Goal: Task Accomplishment & Management: Complete application form

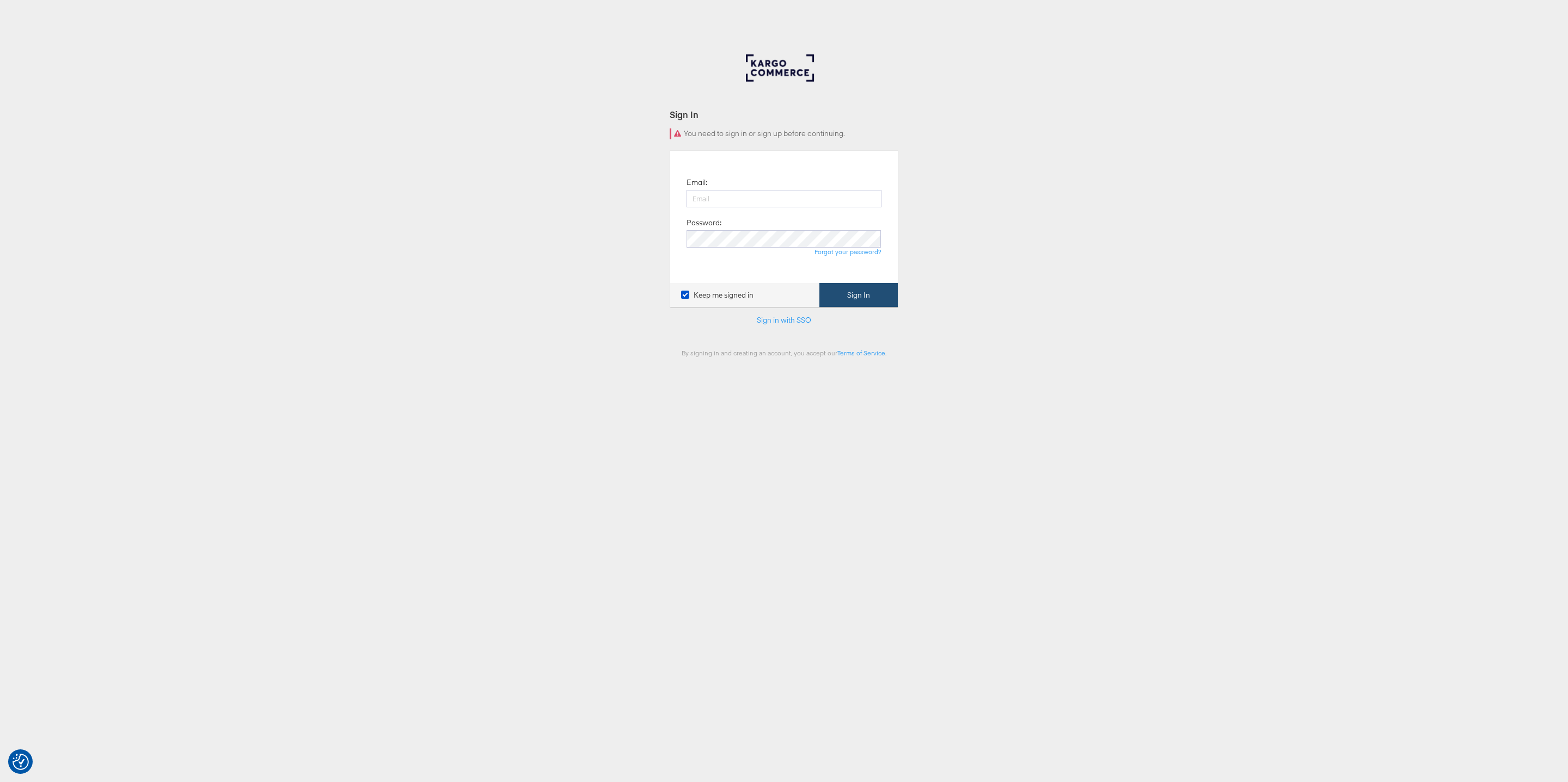
type input "zane.ruttenberg@kargo.com"
click at [857, 288] on button "Sign In" at bounding box center [859, 295] width 78 height 25
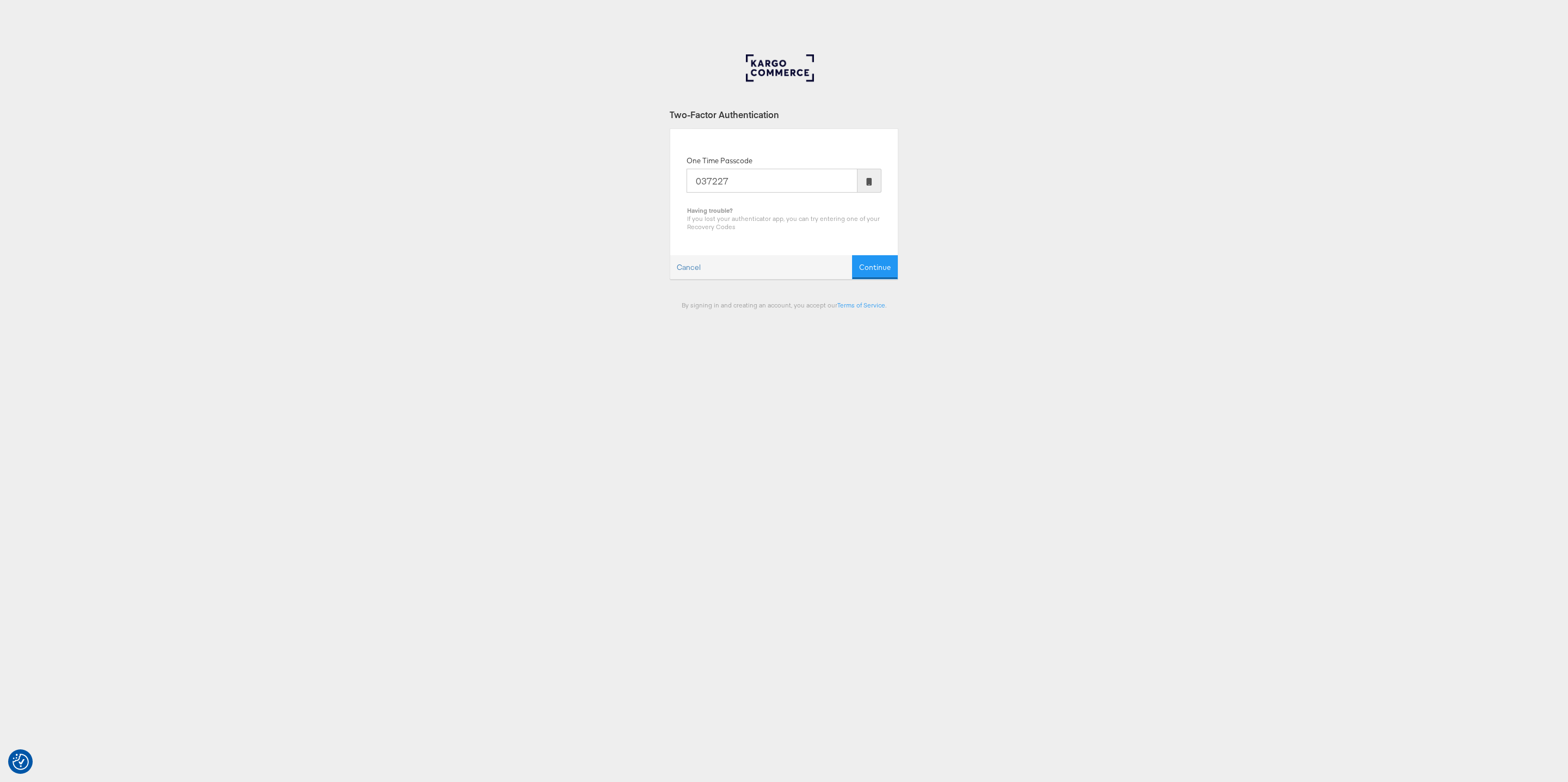
type input "037227"
click at [852, 256] on button "Continue" at bounding box center [875, 267] width 46 height 25
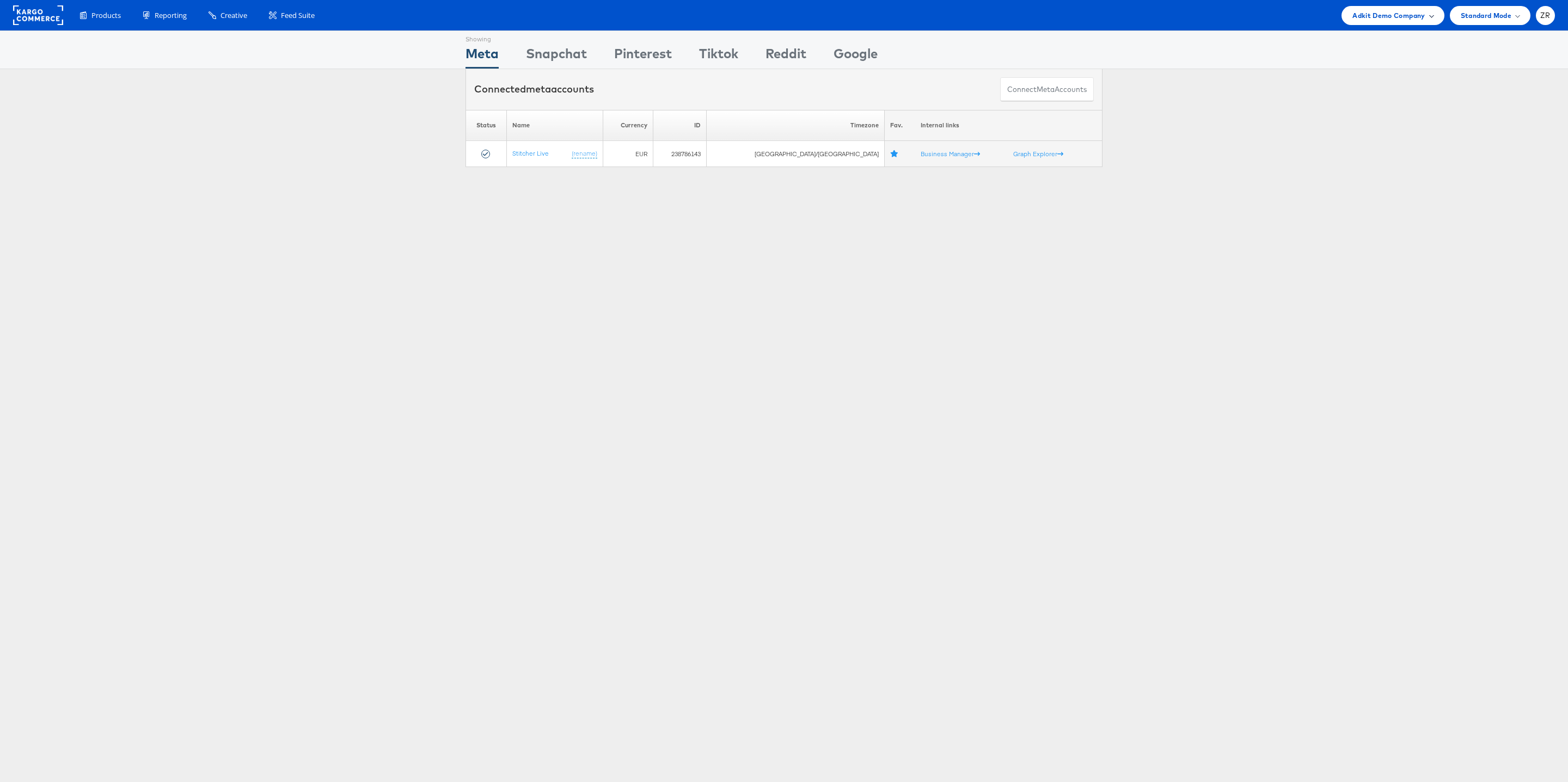
click at [1395, 20] on span "Adkit Demo Company" at bounding box center [1388, 15] width 72 height 11
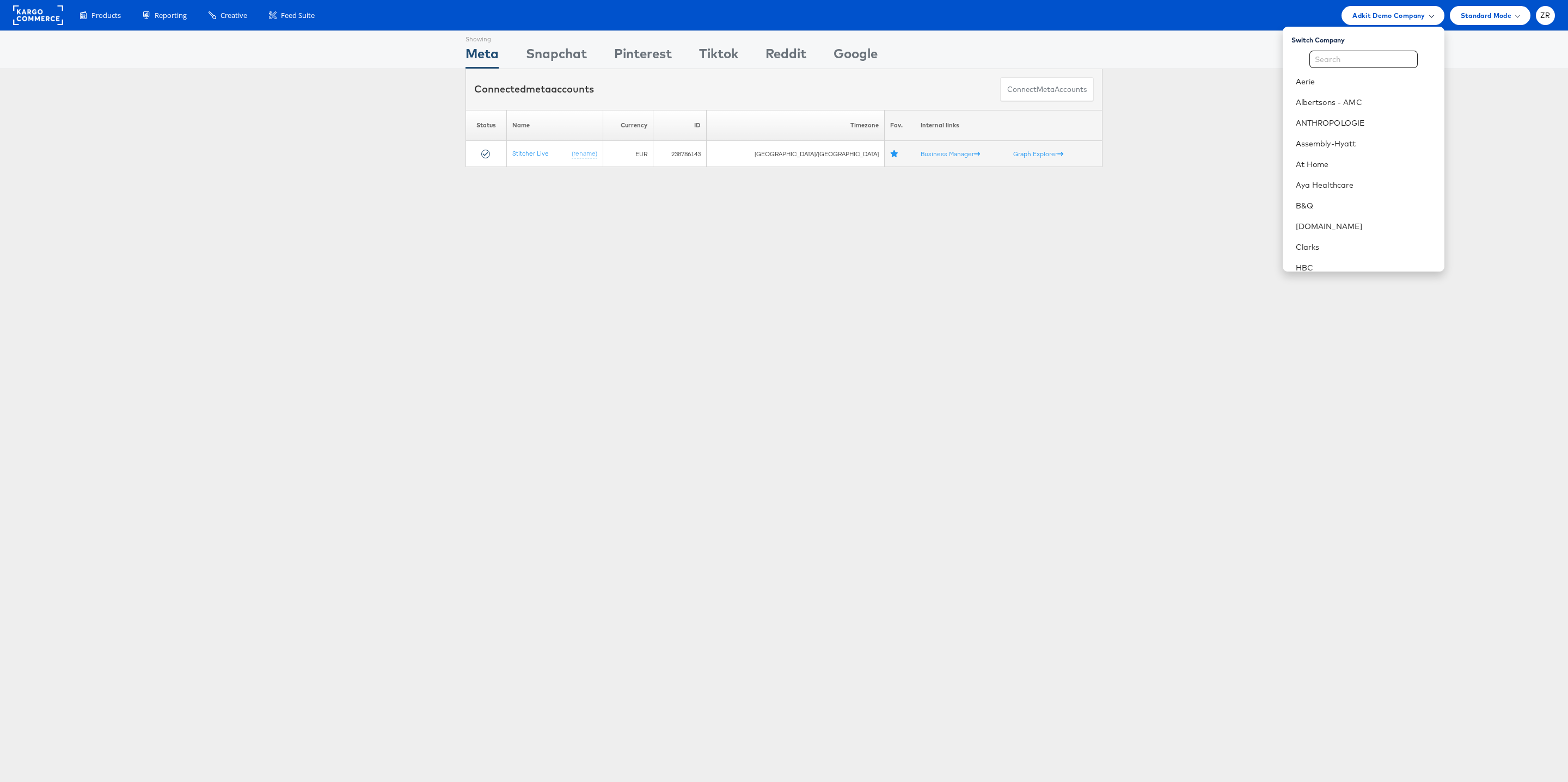
click at [1398, 18] on span "Adkit Demo Company" at bounding box center [1388, 15] width 72 height 11
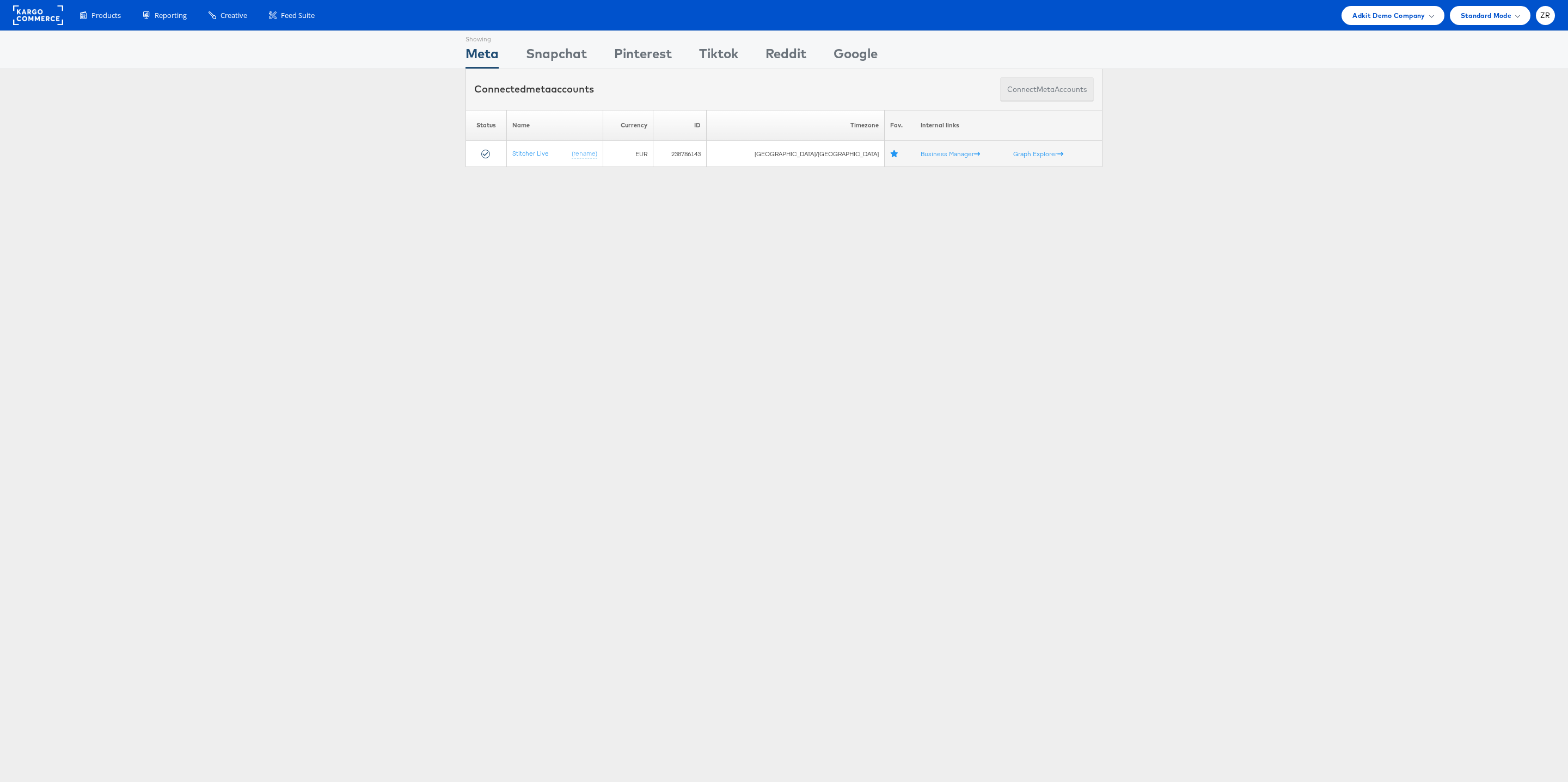
click at [1034, 94] on button "Connect meta Accounts" at bounding box center [1047, 89] width 93 height 25
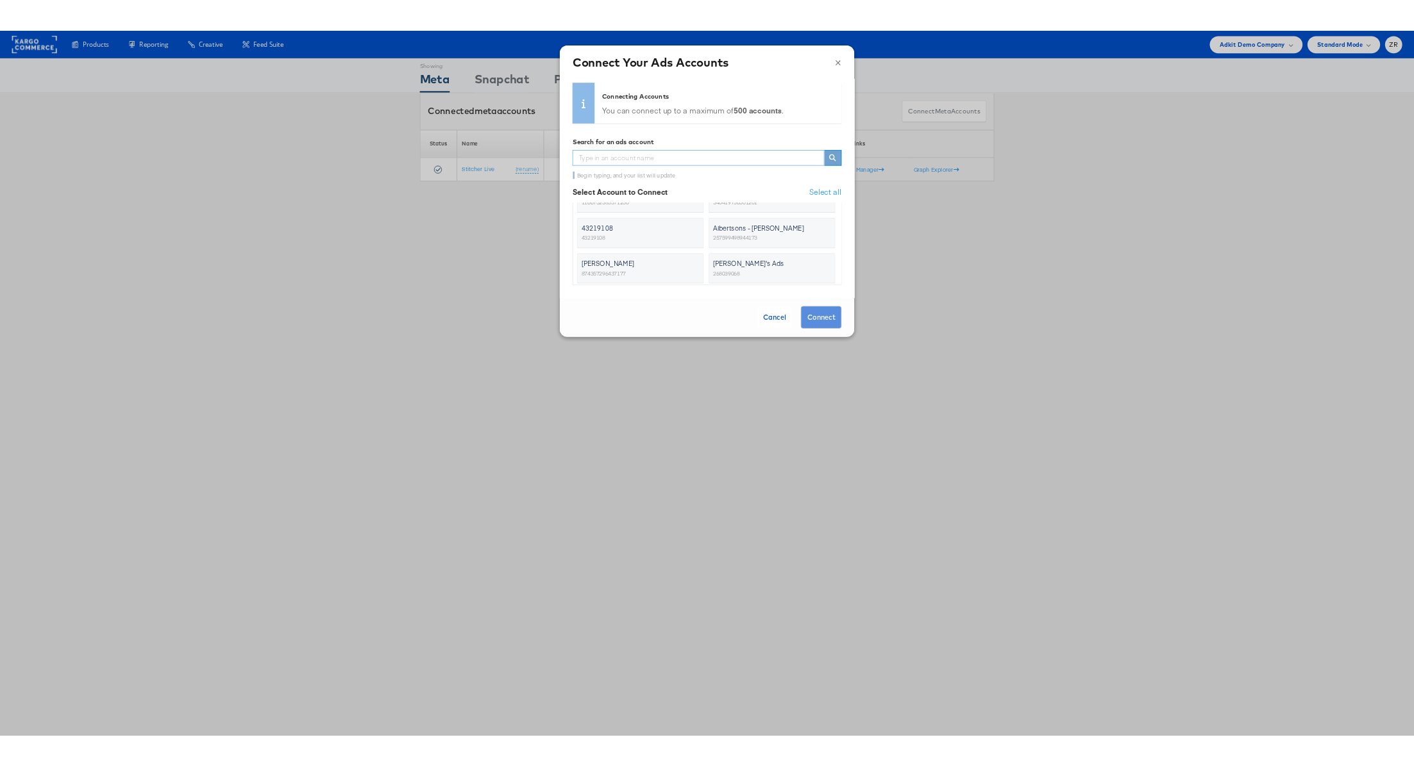
scroll to position [35, 0]
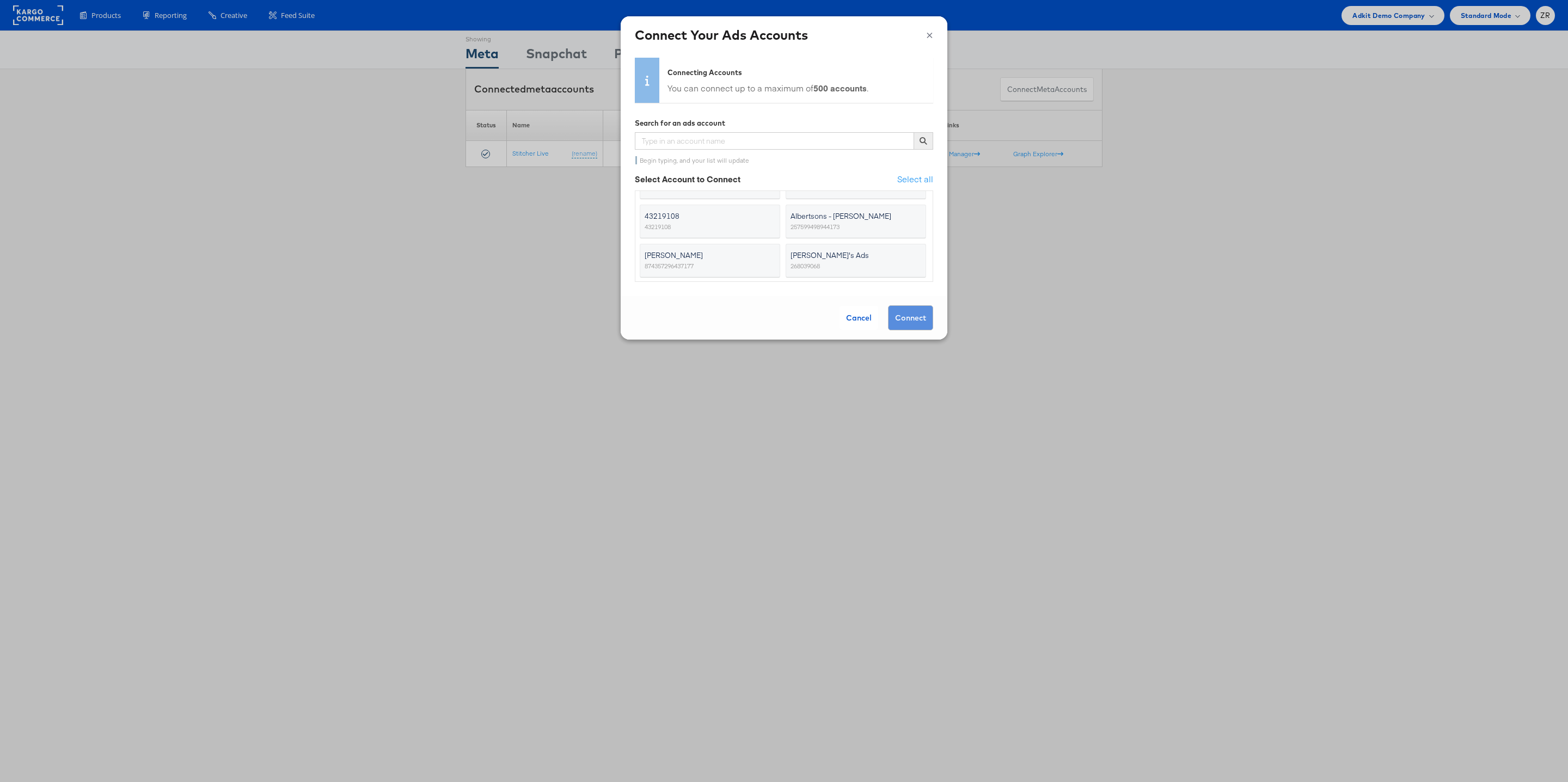
click at [717, 222] on span "43219108" at bounding box center [703, 216] width 117 height 11
click at [0, 0] on input "43219108 43219108" at bounding box center [0, 0] width 0 height 0
click at [812, 217] on span "Albertsons - Merkle" at bounding box center [849, 216] width 117 height 11
click at [0, 0] on input "Albertsons - Merkle 257599498944173" at bounding box center [0, 0] width 0 height 0
click at [930, 35] on button "×" at bounding box center [929, 33] width 7 height 16
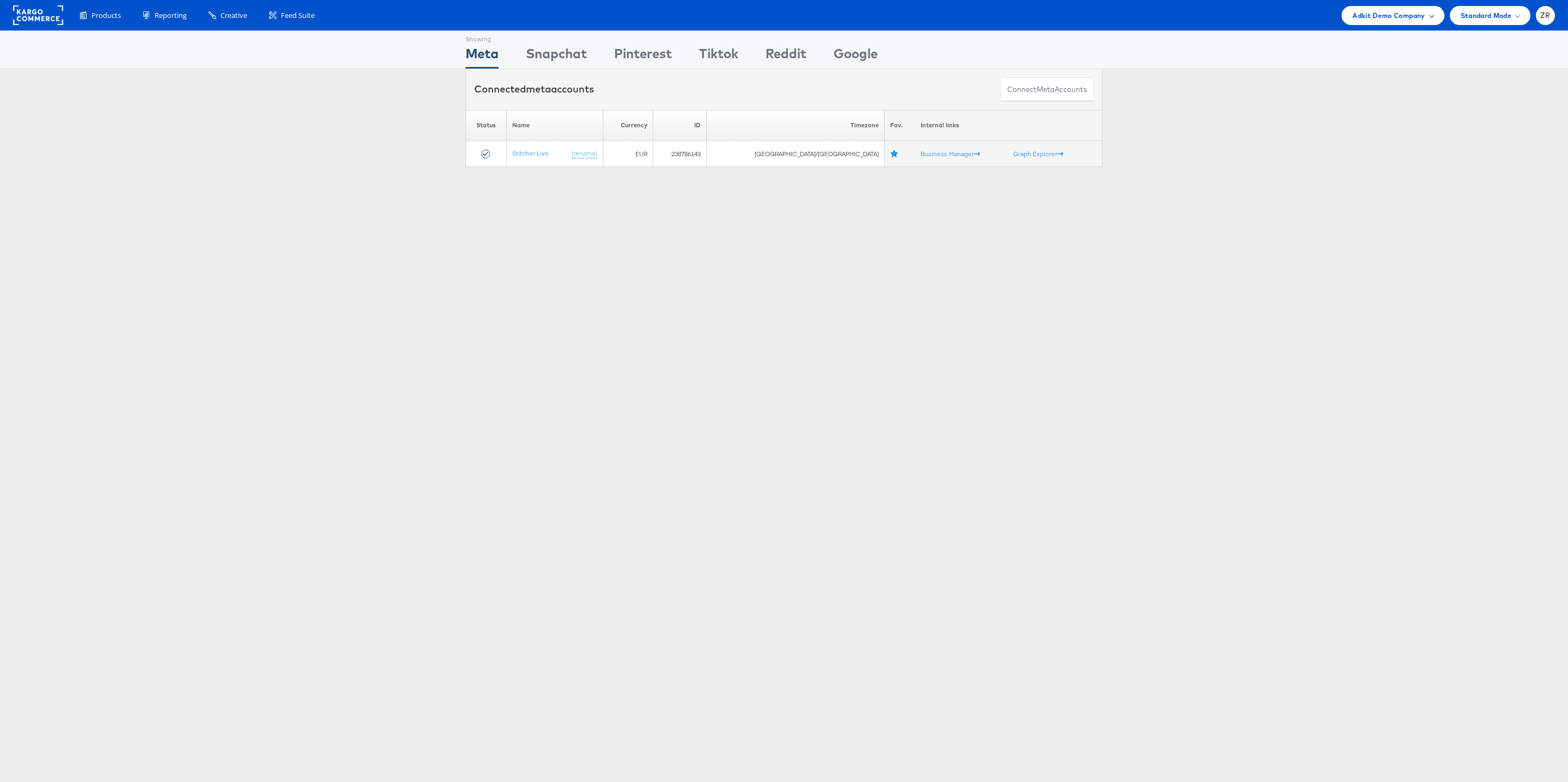
click at [1419, 20] on div "Adkit Demo Company" at bounding box center [1393, 15] width 103 height 19
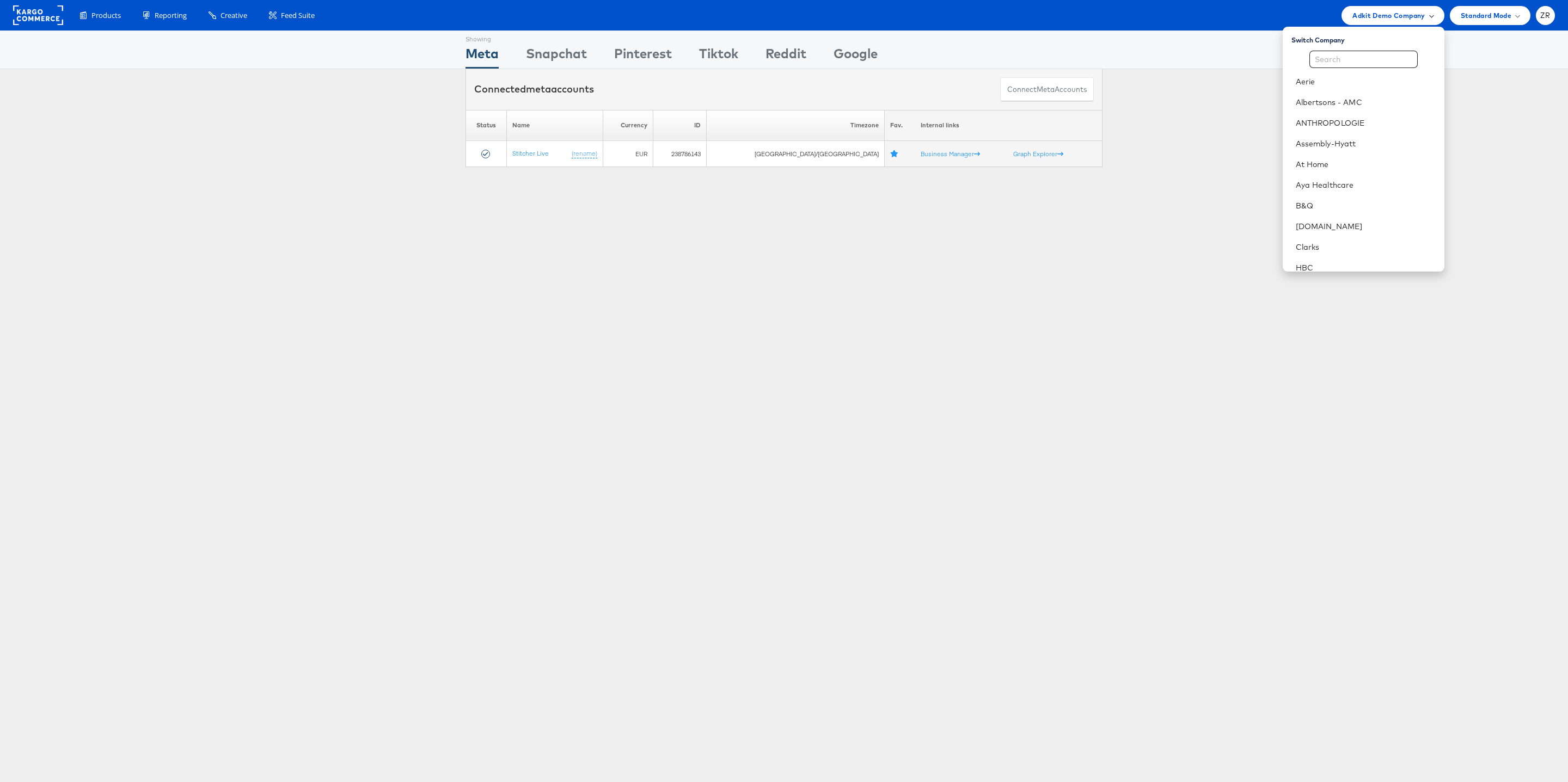
click at [1394, 13] on span "Adkit Demo Company" at bounding box center [1388, 15] width 72 height 11
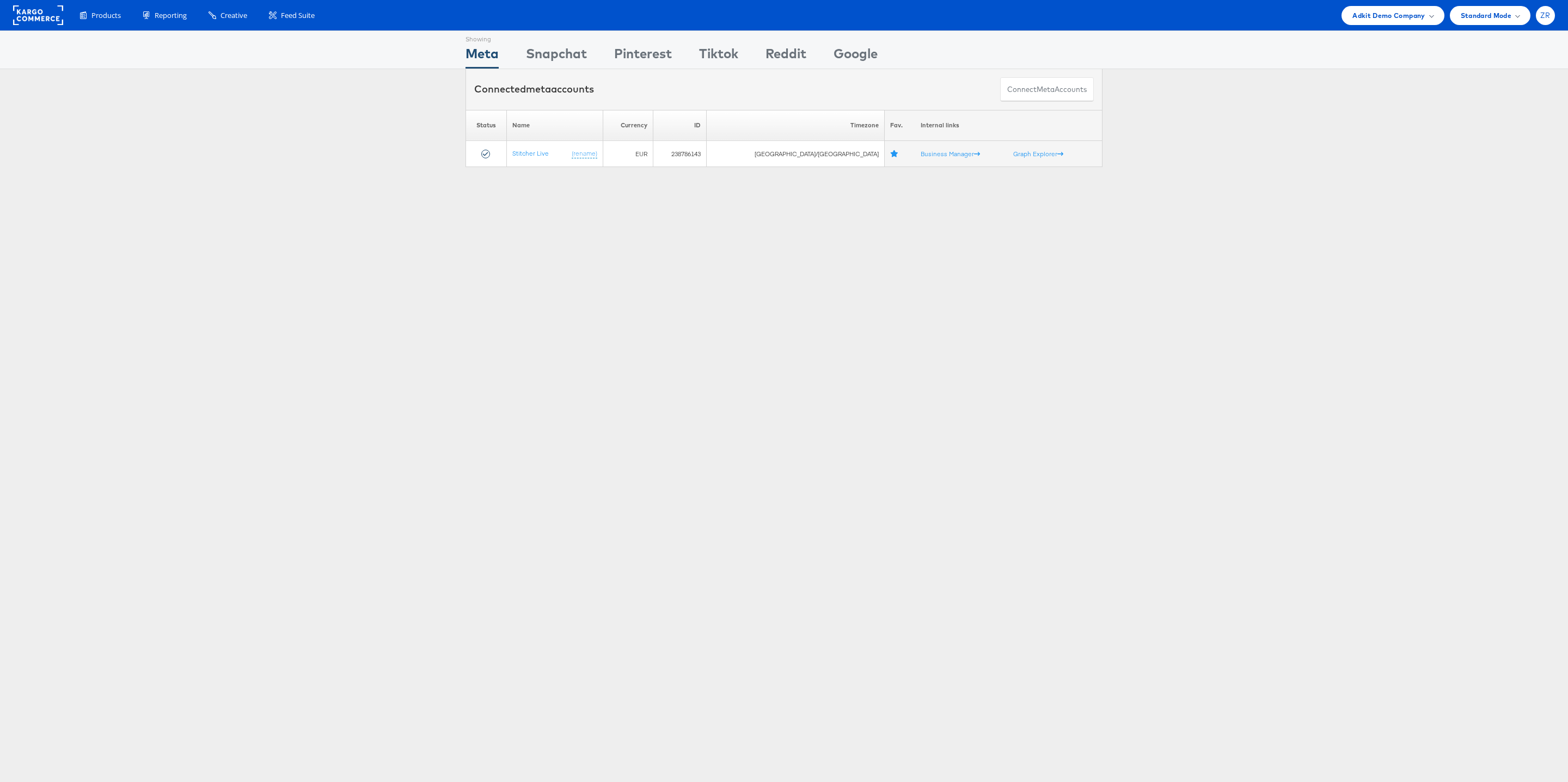
click at [1545, 12] on span "ZR" at bounding box center [1546, 15] width 10 height 7
click at [1490, 104] on link "Internal Dashboard" at bounding box center [1500, 103] width 93 height 11
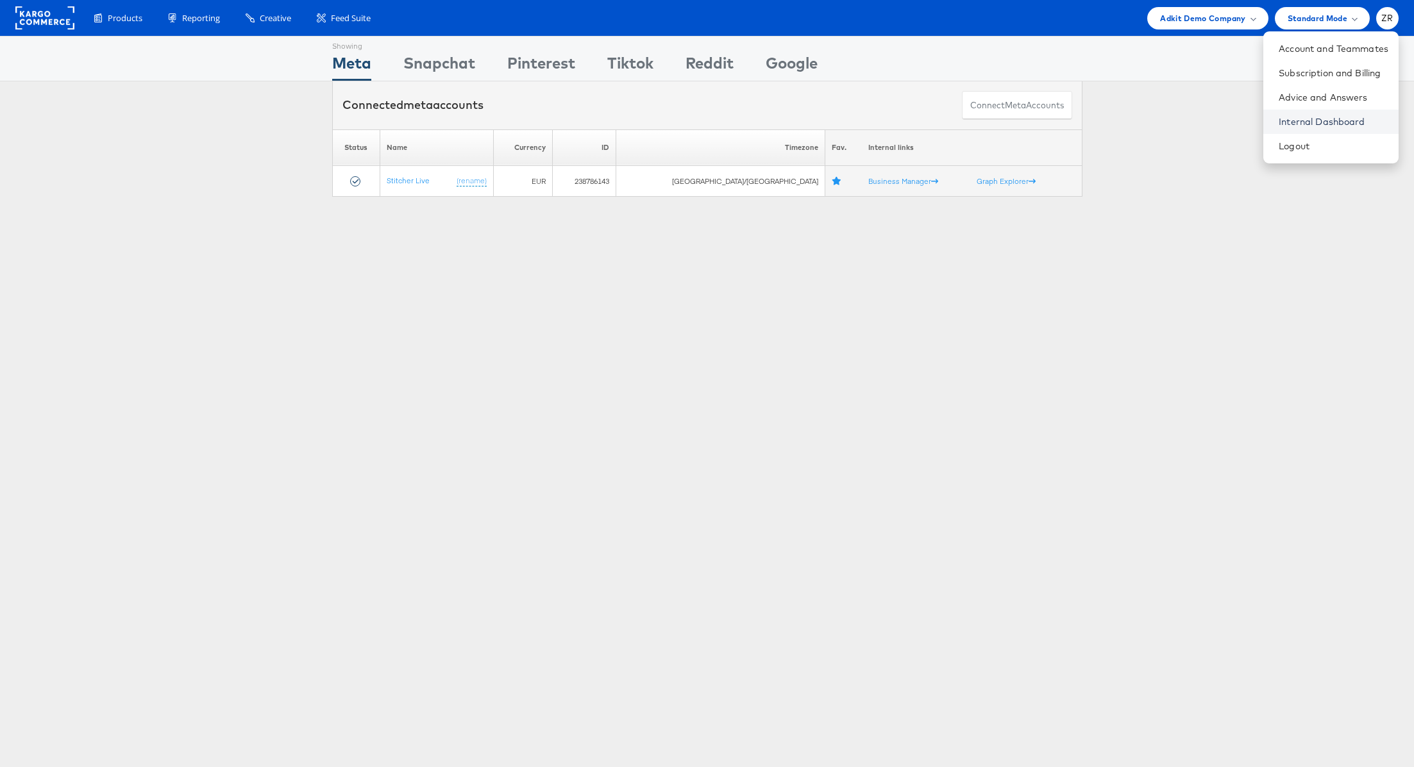
click at [1319, 121] on link "Internal Dashboard" at bounding box center [1333, 121] width 110 height 13
click at [1227, 24] on div "Adkit Demo Company" at bounding box center [1207, 18] width 121 height 22
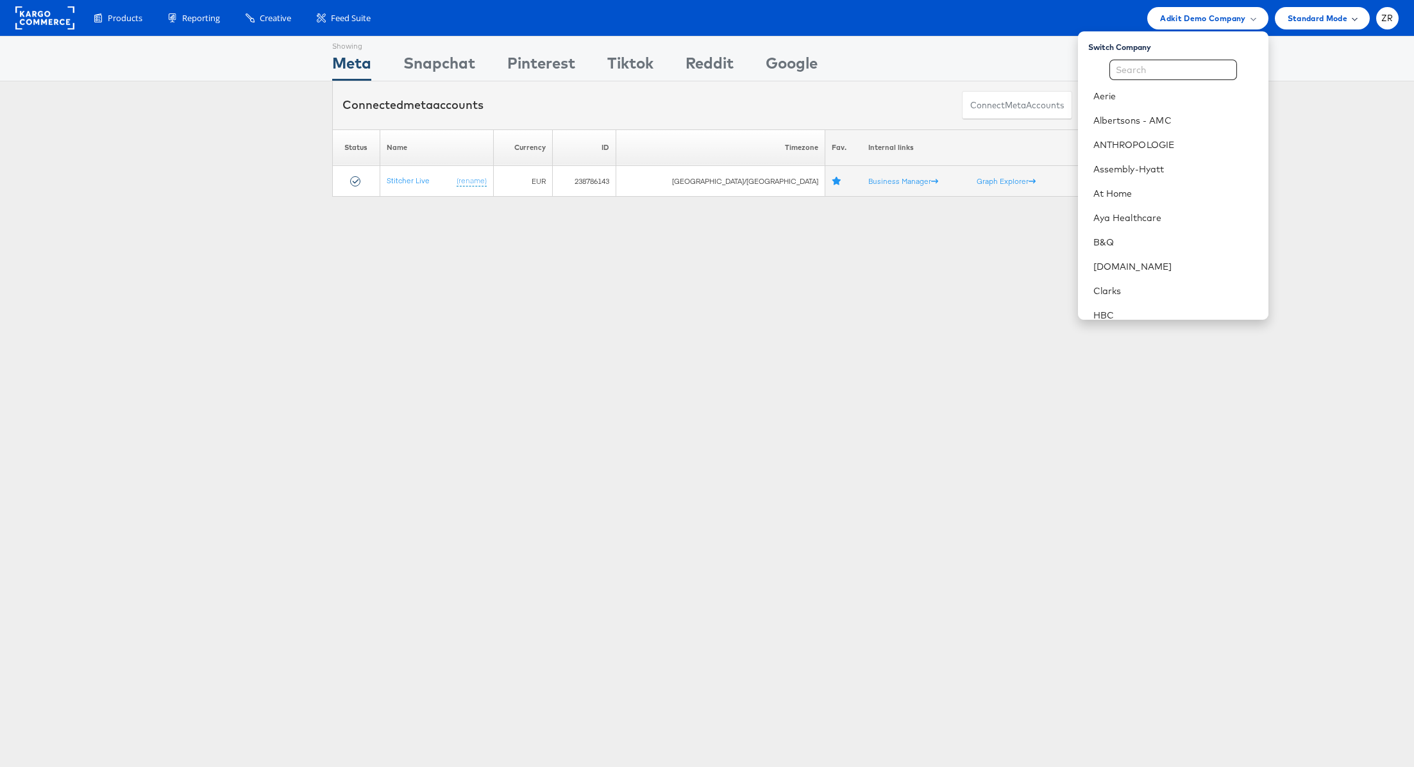
click at [1305, 23] on span "Standard Mode" at bounding box center [1317, 18] width 60 height 13
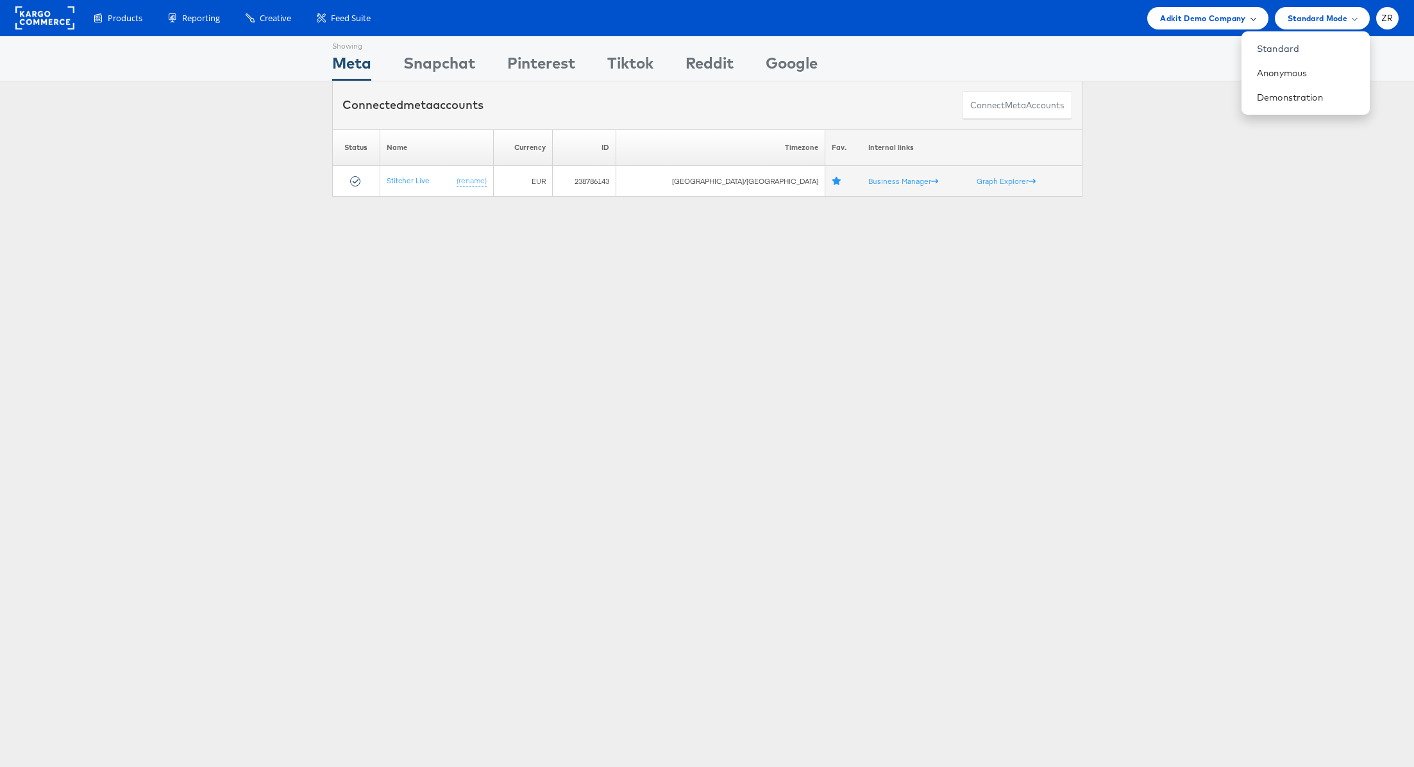
click at [1242, 17] on span "Adkit Demo Company" at bounding box center [1202, 18] width 85 height 13
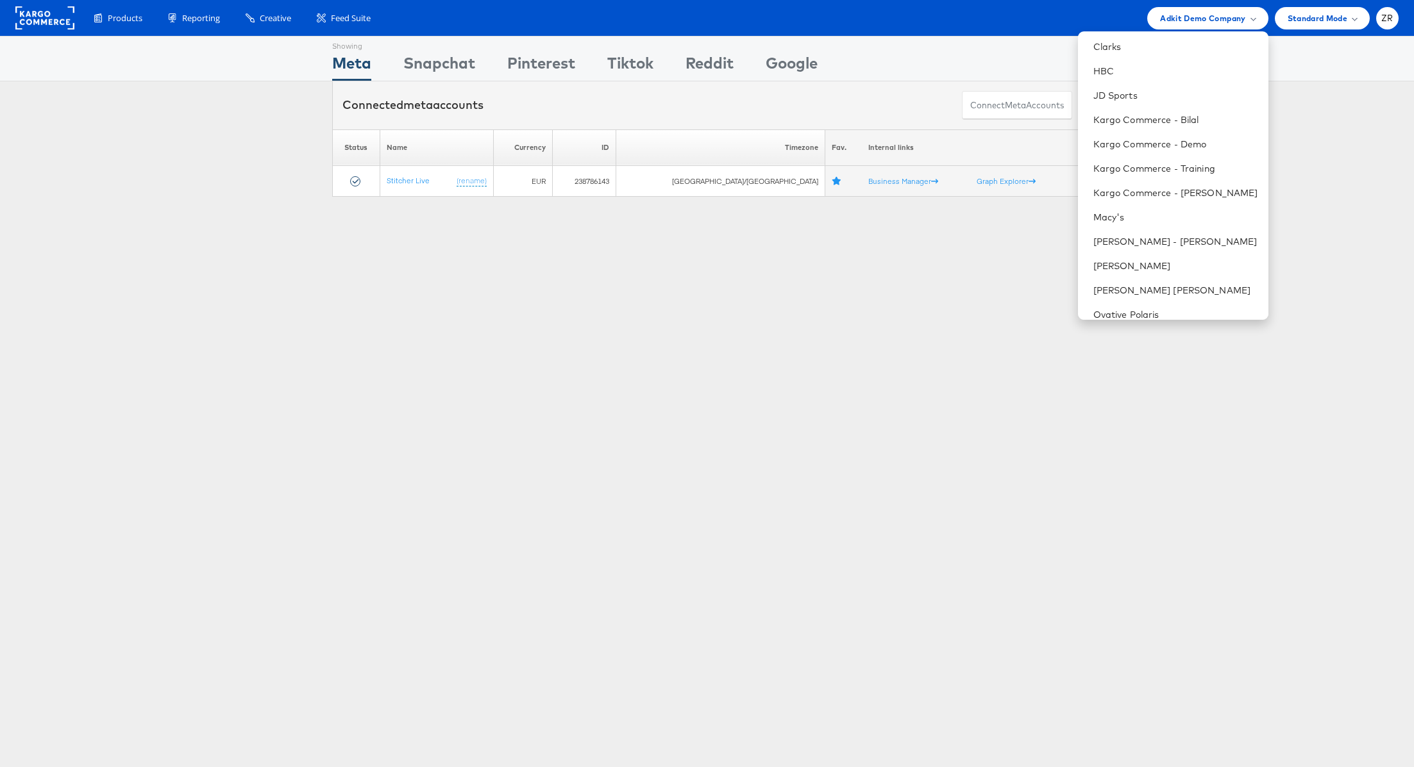
scroll to position [229, 0]
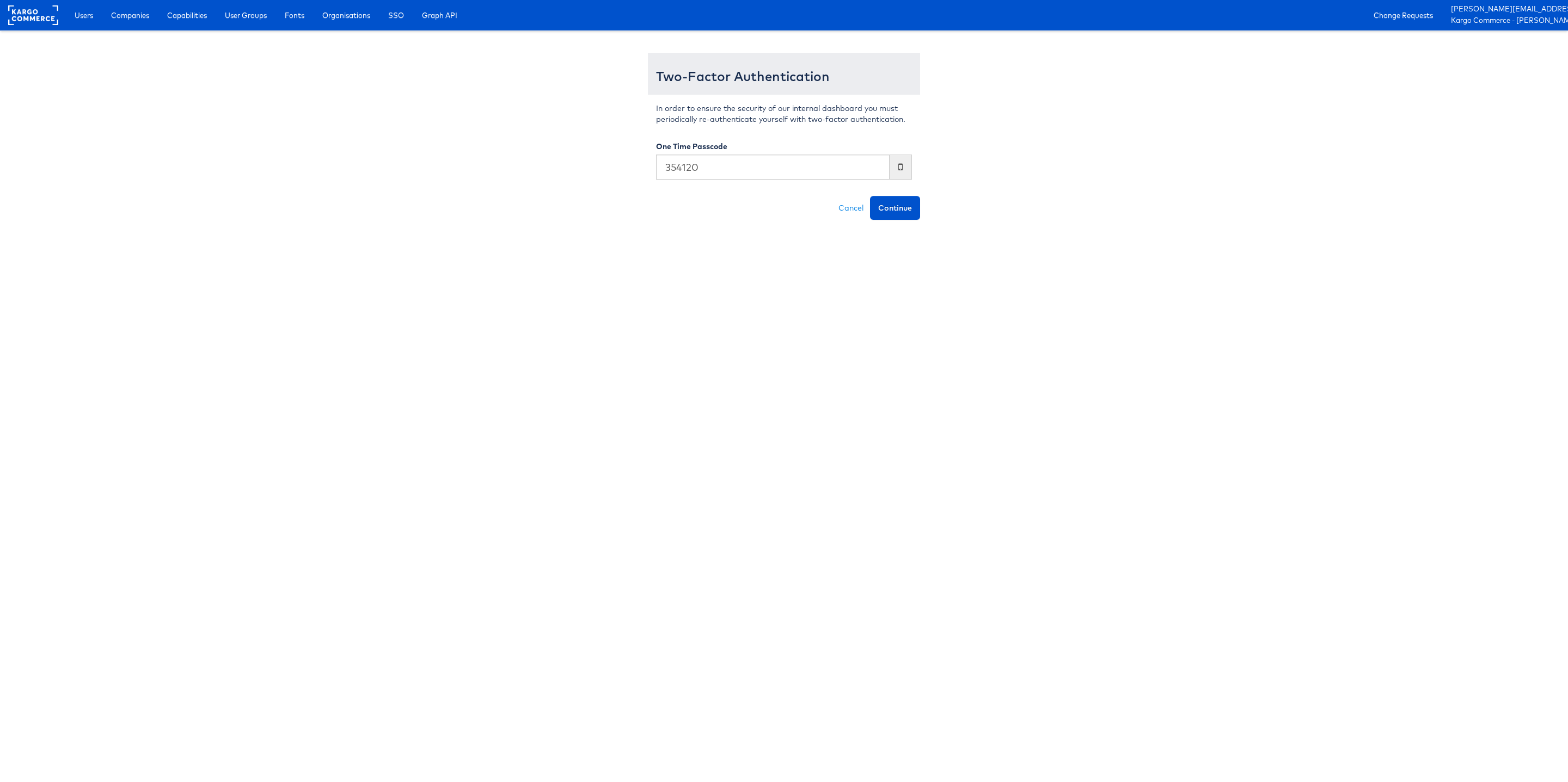
type input "354120"
click at [870, 196] on button "Continue" at bounding box center [894, 208] width 50 height 24
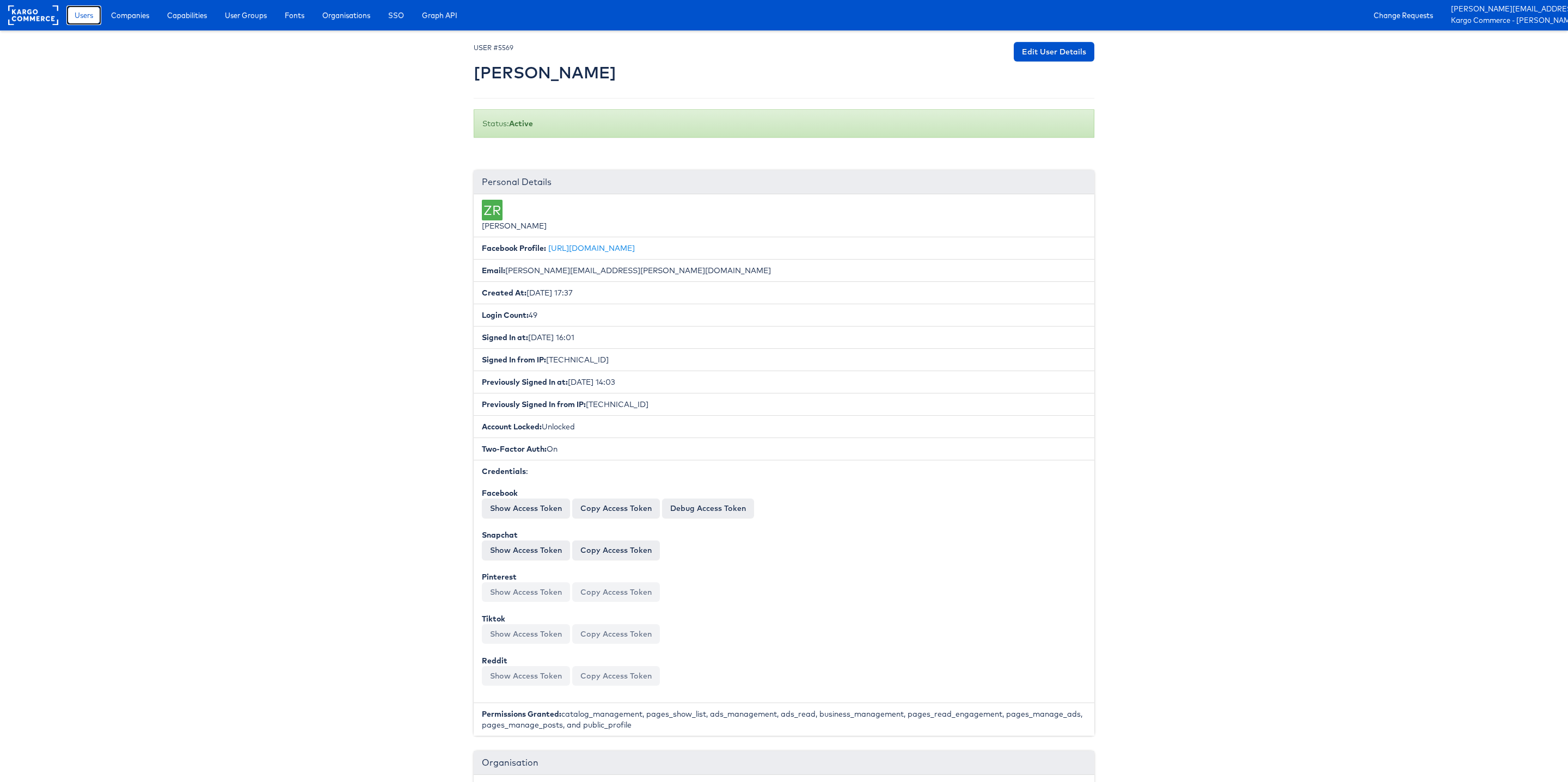
click at [84, 21] on link "Users" at bounding box center [83, 14] width 35 height 20
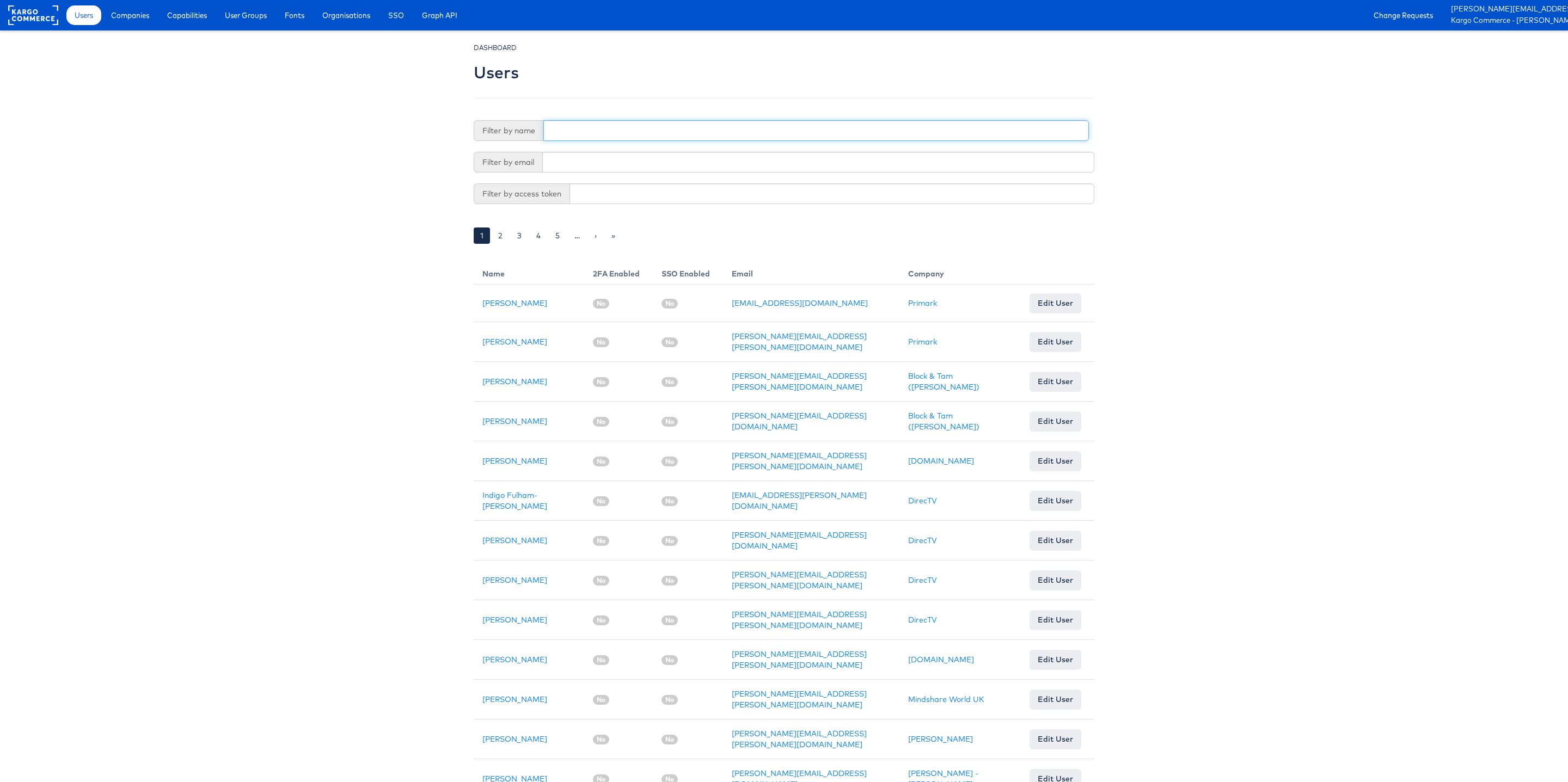
click at [577, 130] on input "text" at bounding box center [816, 131] width 545 height 20
type input "Priya"
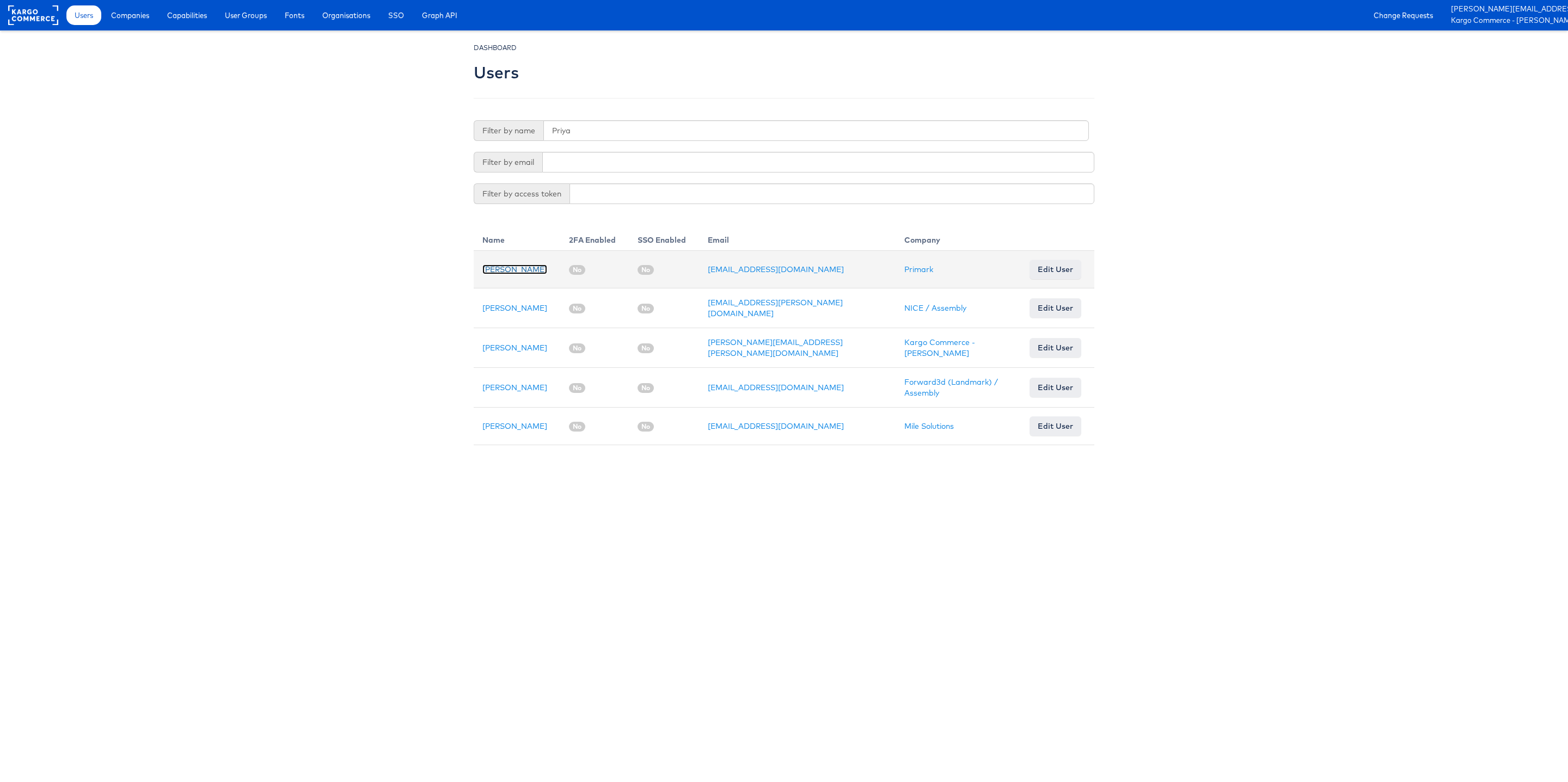
click at [510, 269] on link "Priya Shinde" at bounding box center [515, 270] width 65 height 10
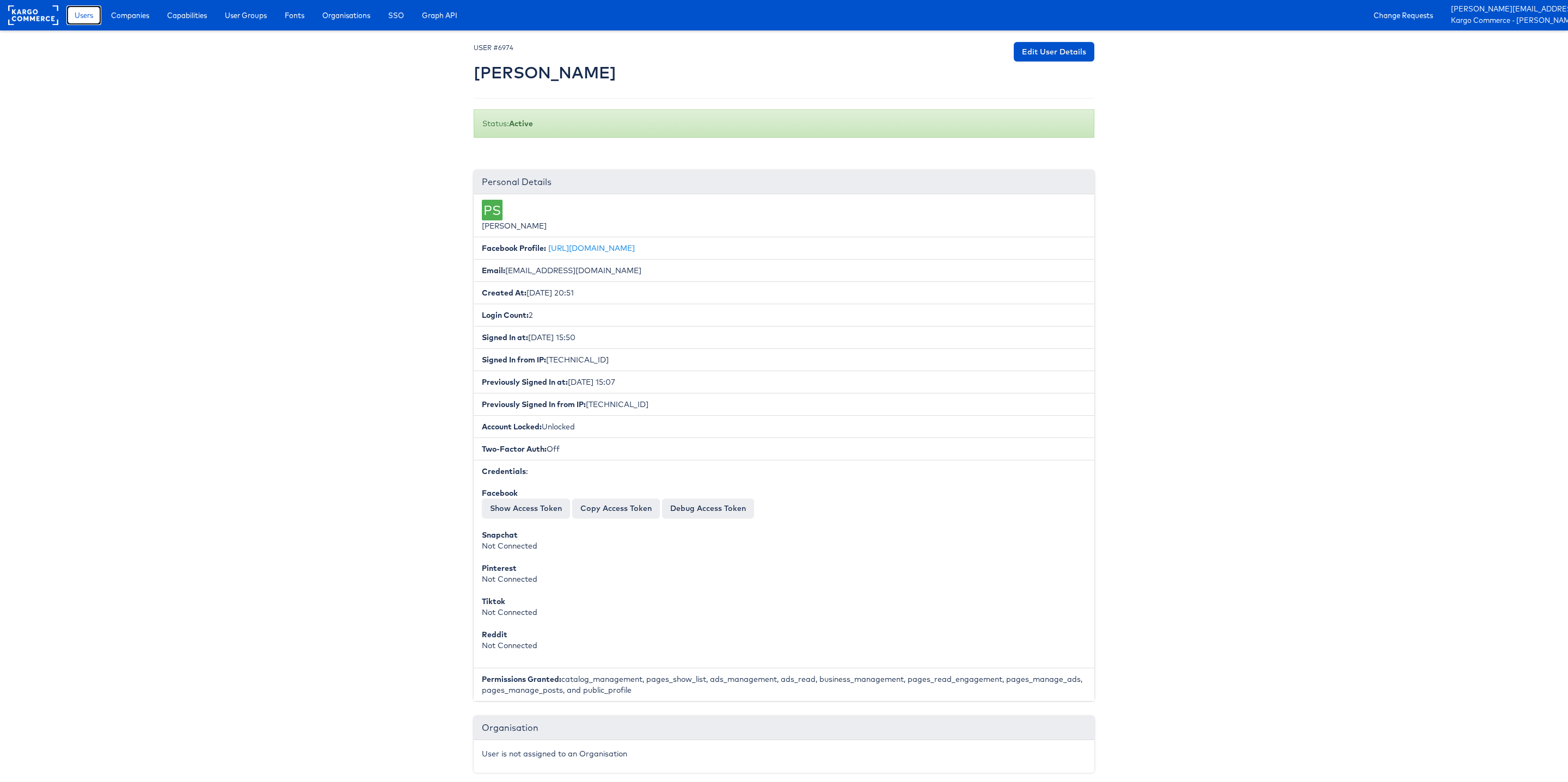
click at [84, 19] on span "Users" at bounding box center [84, 15] width 19 height 11
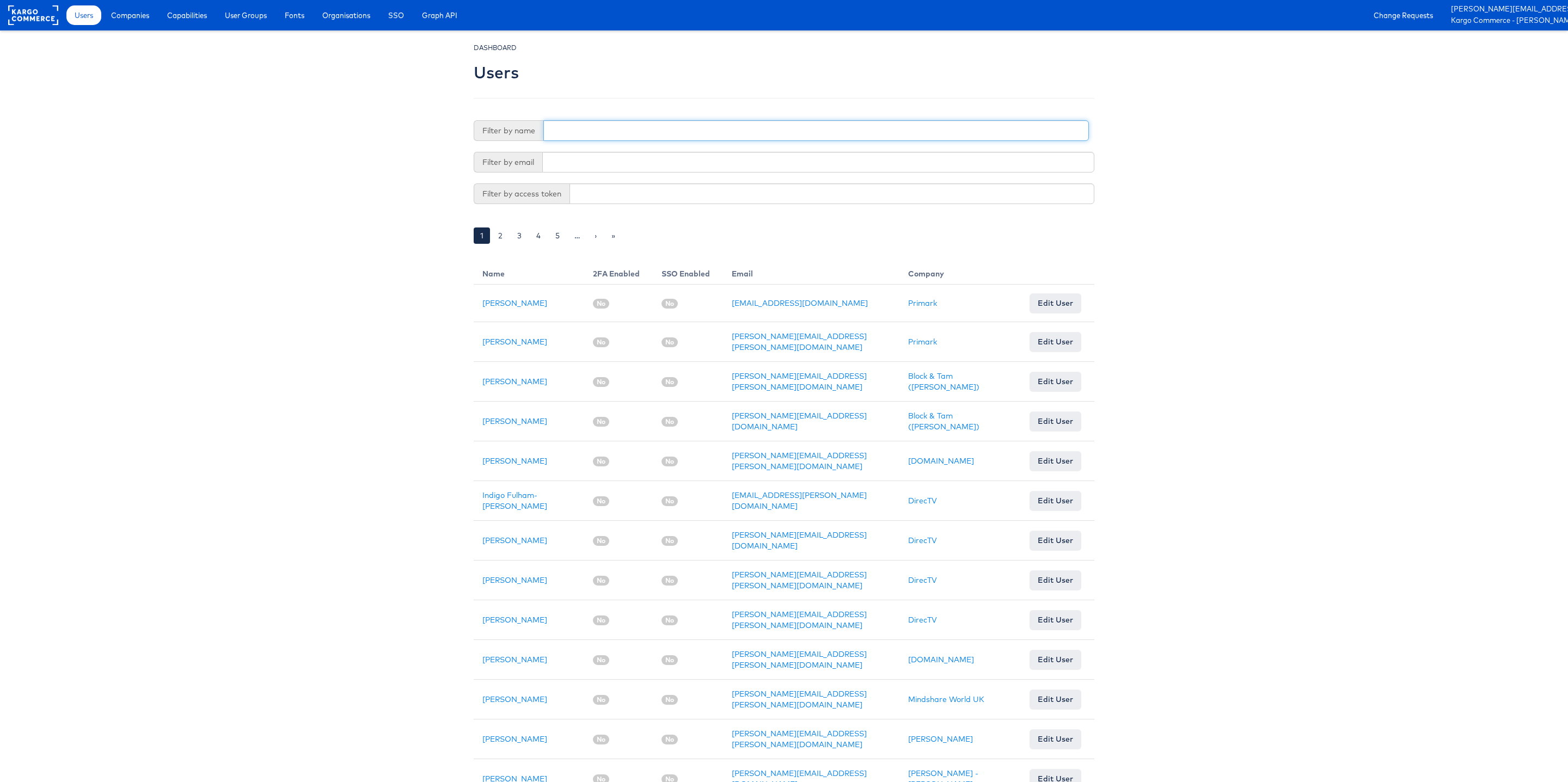
click at [603, 132] on input "text" at bounding box center [816, 131] width 545 height 20
type input "Zane"
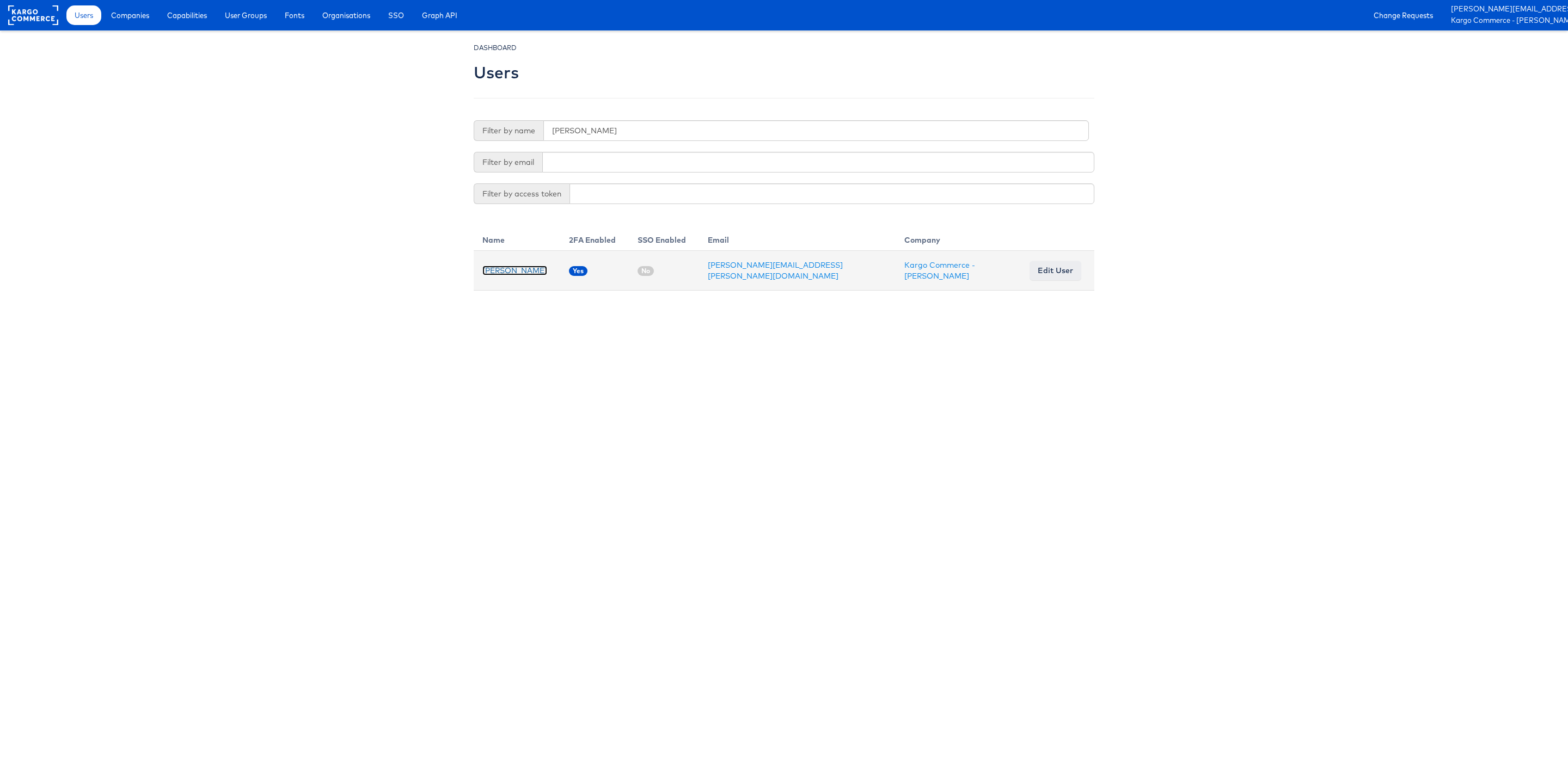
click at [516, 269] on link "Zane Ruttenberg" at bounding box center [515, 271] width 65 height 10
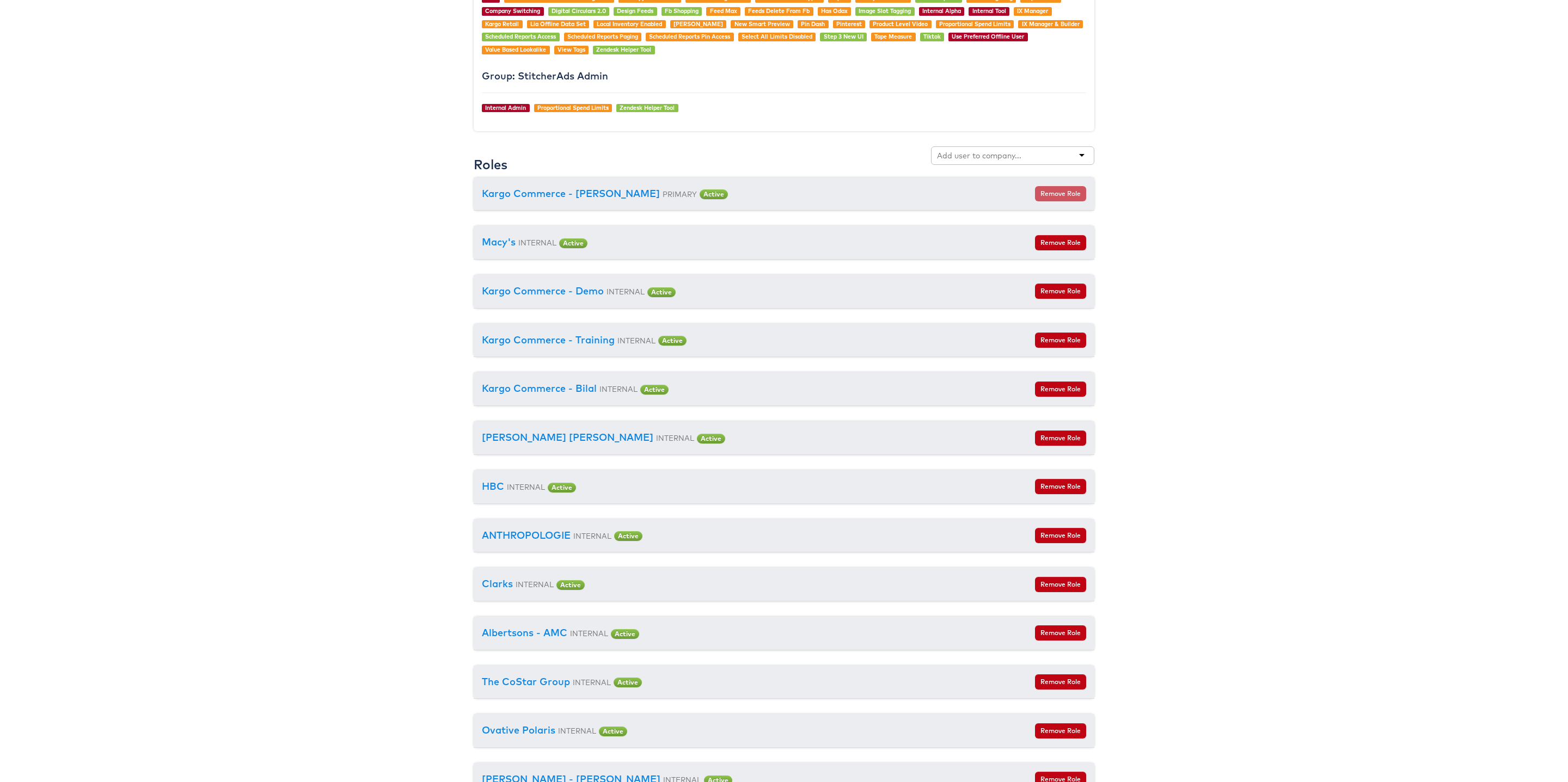
scroll to position [1107, 0]
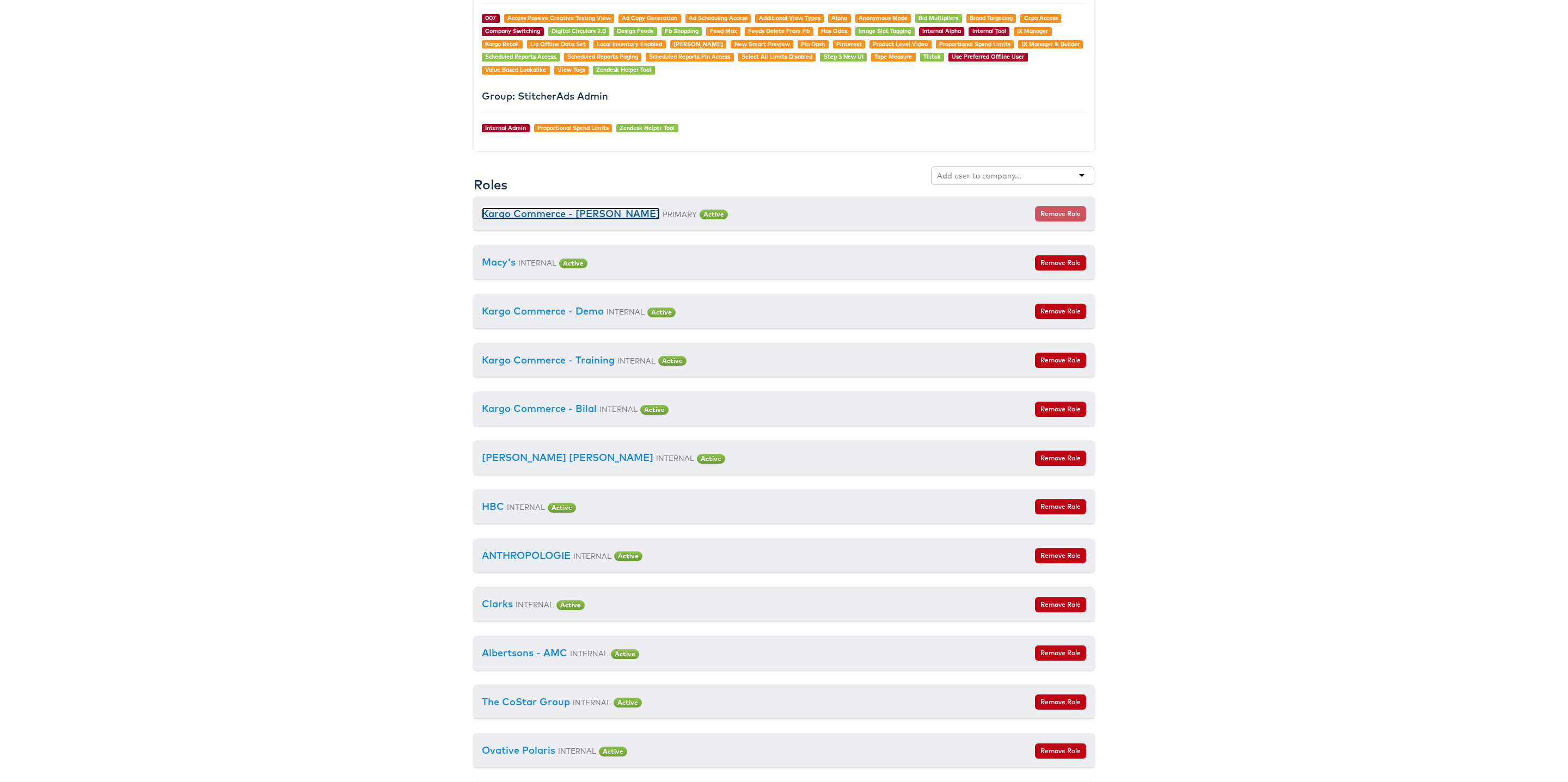
click at [576, 220] on link "Kargo Commerce - [PERSON_NAME]" at bounding box center [571, 213] width 178 height 13
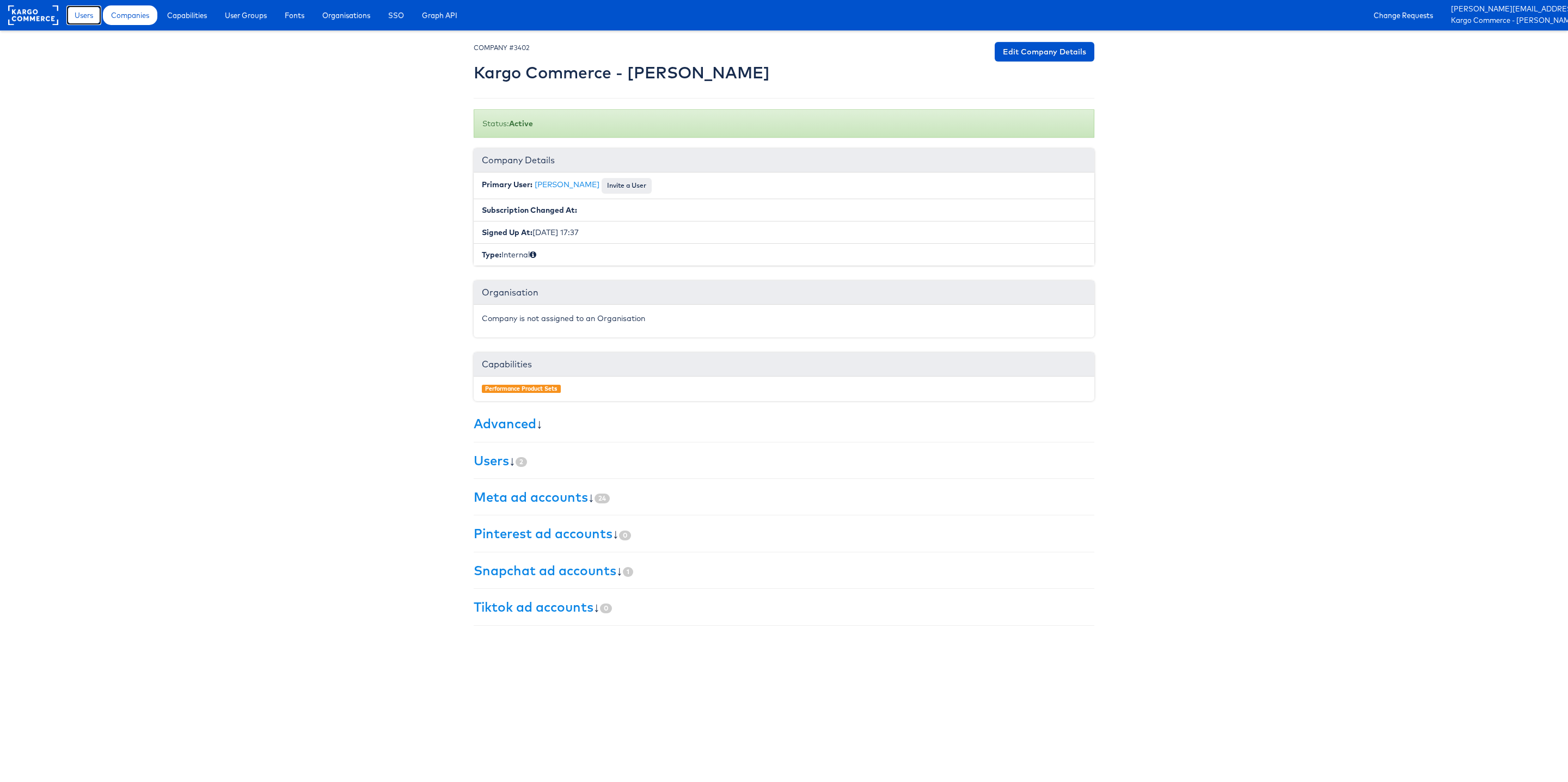
click at [84, 14] on span "Users" at bounding box center [84, 15] width 19 height 11
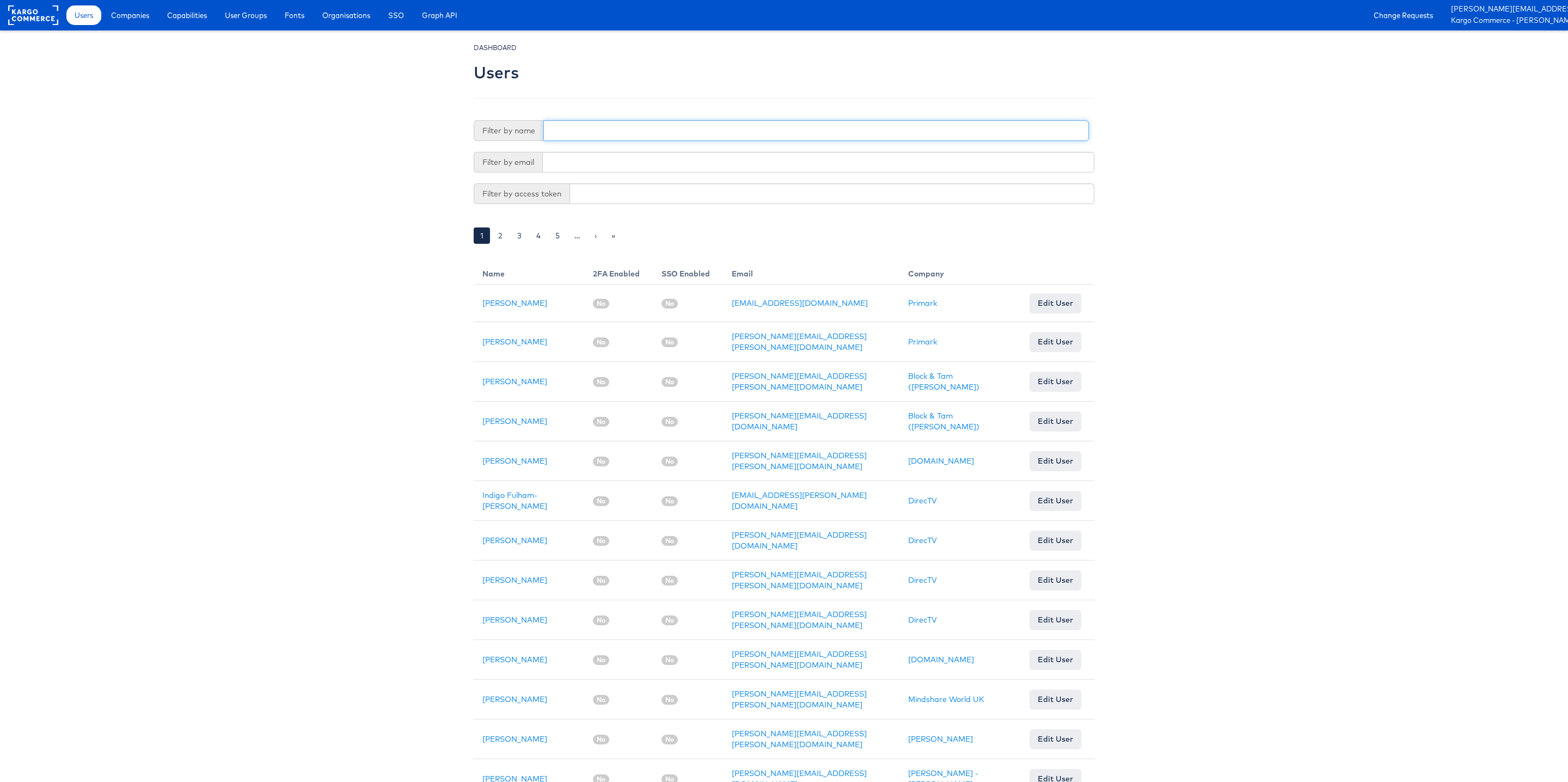
click at [578, 124] on input "text" at bounding box center [816, 131] width 545 height 20
type input "Priya"
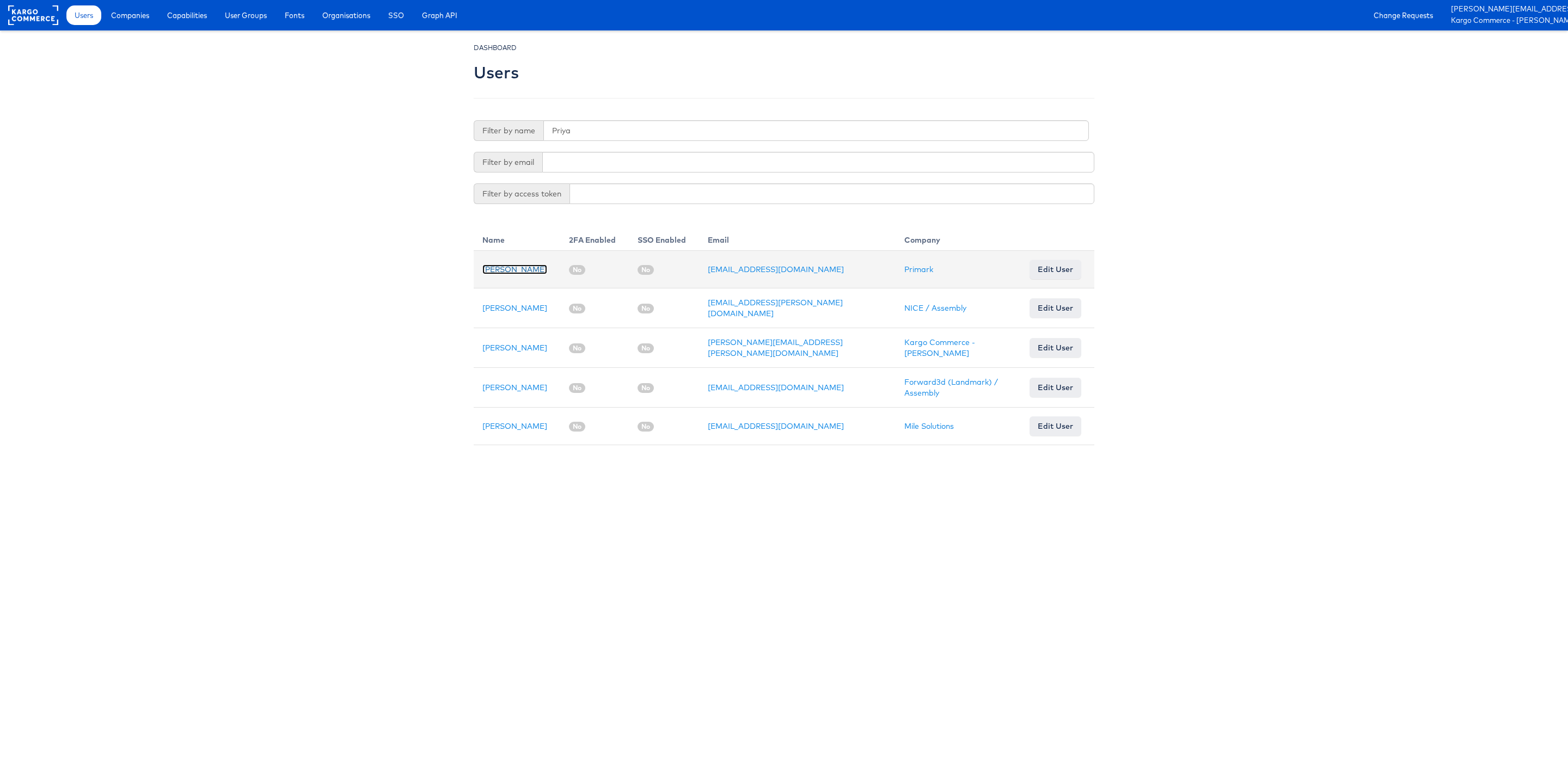
click at [515, 269] on link "[PERSON_NAME]" at bounding box center [515, 270] width 65 height 10
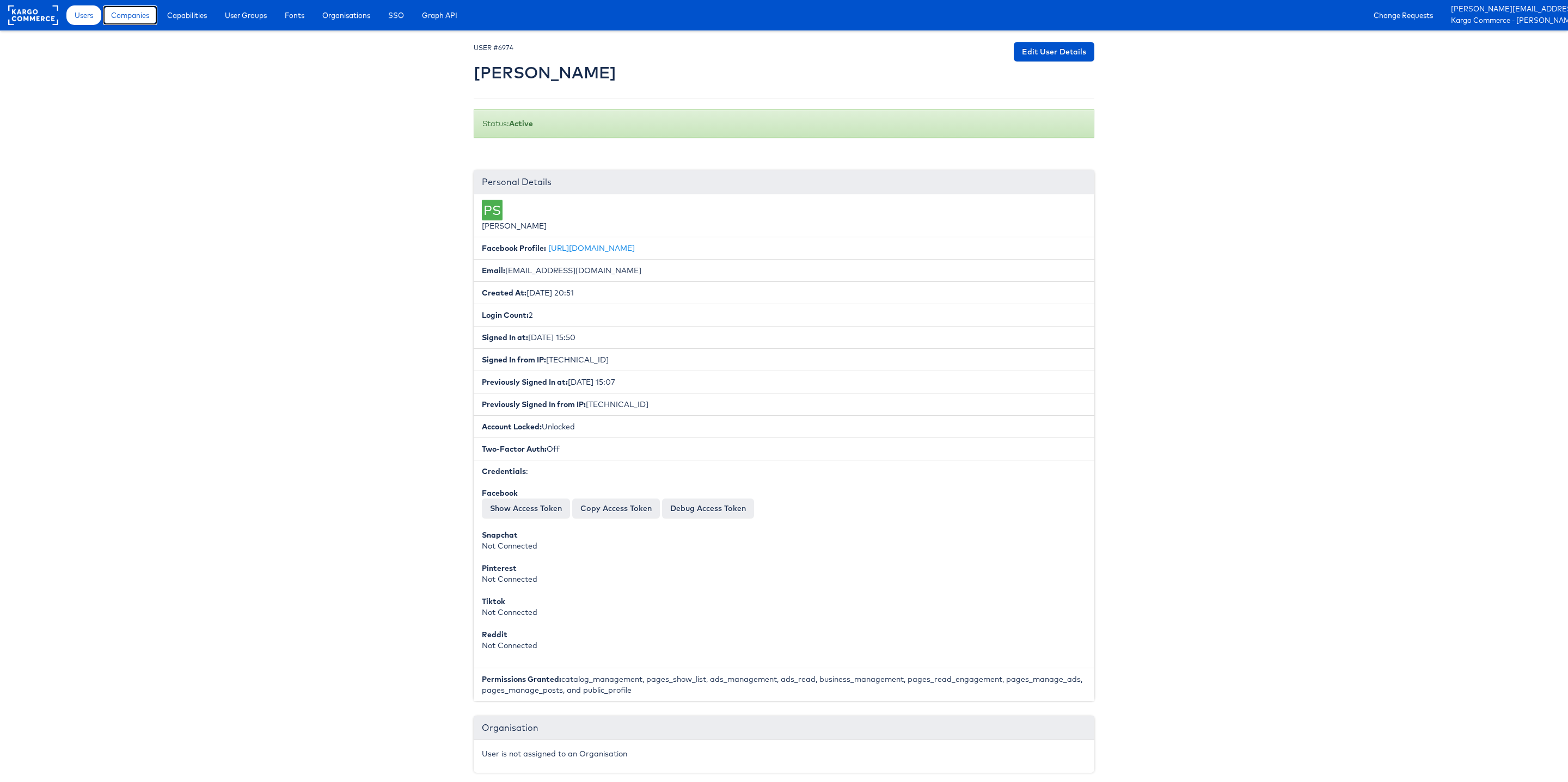
click at [120, 13] on span "Companies" at bounding box center [130, 15] width 38 height 11
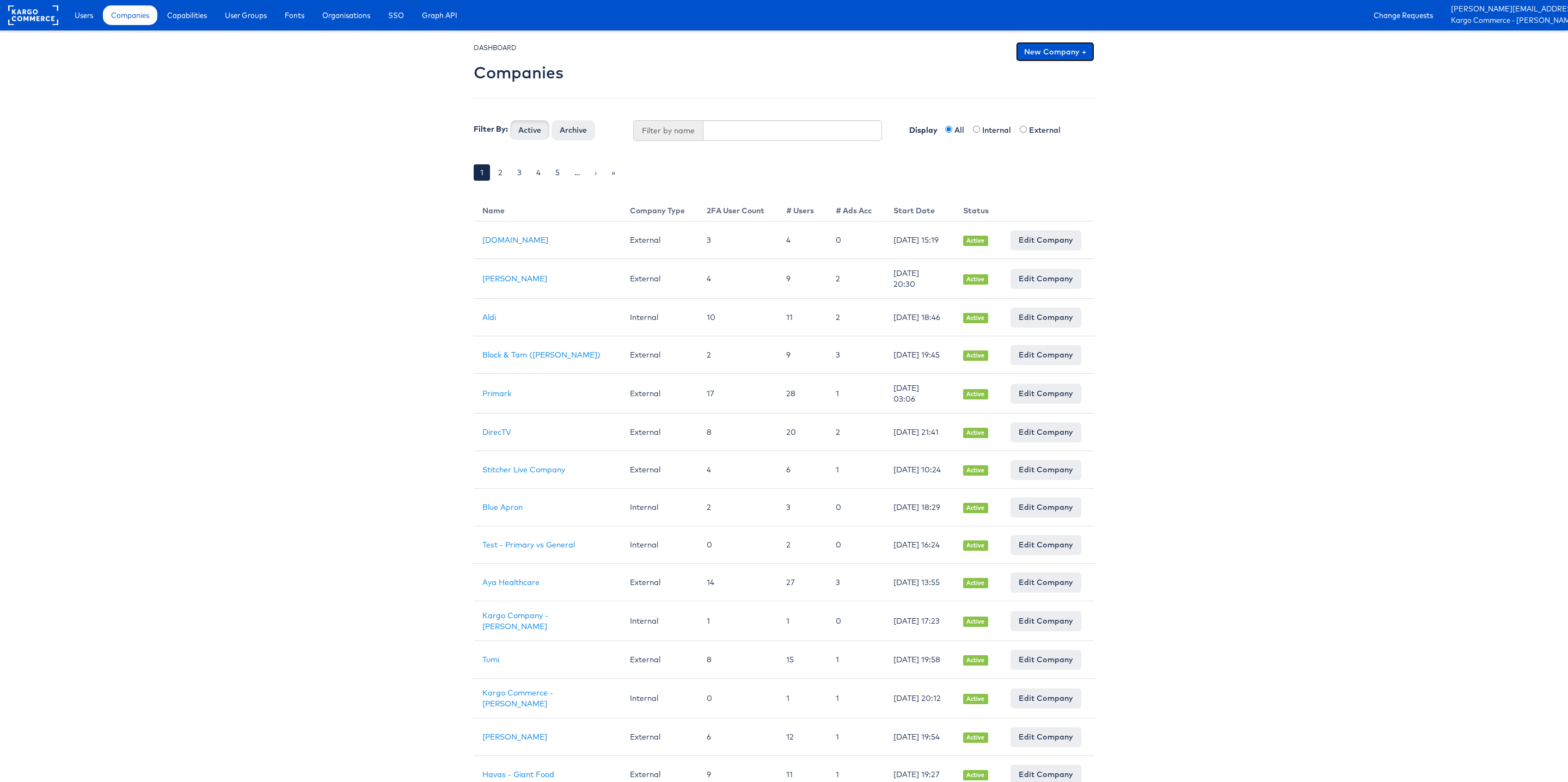
click at [1058, 49] on link "New Company +" at bounding box center [1055, 51] width 78 height 20
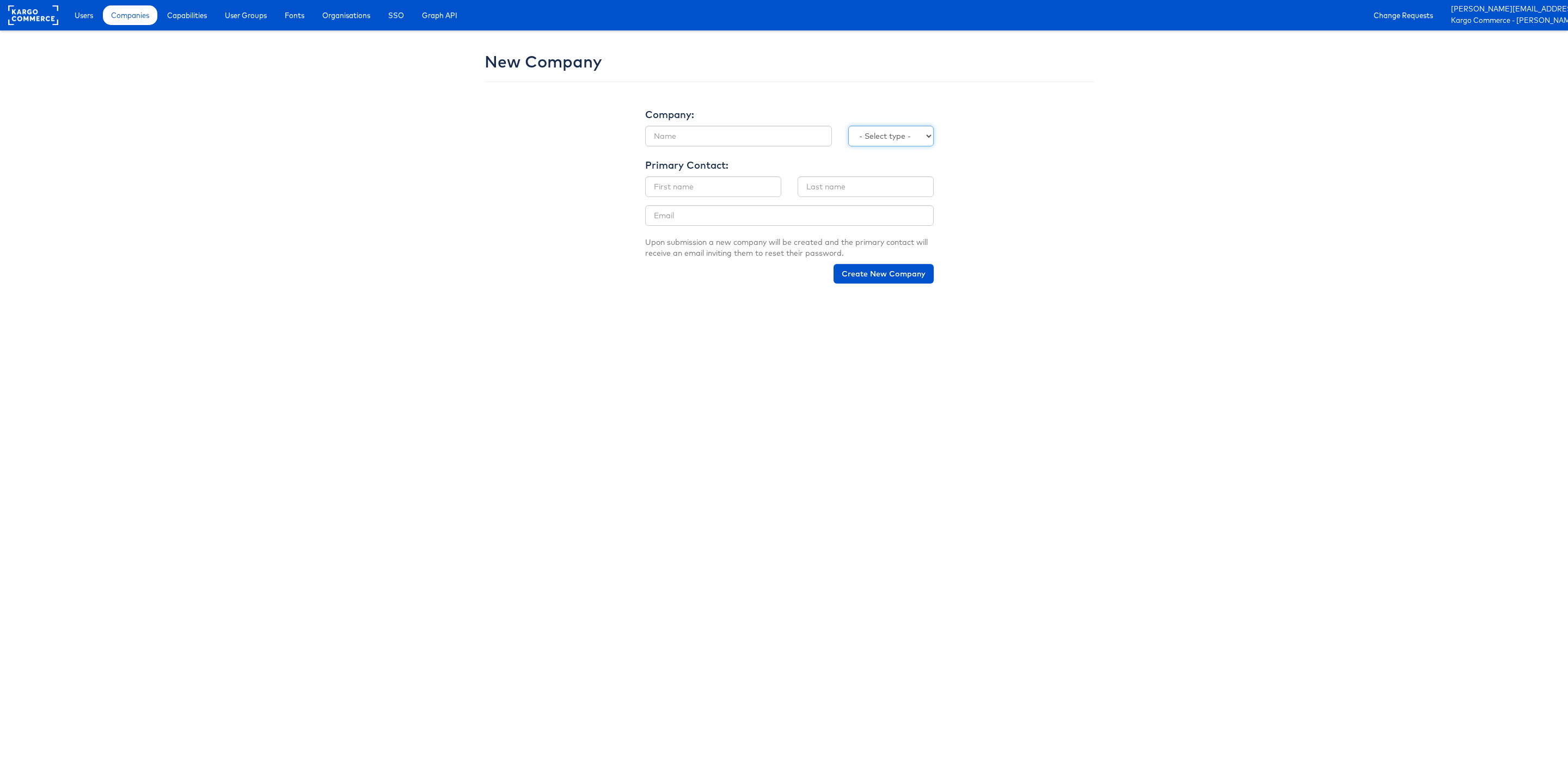
click at [897, 132] on select "- Select type - Internal External" at bounding box center [891, 136] width 86 height 20
click at [669, 135] on input "text" at bounding box center [739, 136] width 187 height 20
click at [912, 132] on select "- Select type - Internal External" at bounding box center [891, 136] width 86 height 20
select select "INTERNAL"
click at [679, 132] on input "text" at bounding box center [739, 136] width 187 height 20
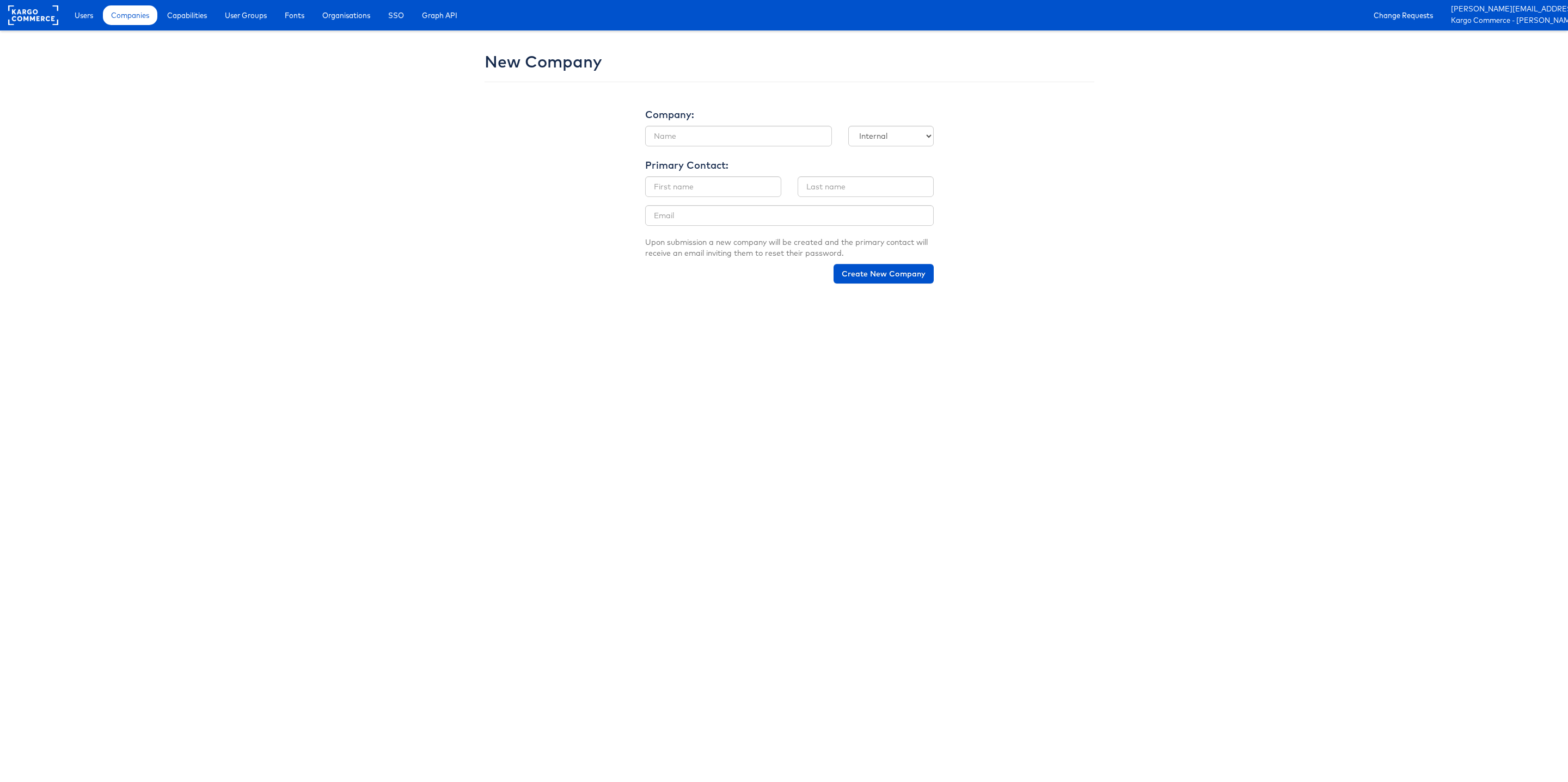
click at [562, 166] on div "New Company Company: Company Name Company Type - Select type - Internal Externa…" at bounding box center [784, 166] width 637 height 250
click at [665, 133] on input "text" at bounding box center [739, 136] width 187 height 20
paste input "zane.ruttenberg@kargo.com Kargo Commerce - Zane Ruttenberg"
click at [688, 137] on input "zane.ruttenberg@kargo.com Kargo Commerce - Zane Ruttenberg" at bounding box center [739, 136] width 187 height 20
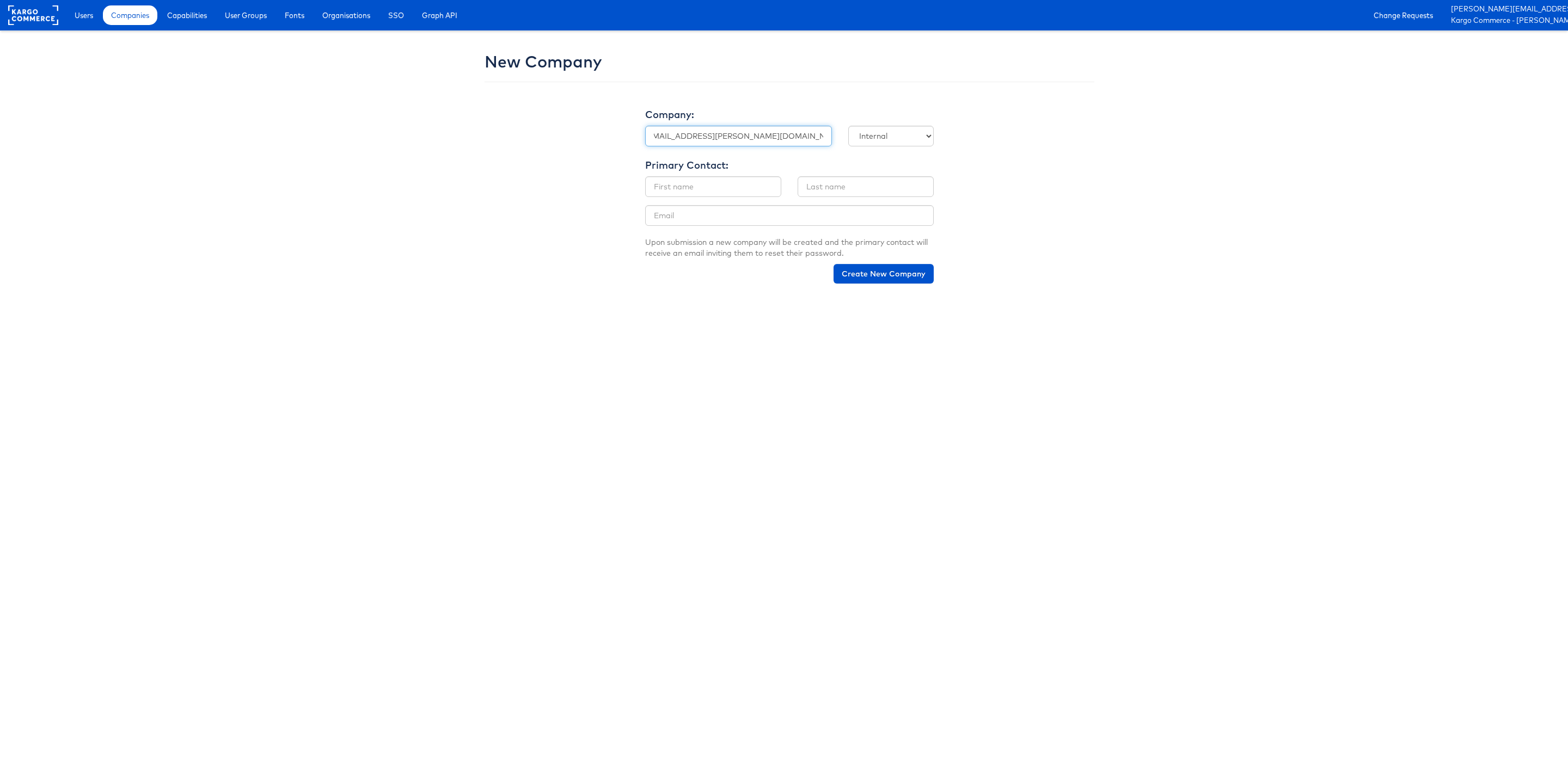
scroll to position [0, 0]
drag, startPoint x: 727, startPoint y: 134, endPoint x: 791, endPoint y: 143, distance: 64.6
click at [790, 143] on input "Kargo Commerce - [PERSON_NAME]" at bounding box center [739, 136] width 187 height 20
paste input "Priya Shinde"
type input "Kargo Commerce - Priya Shinde"
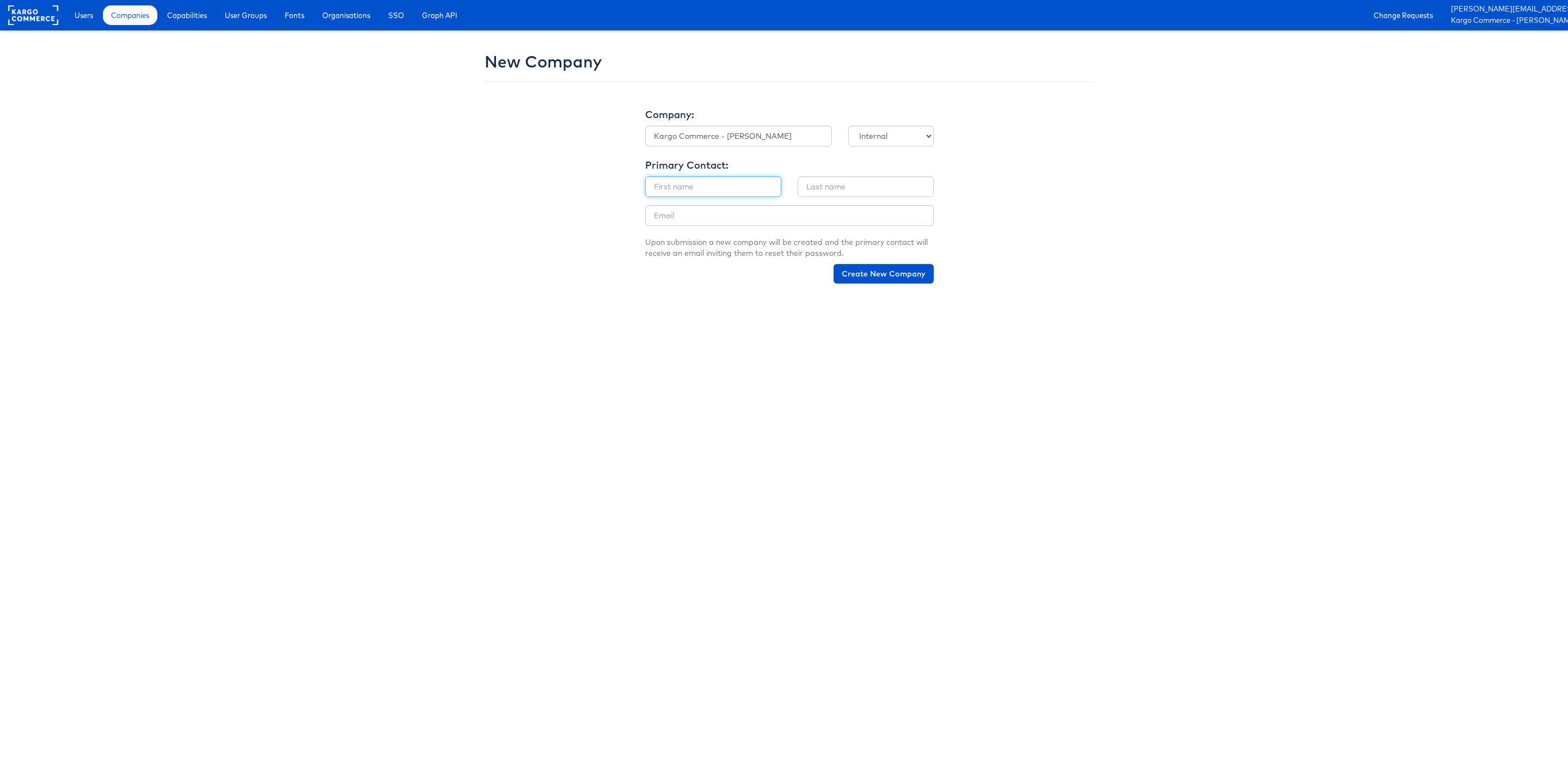
click at [708, 188] on input "text" at bounding box center [713, 187] width 136 height 20
paste input "Priya Shinde"
click at [675, 187] on input "Priya Shinde" at bounding box center [713, 187] width 136 height 20
type input "Priya"
paste input "Shinde"
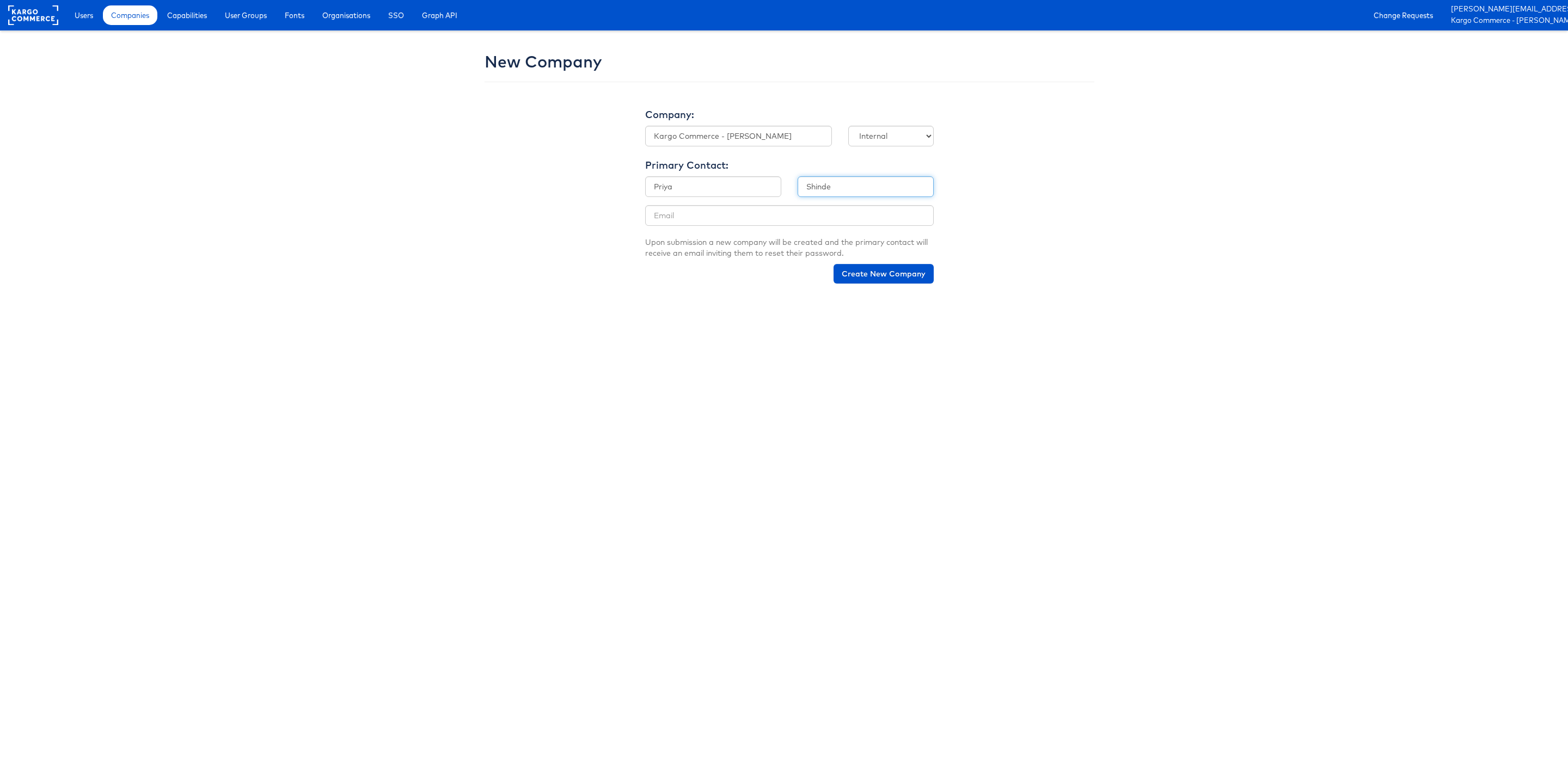
type input "Shinde"
click at [715, 211] on input "email" at bounding box center [790, 216] width 289 height 20
paste input "priya.shinde@kargo.com"
type input "priya.shinde@kargo.com"
click at [756, 292] on html "Users Companies Capabilities User Groups Fonts Organisations SSO Graph API Chan…" at bounding box center [784, 146] width 1568 height 292
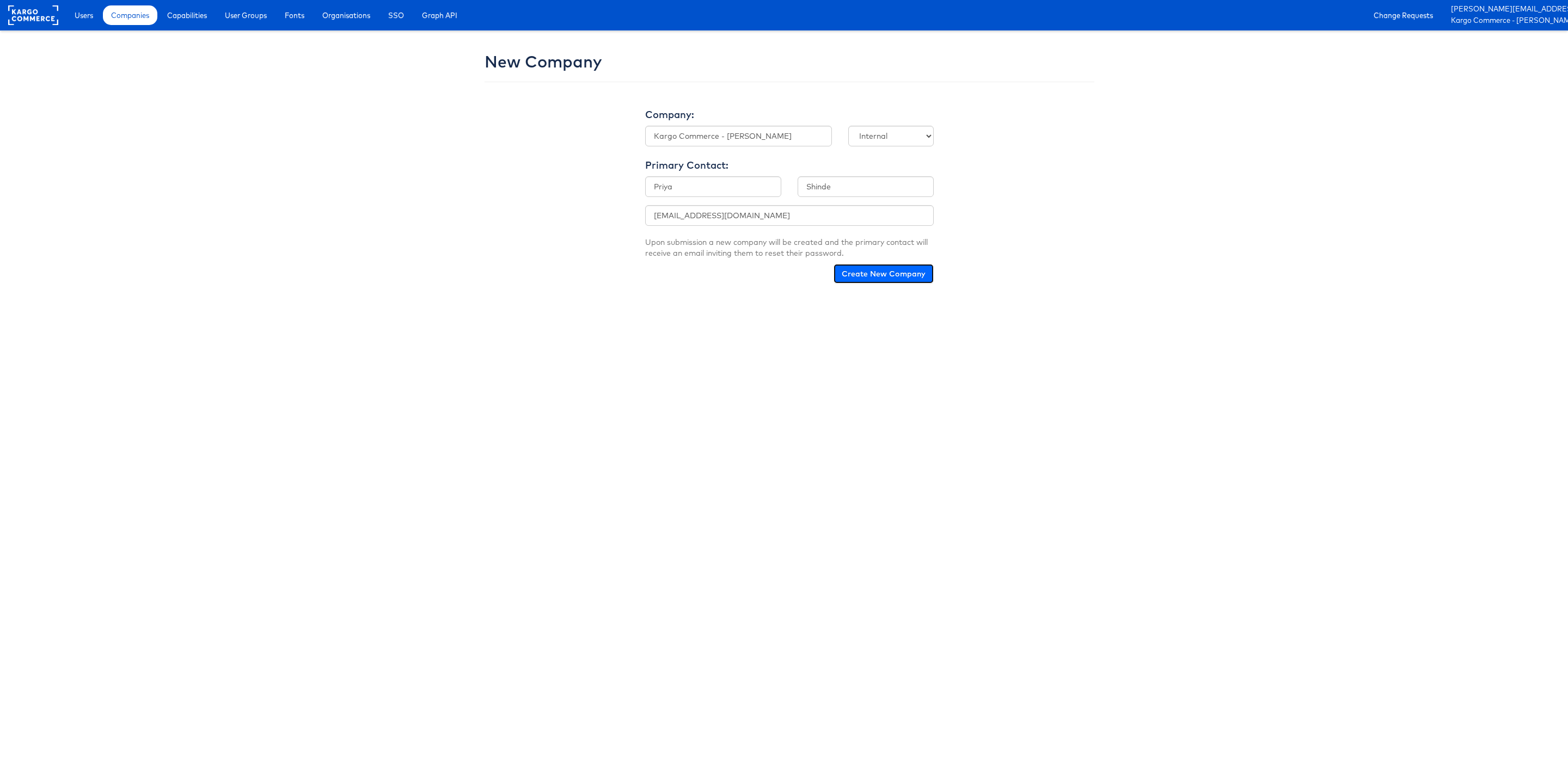
click at [861, 276] on button "Create New Company" at bounding box center [883, 273] width 100 height 20
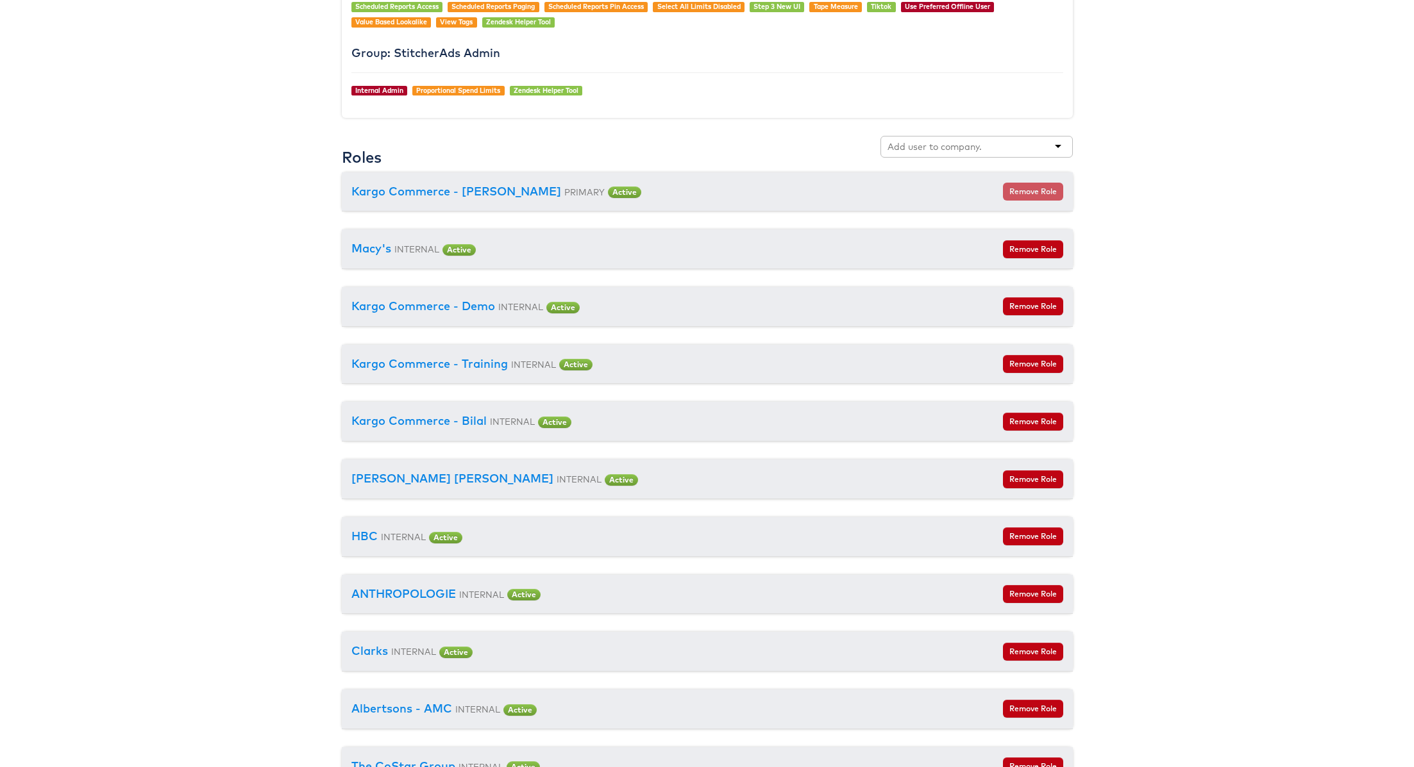
scroll to position [1351, 0]
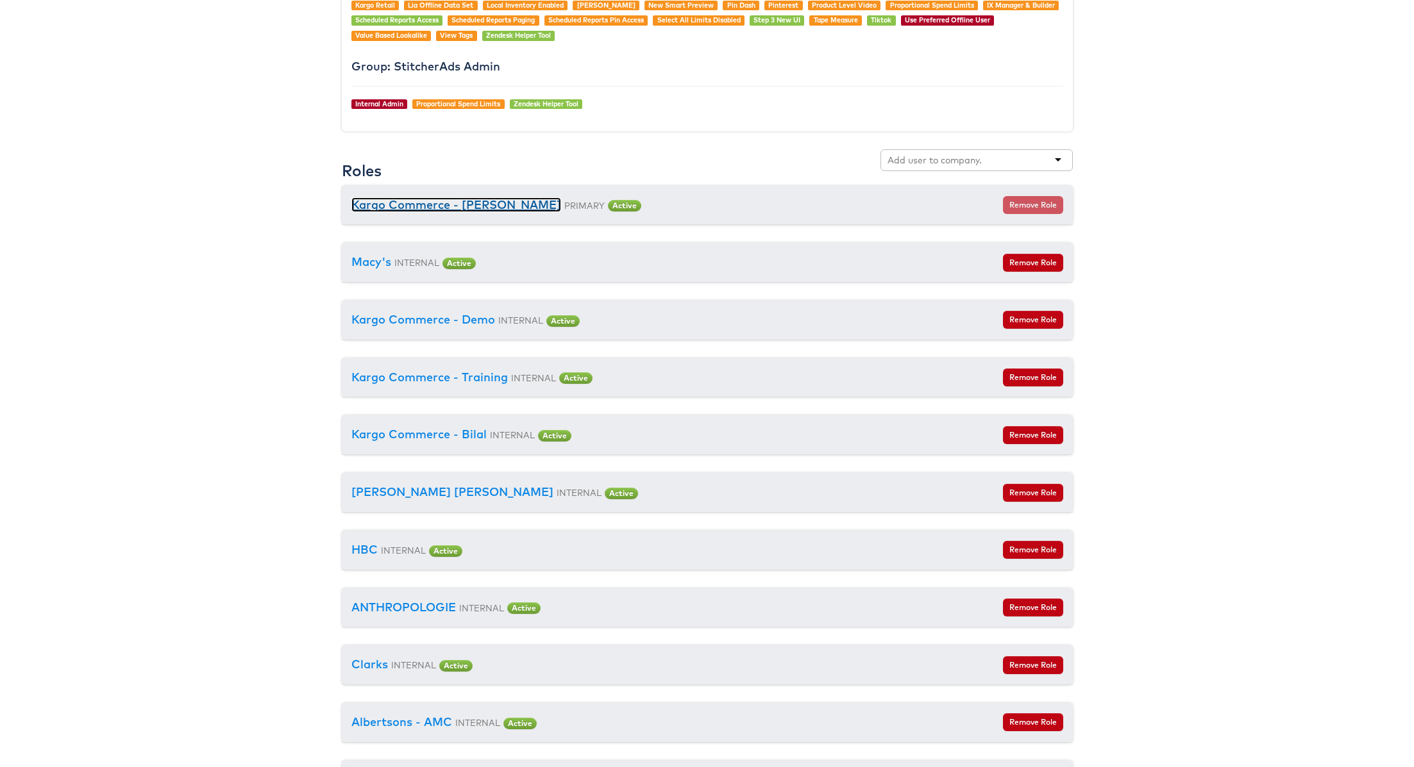
click at [526, 203] on link "Kargo Commerce - [PERSON_NAME]" at bounding box center [456, 204] width 210 height 15
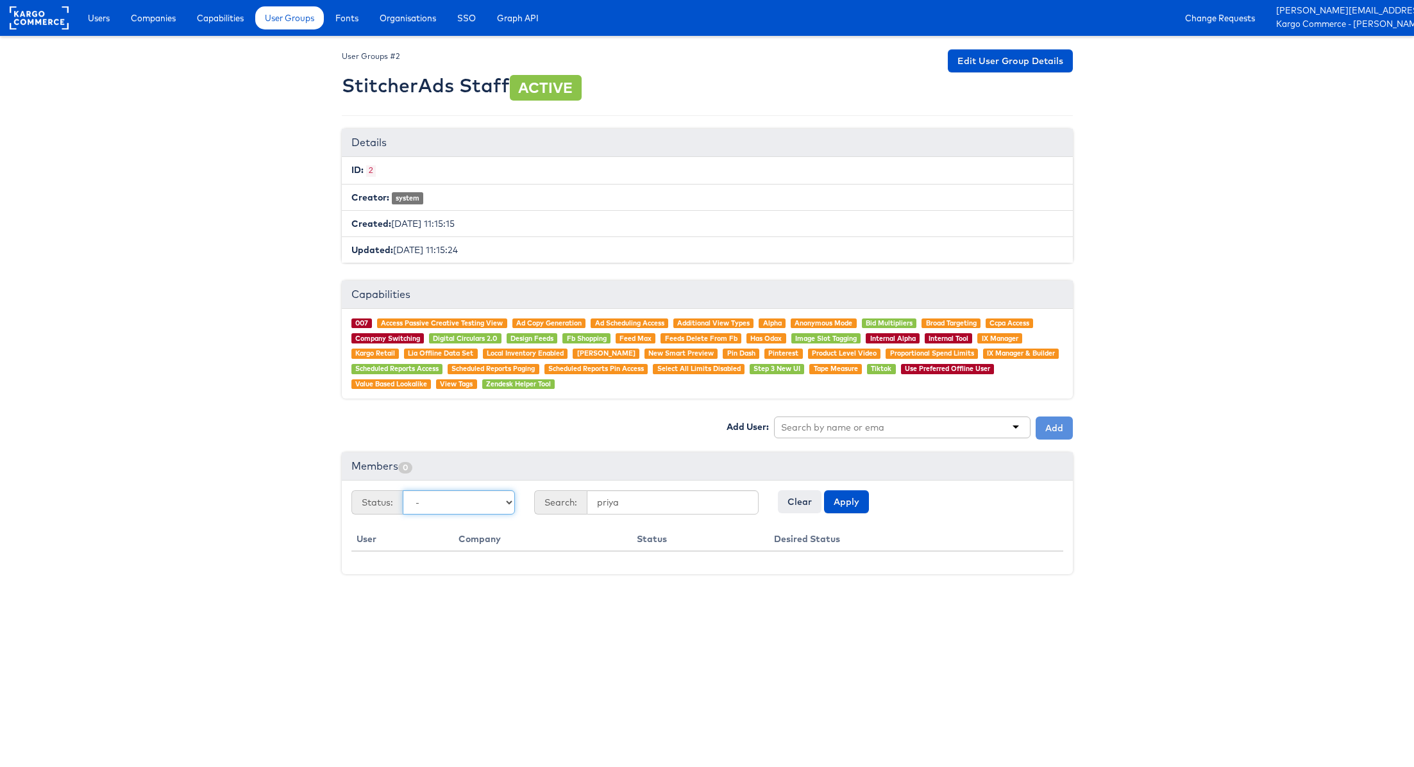
click at [433, 497] on select "- Pending Active Denied Revoked Expired" at bounding box center [459, 502] width 112 height 24
click at [647, 501] on input "priya" at bounding box center [673, 502] width 172 height 24
click at [840, 500] on button "Apply" at bounding box center [846, 501] width 45 height 23
click at [453, 503] on select "- Pending Active Denied Revoked Expired" at bounding box center [459, 502] width 112 height 24
click at [842, 422] on input "text" at bounding box center [832, 427] width 103 height 13
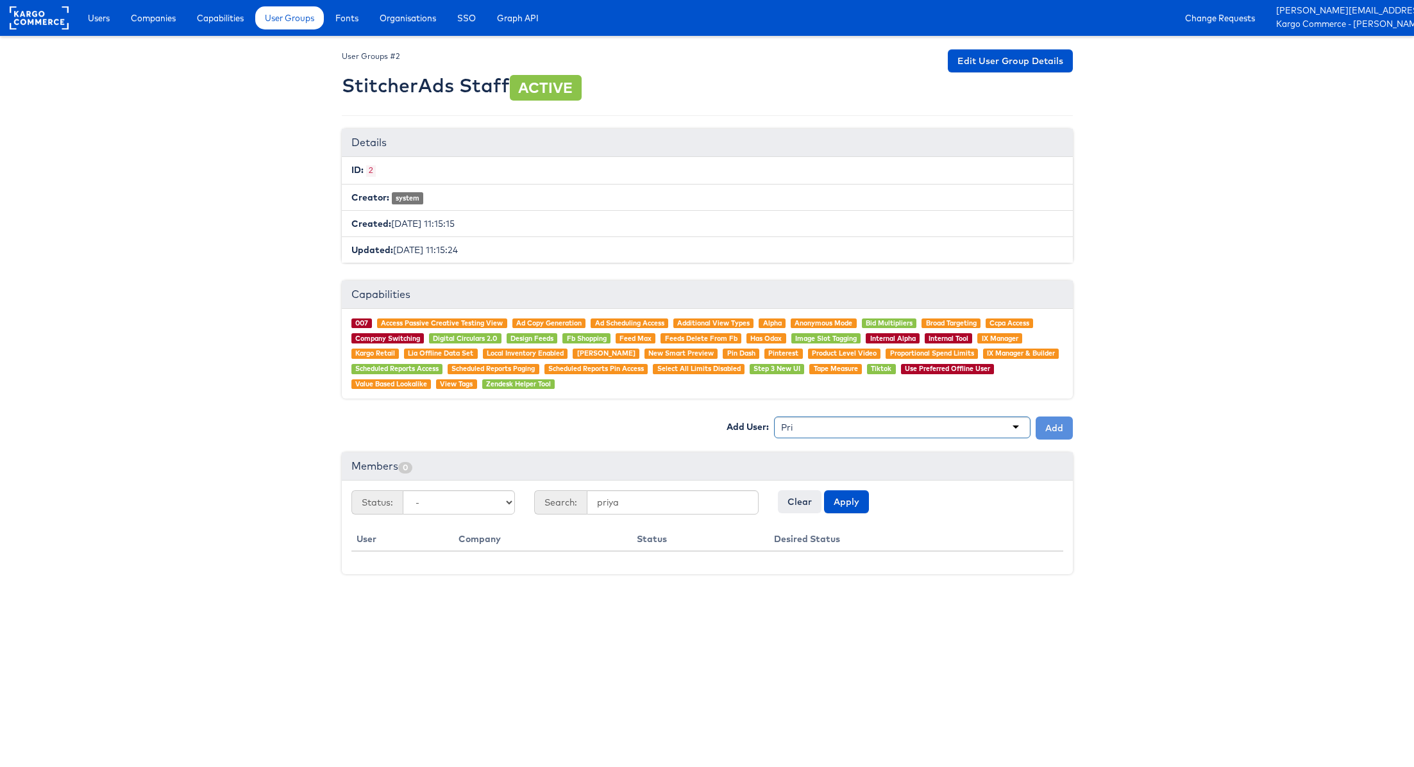
type input "Priy"
click at [1050, 421] on button "Add" at bounding box center [1053, 428] width 37 height 23
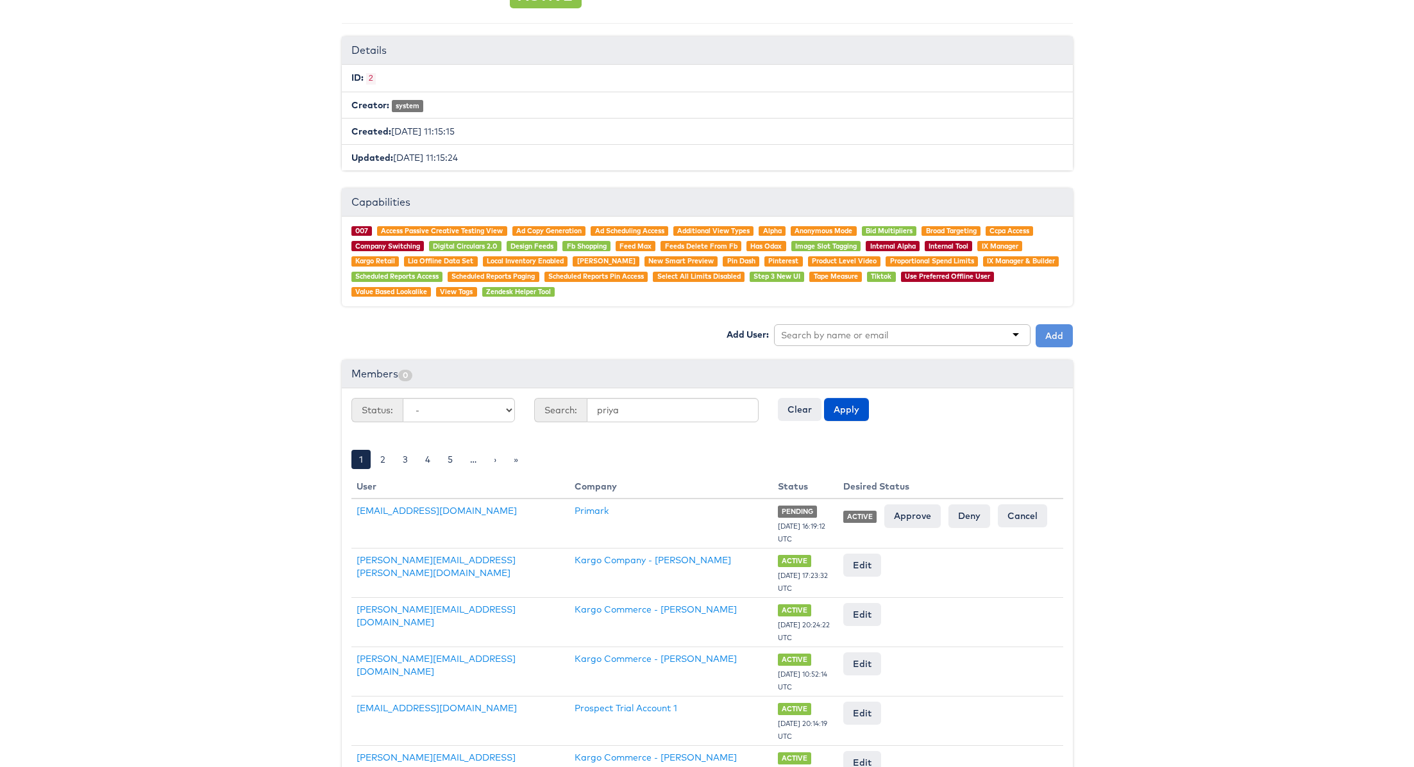
scroll to position [179, 0]
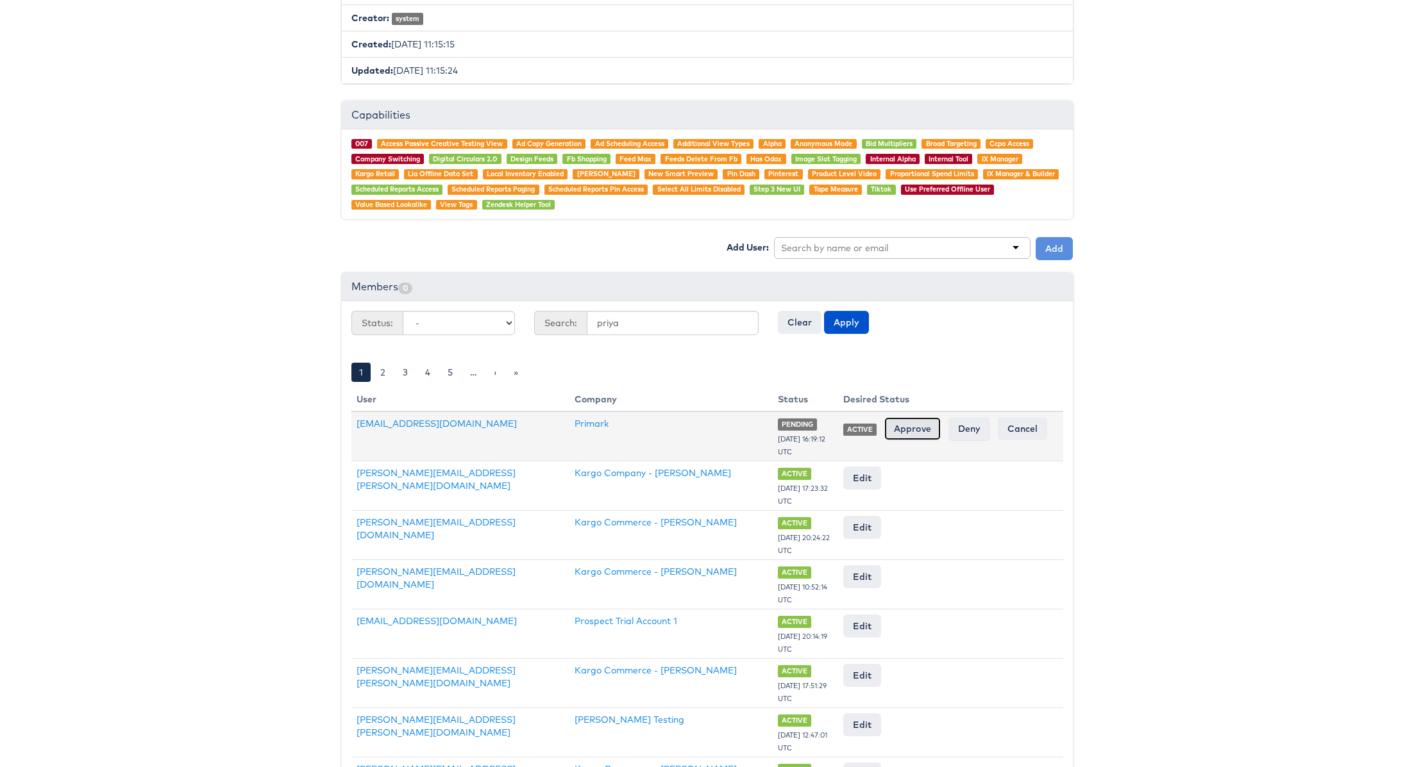
click at [911, 426] on input "Approve" at bounding box center [912, 428] width 56 height 23
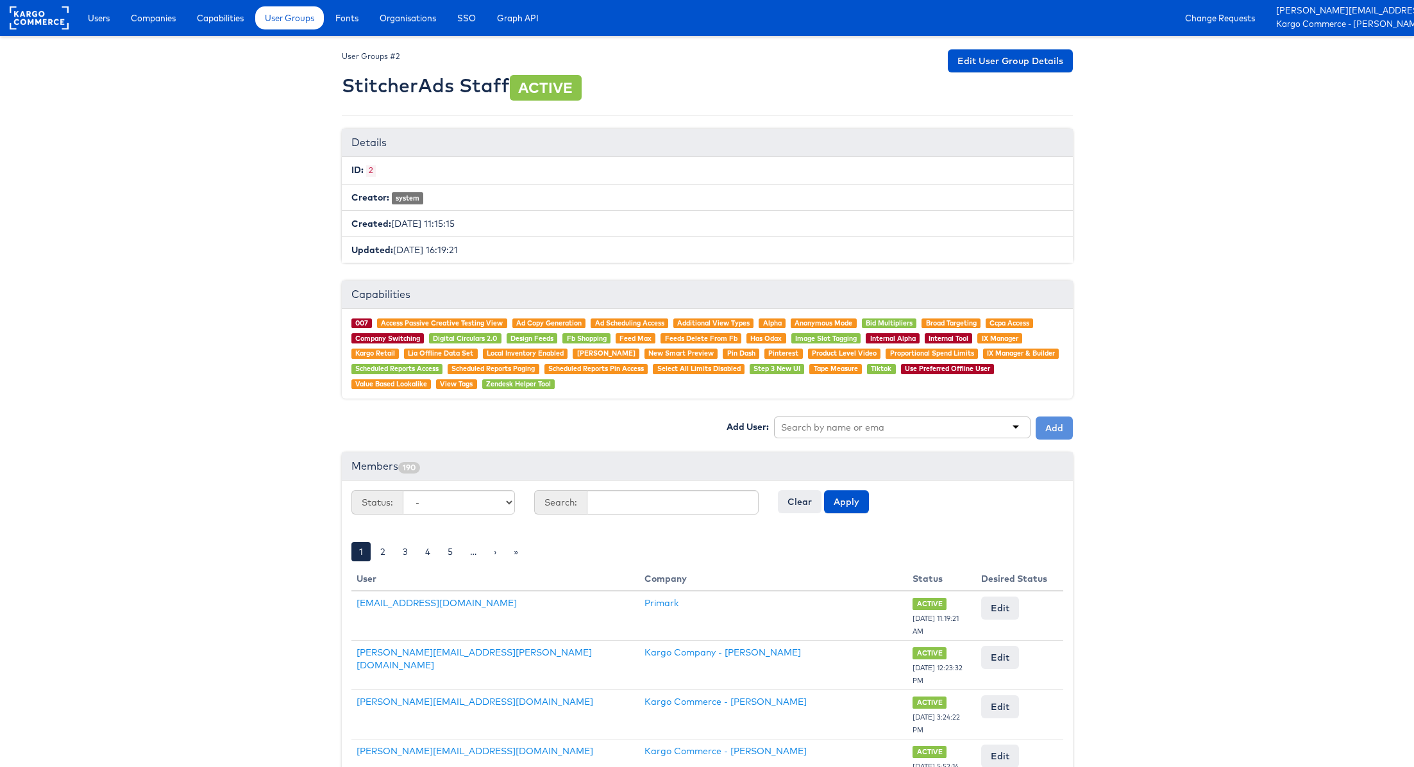
scroll to position [0, 9]
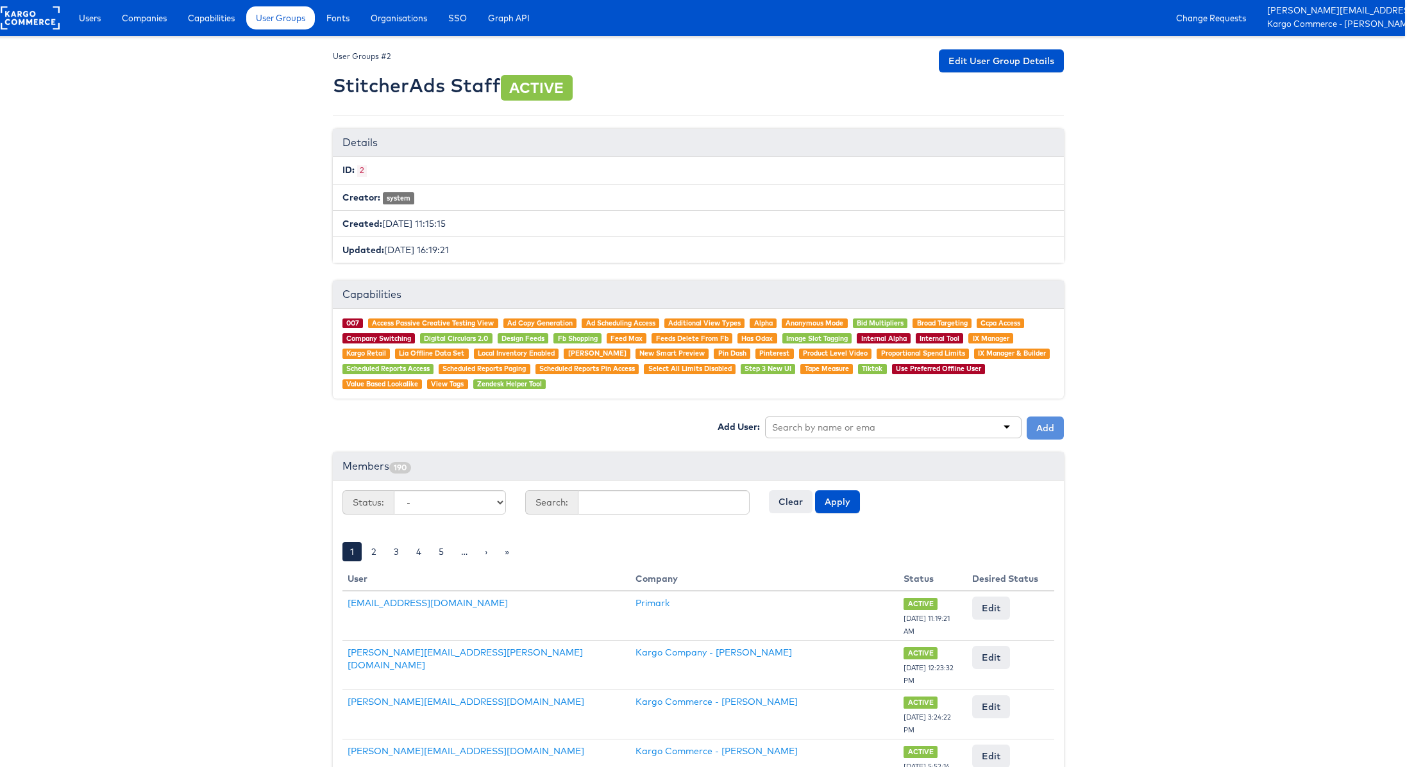
drag, startPoint x: 1269, startPoint y: 24, endPoint x: 1413, endPoint y: 36, distance: 144.7
copy ul "[PERSON_NAME][EMAIL_ADDRESS][PERSON_NAME][DOMAIN_NAME] Kargo Commerce - [PERSON…"
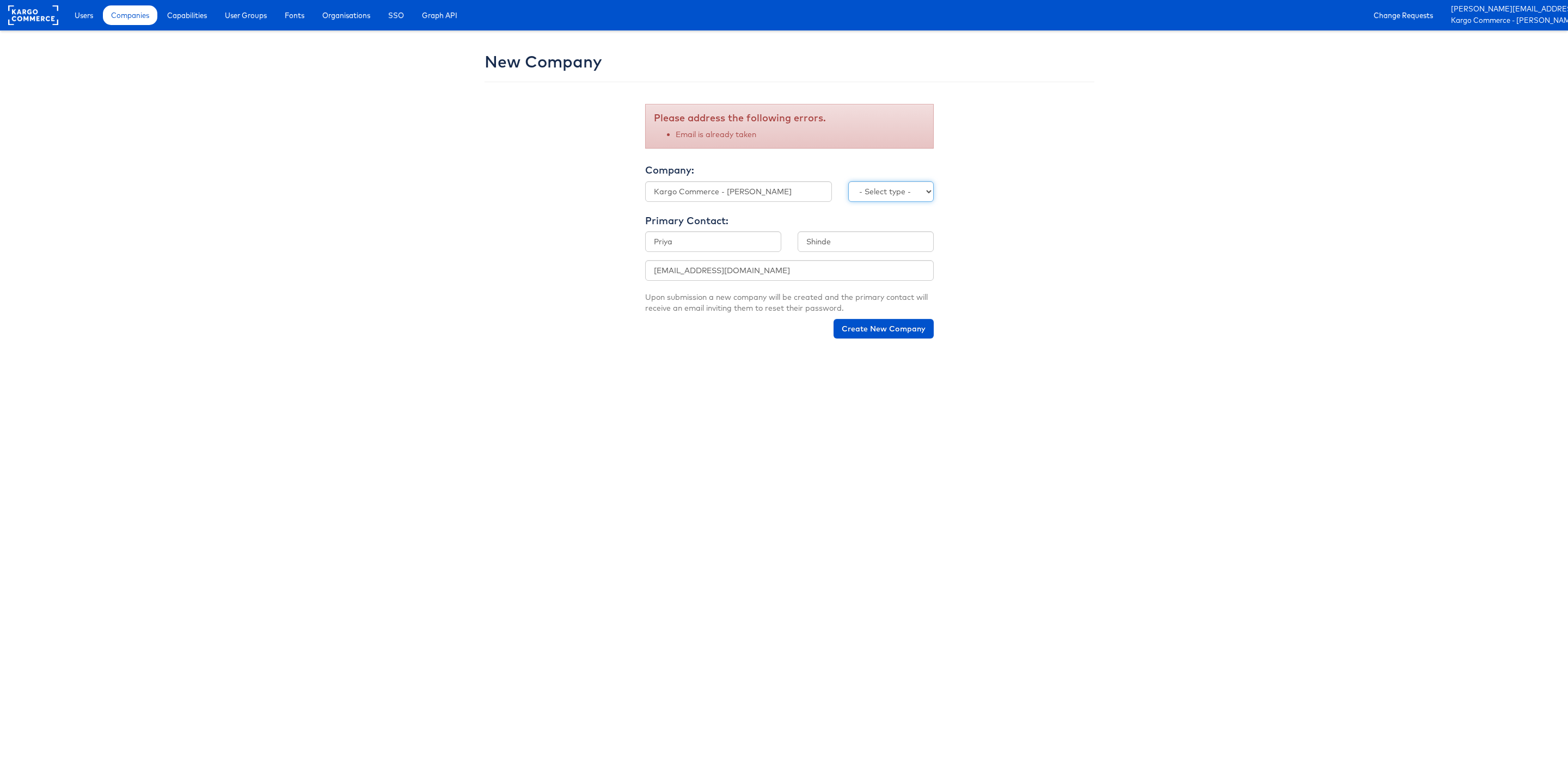
click at [920, 193] on select "- Select type - Internal External" at bounding box center [891, 191] width 86 height 20
select select "INTERNAL"
click at [891, 328] on button "Create New Company" at bounding box center [883, 329] width 100 height 20
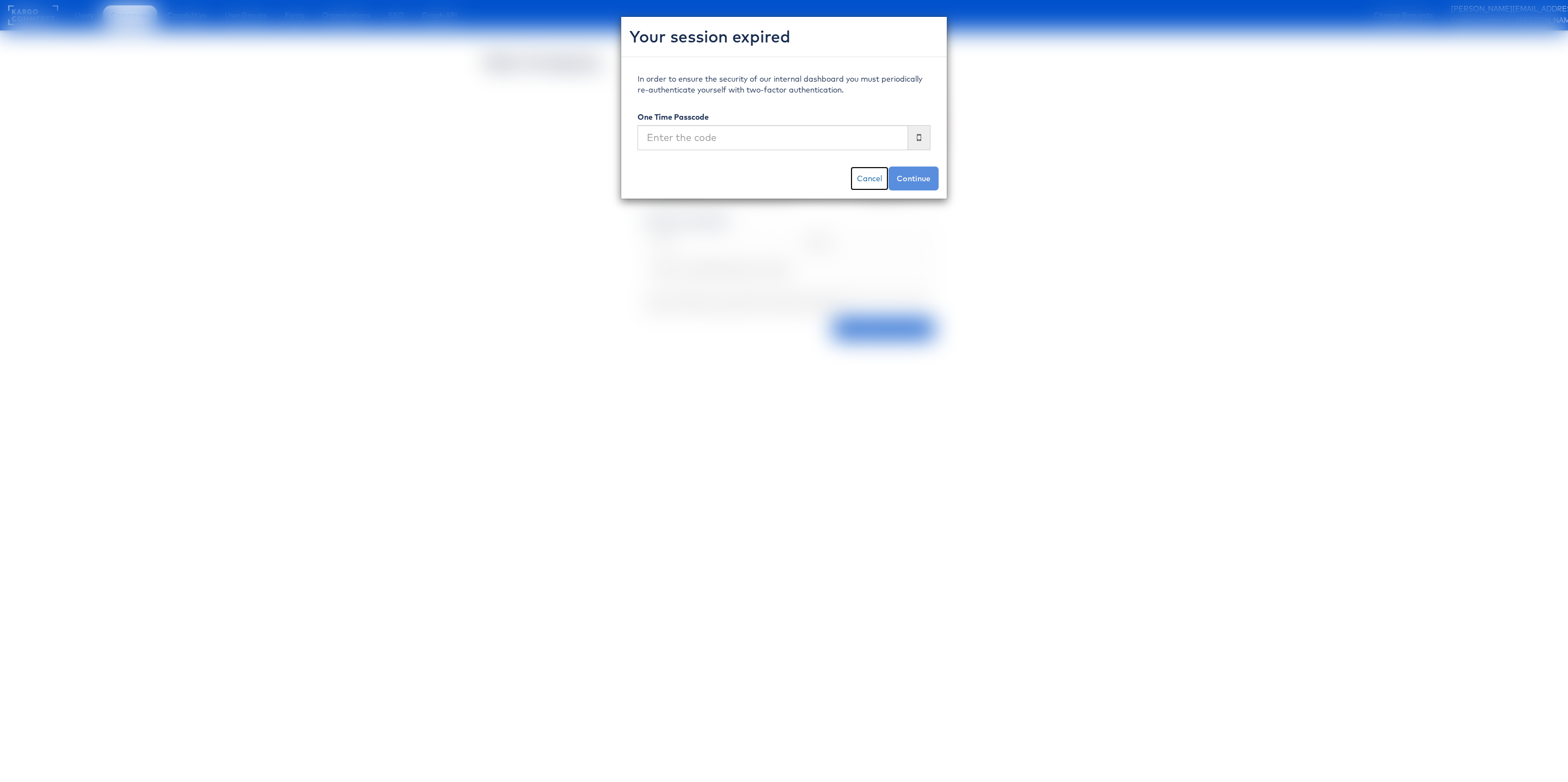
click at [866, 175] on link "Cancel" at bounding box center [869, 178] width 38 height 24
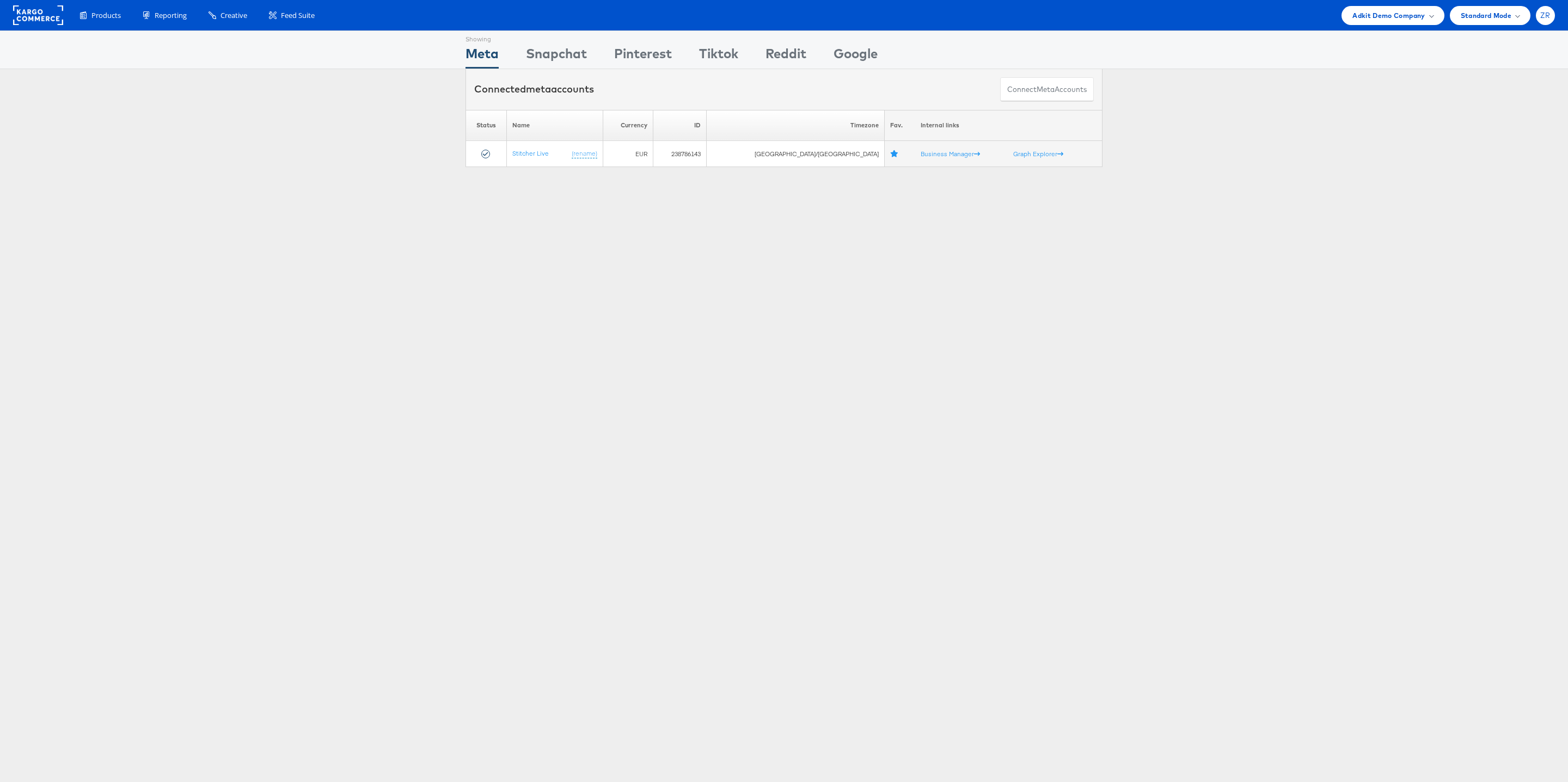
click at [1548, 20] on div "ZR" at bounding box center [1545, 15] width 19 height 19
click at [1485, 98] on link "Internal Dashboard" at bounding box center [1500, 103] width 93 height 11
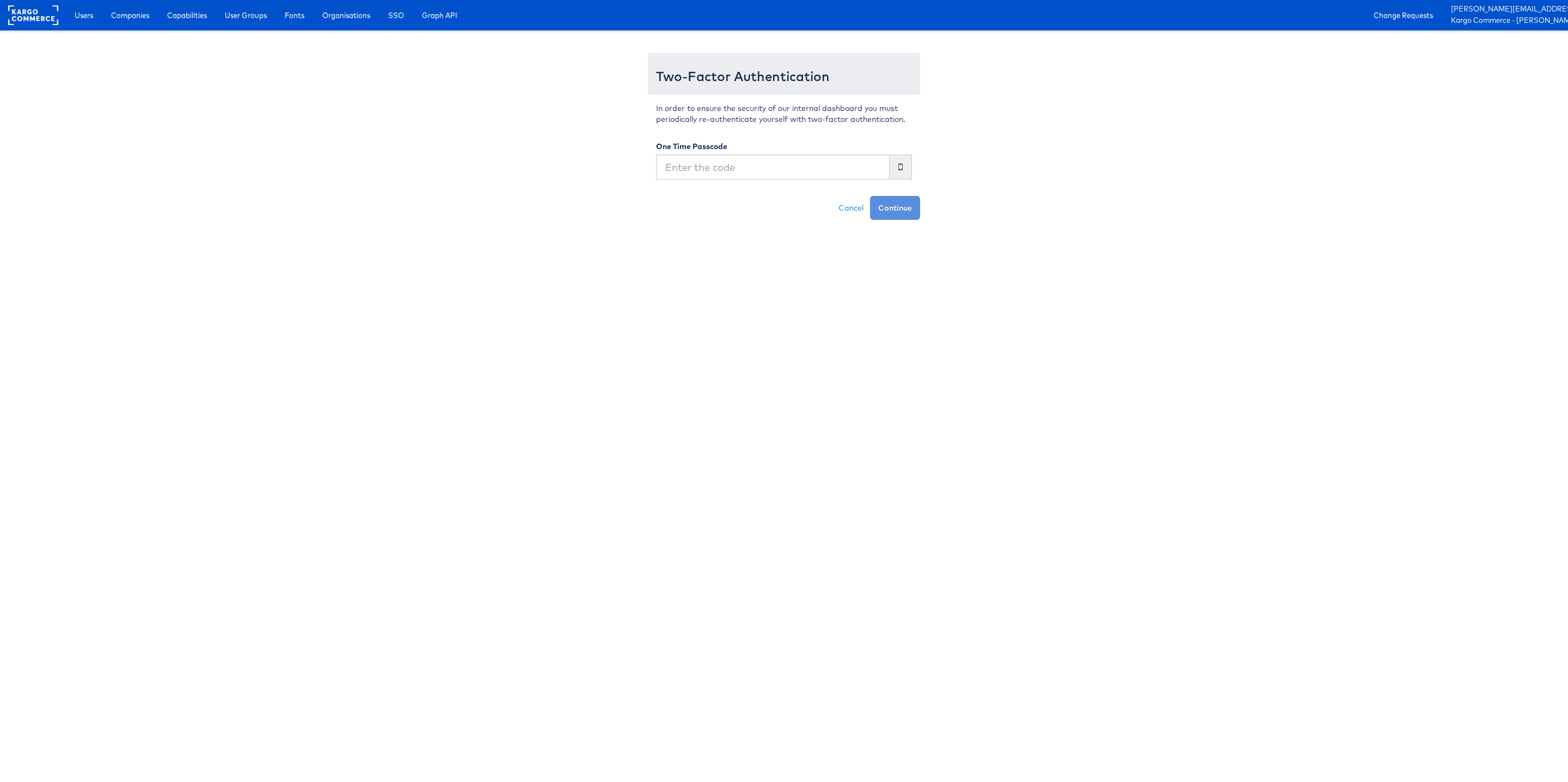
click at [696, 170] on input "text" at bounding box center [772, 166] width 234 height 25
type input "808507"
click at [870, 196] on button "Continue" at bounding box center [894, 208] width 50 height 24
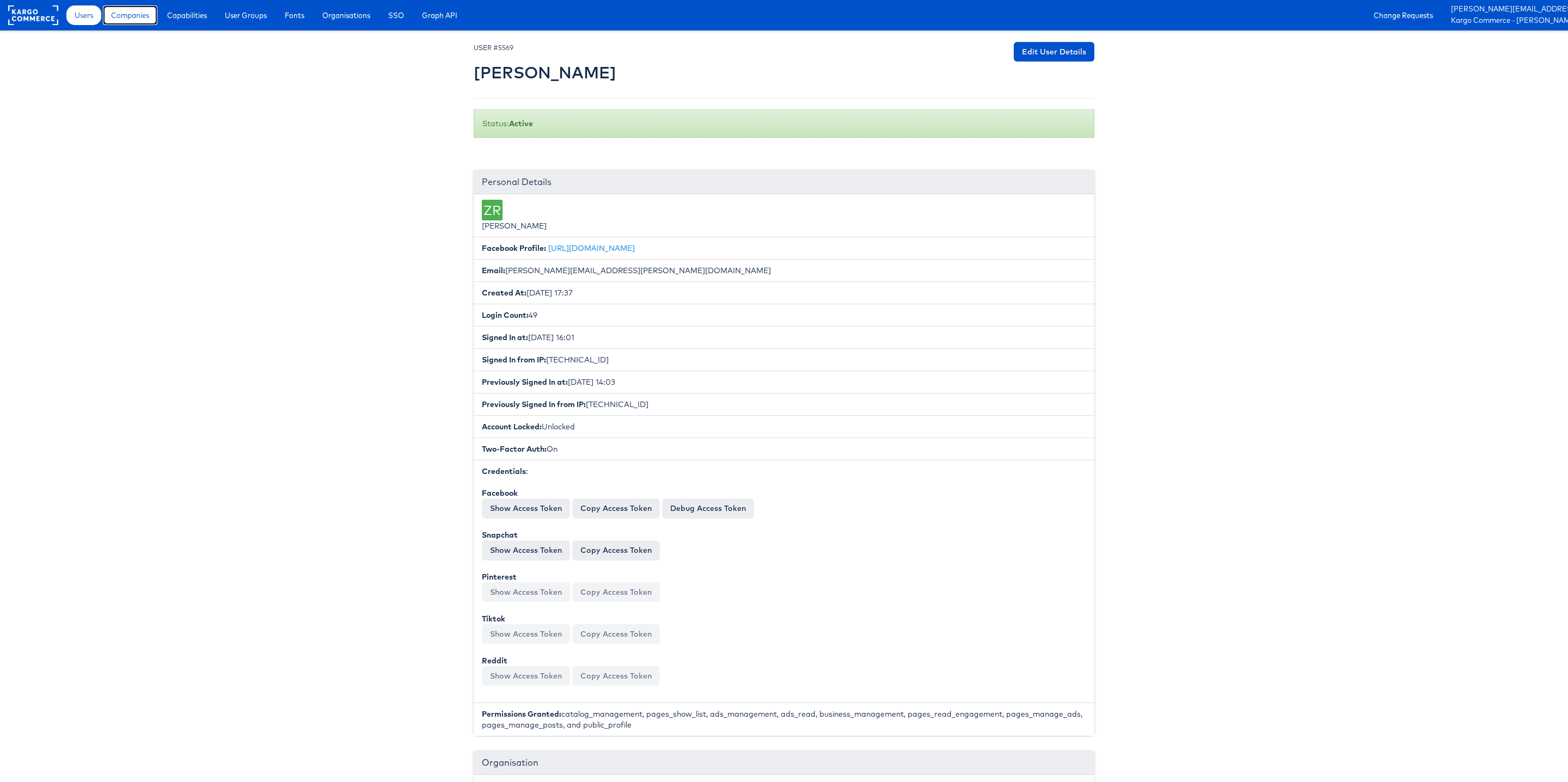
click at [141, 10] on span "Companies" at bounding box center [130, 15] width 38 height 11
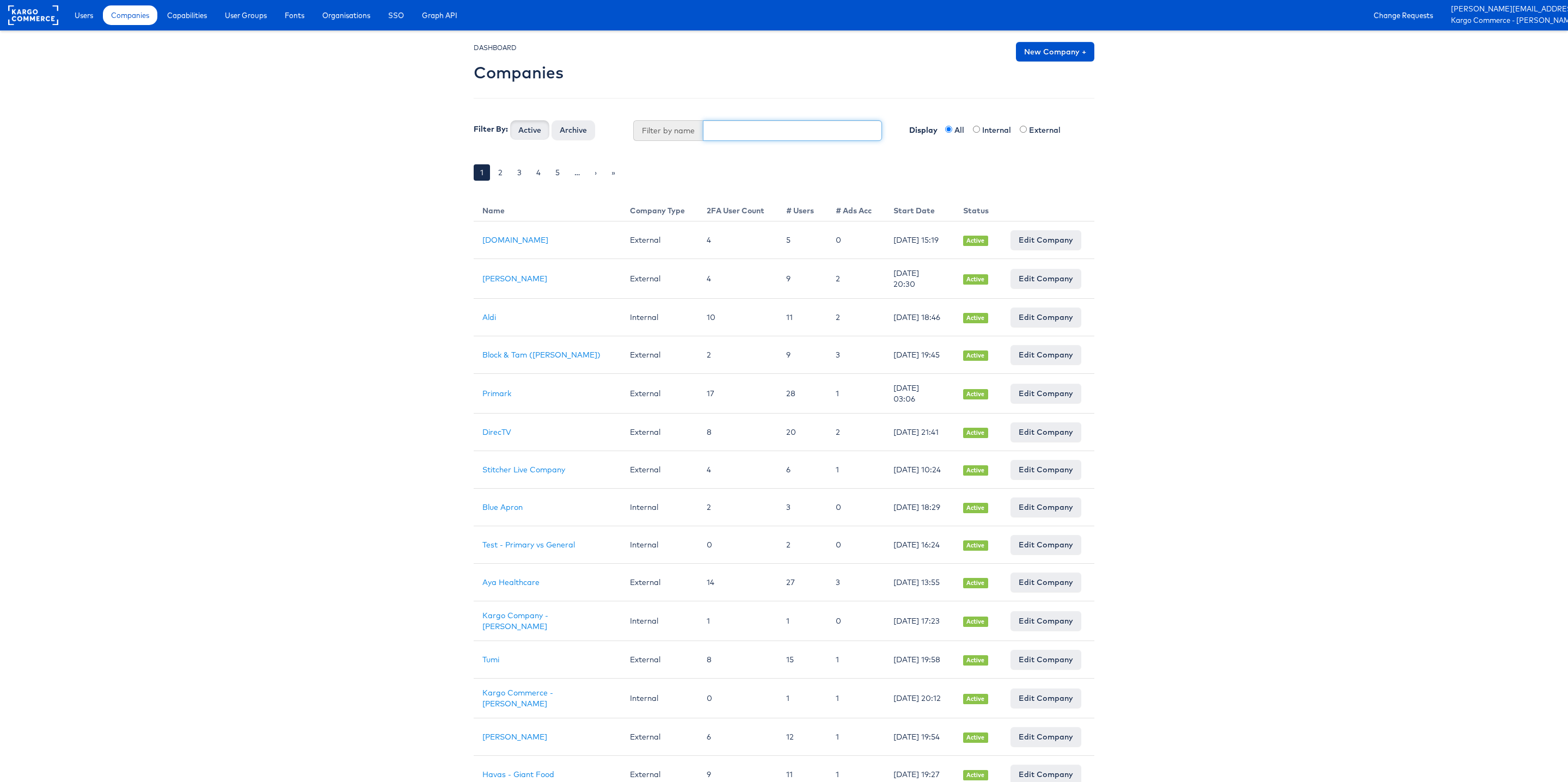
click at [751, 137] on input "text" at bounding box center [793, 131] width 180 height 20
type input "Primark"
click at [510, 121] on button "Active" at bounding box center [530, 130] width 39 height 20
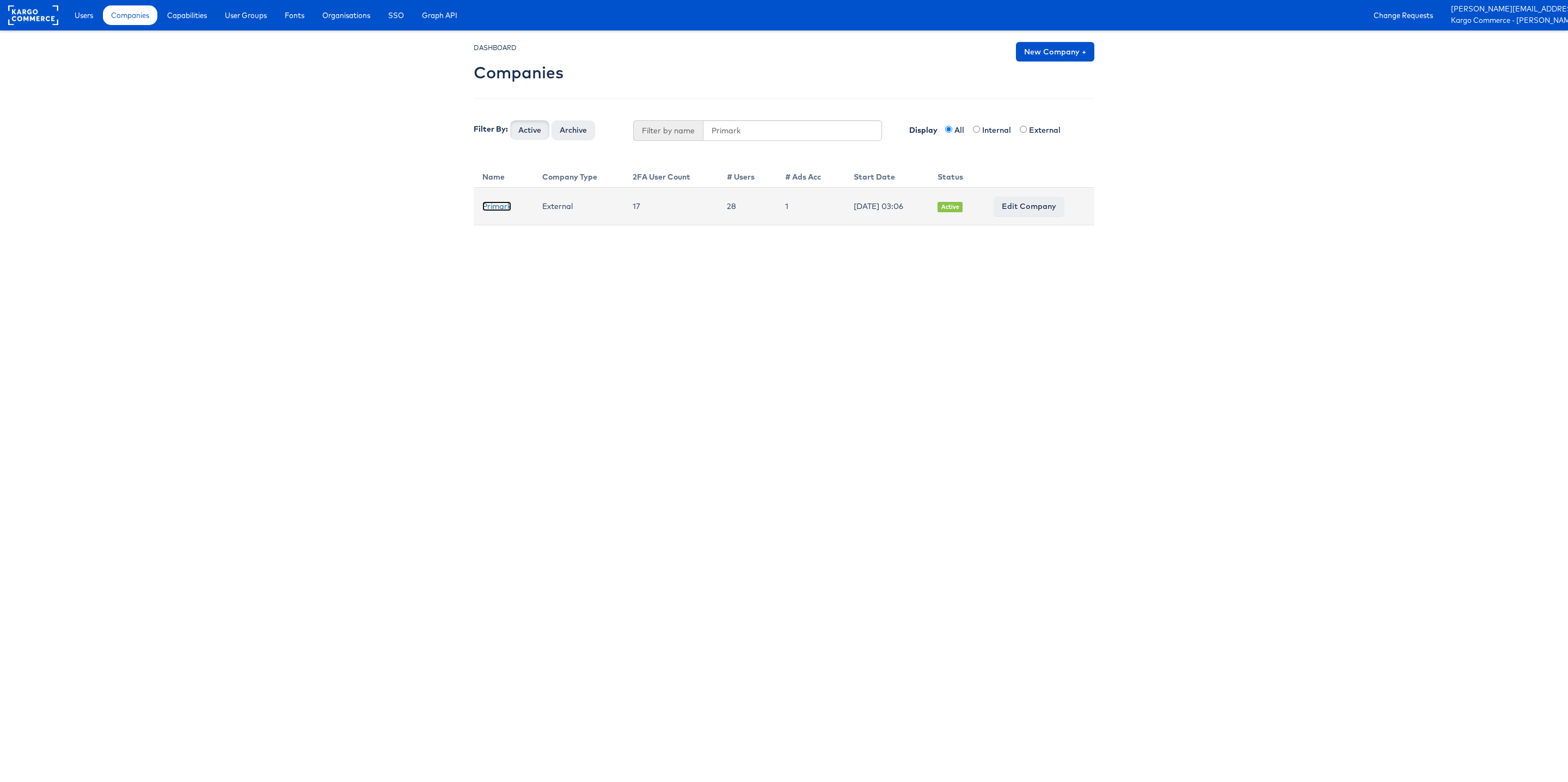
click at [488, 205] on link "Primark" at bounding box center [497, 206] width 29 height 10
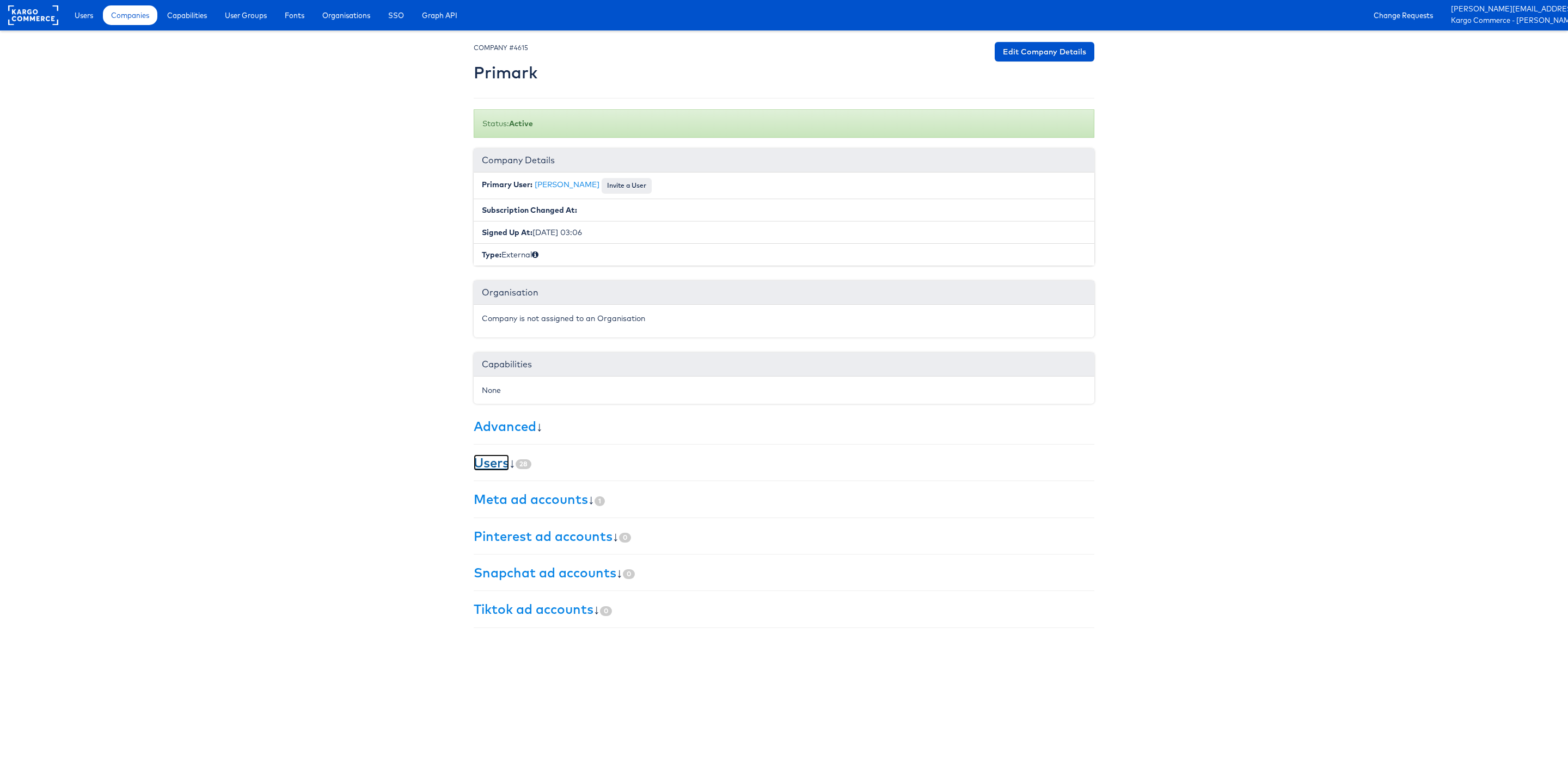
click at [495, 470] on link "Users" at bounding box center [492, 462] width 36 height 16
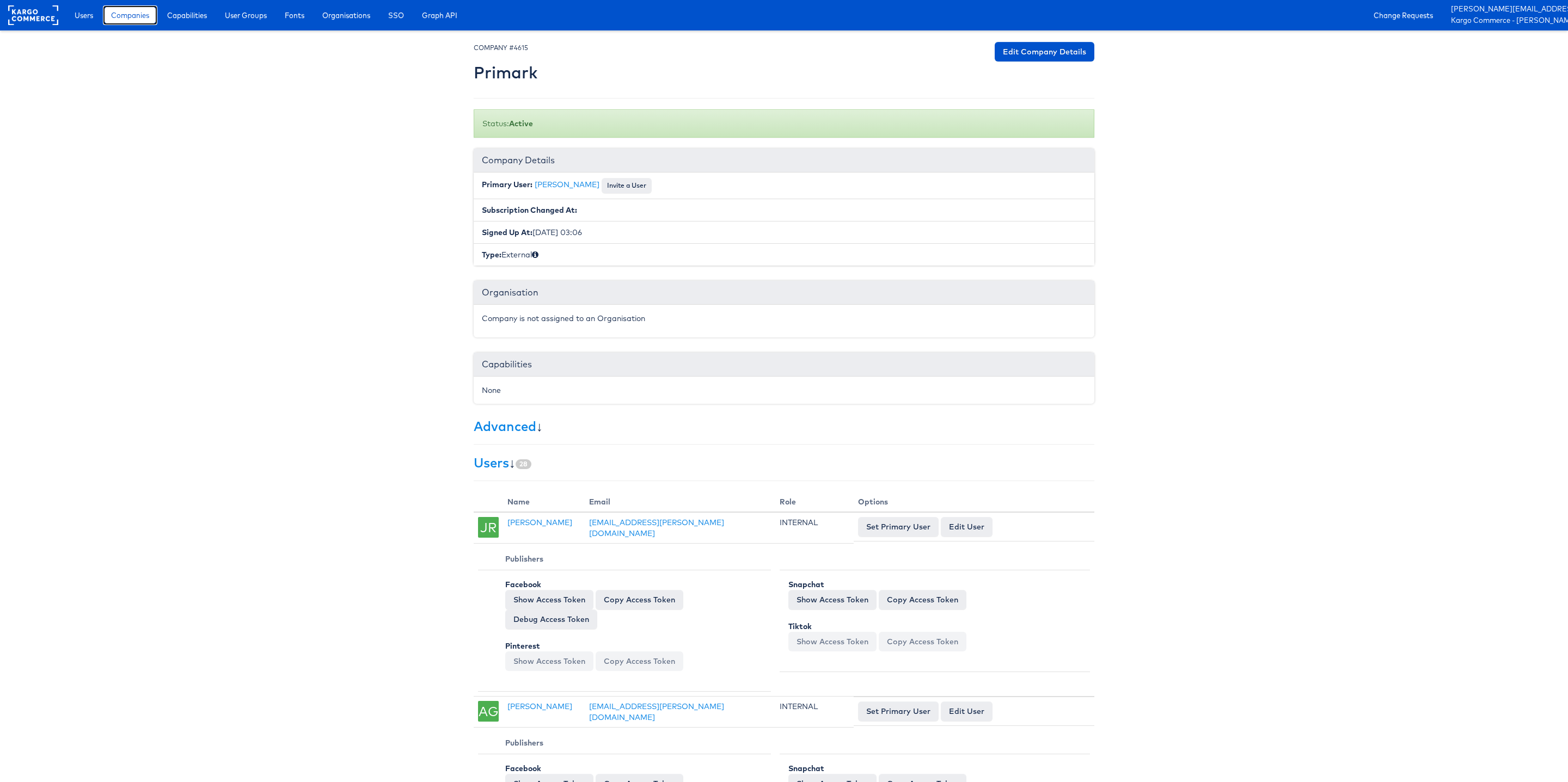
click at [116, 16] on span "Companies" at bounding box center [130, 15] width 38 height 11
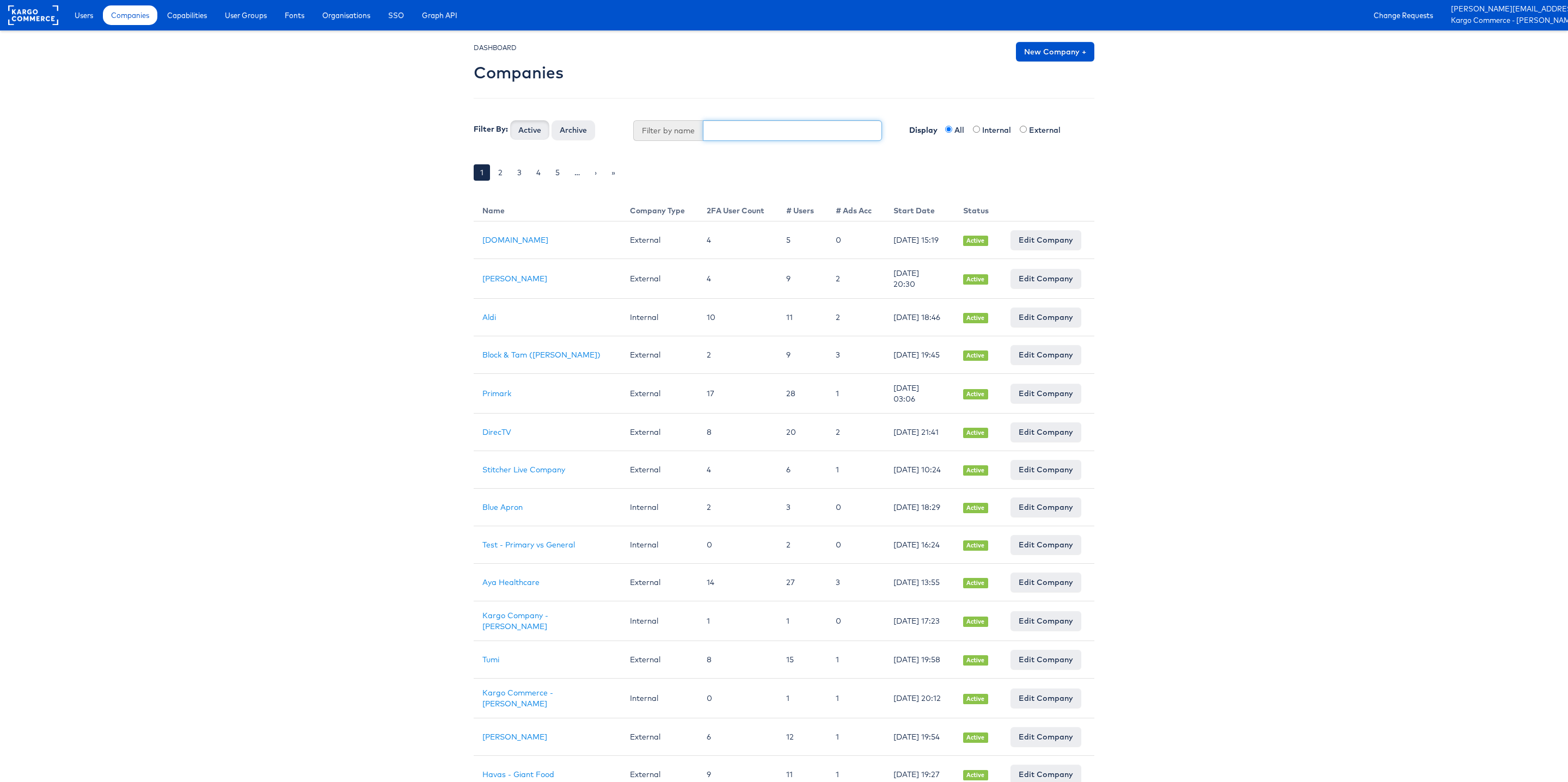
click at [762, 129] on input "text" at bounding box center [793, 131] width 180 height 20
type input "Priya"
click at [510, 121] on button "Active" at bounding box center [530, 130] width 39 height 20
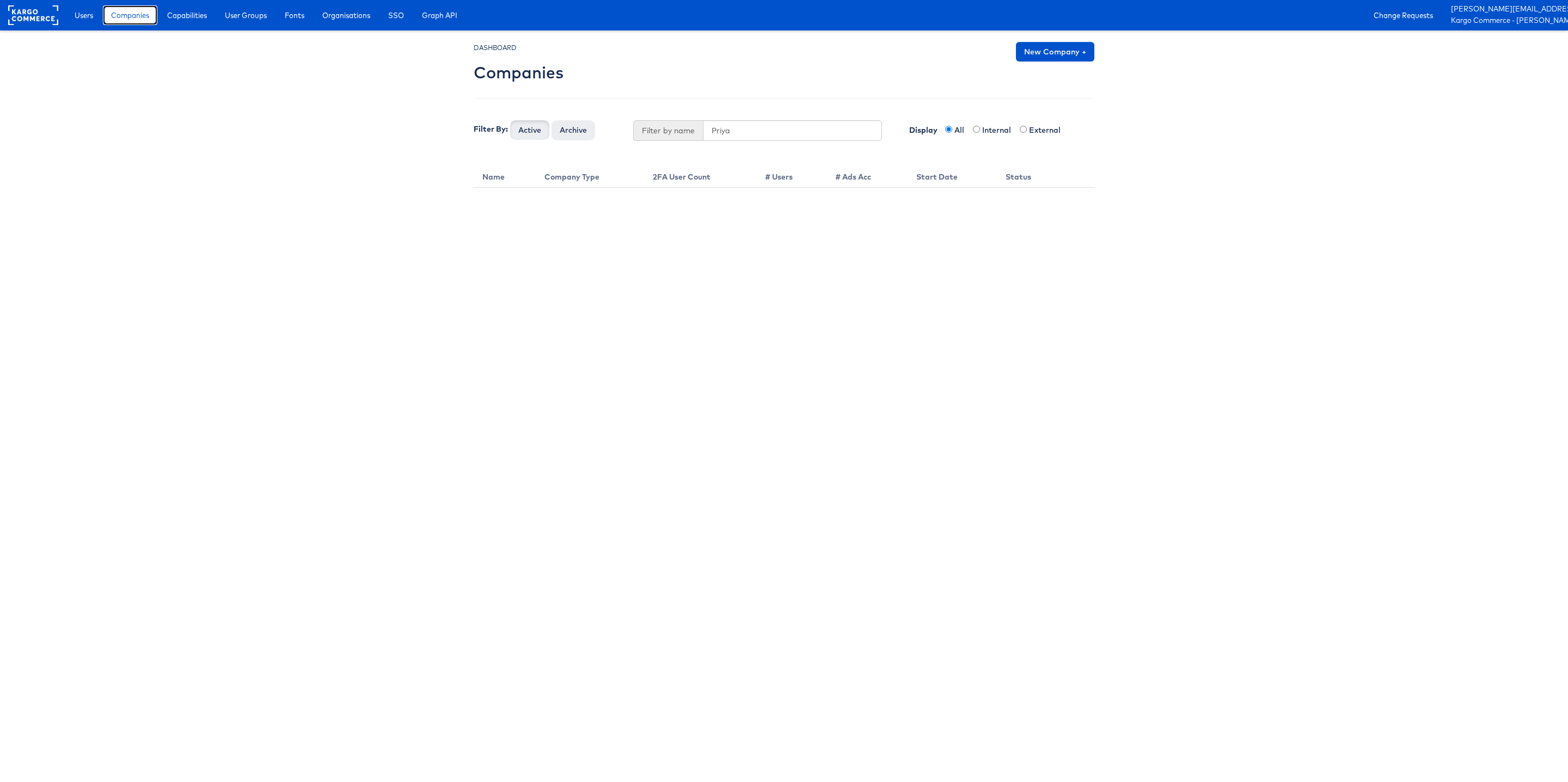
click at [134, 19] on span "Companies" at bounding box center [130, 15] width 38 height 11
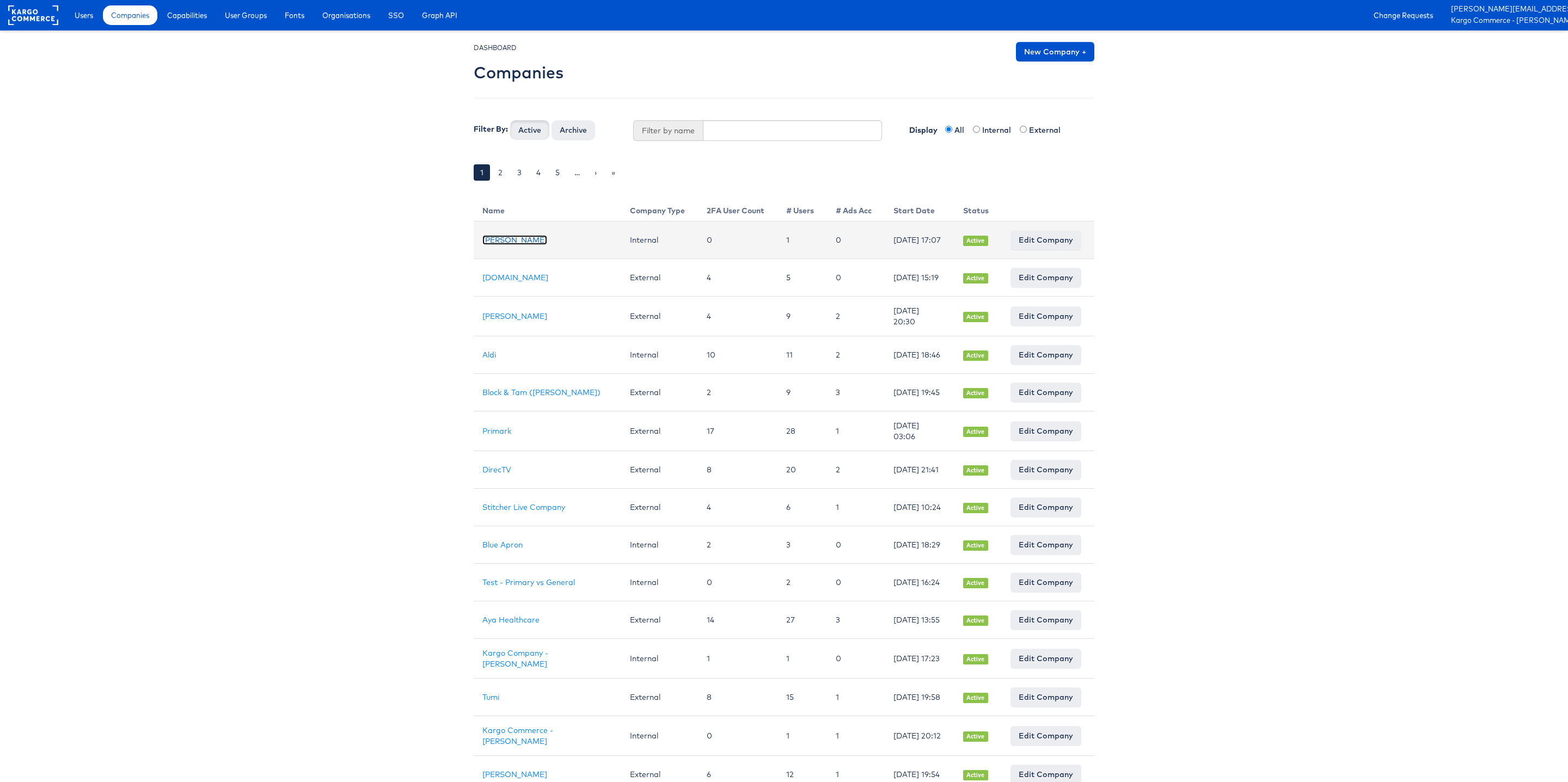
click at [510, 240] on link "[PERSON_NAME]" at bounding box center [515, 240] width 65 height 10
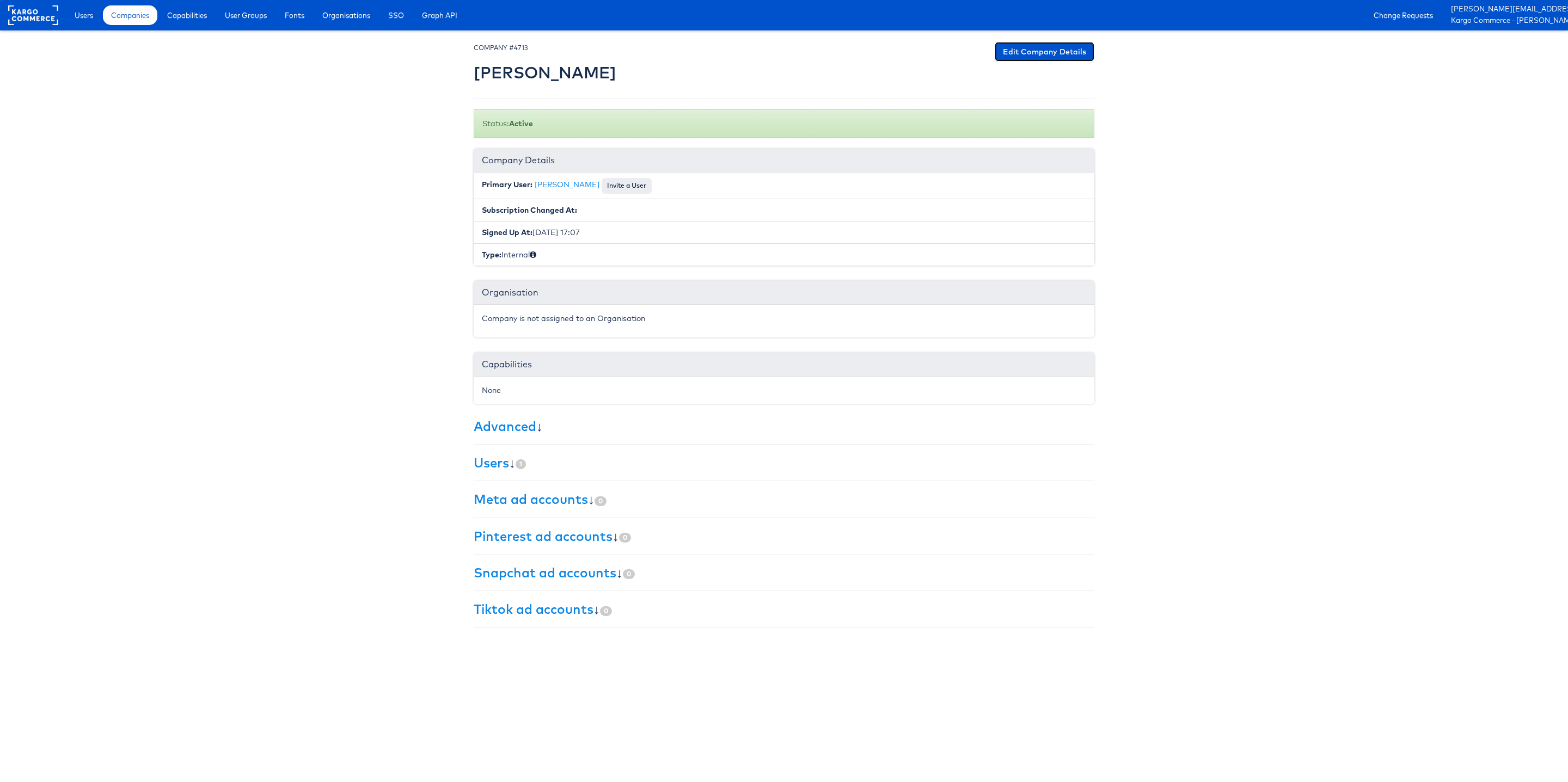
click at [1055, 50] on link "Edit Company Details" at bounding box center [1044, 51] width 99 height 20
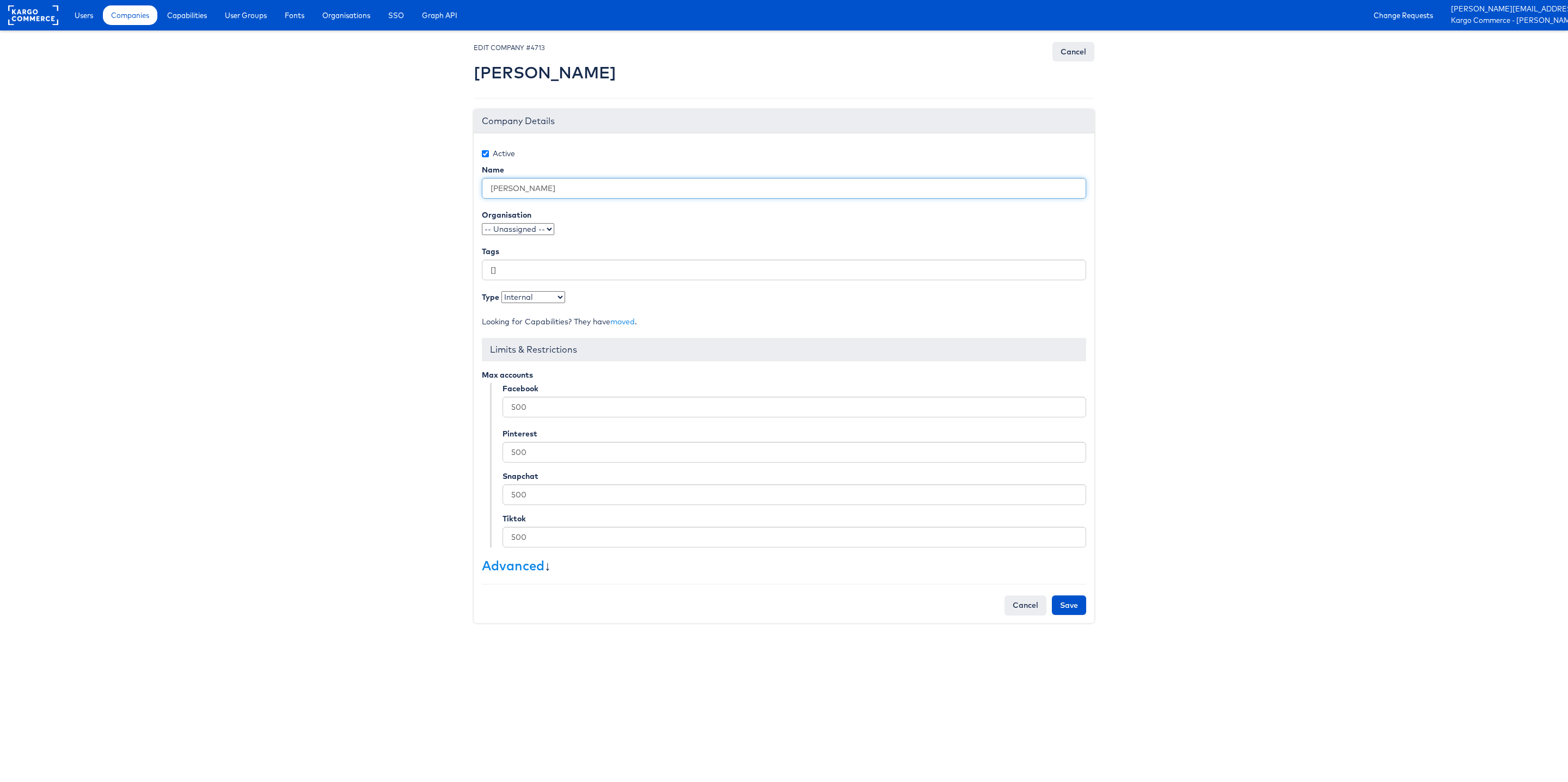
click at [493, 188] on input "[PERSON_NAME]" at bounding box center [784, 188] width 605 height 20
type input "Kargo Commerce - [PERSON_NAME]"
click at [1063, 601] on input "Save" at bounding box center [1069, 605] width 34 height 20
type input "Saving..."
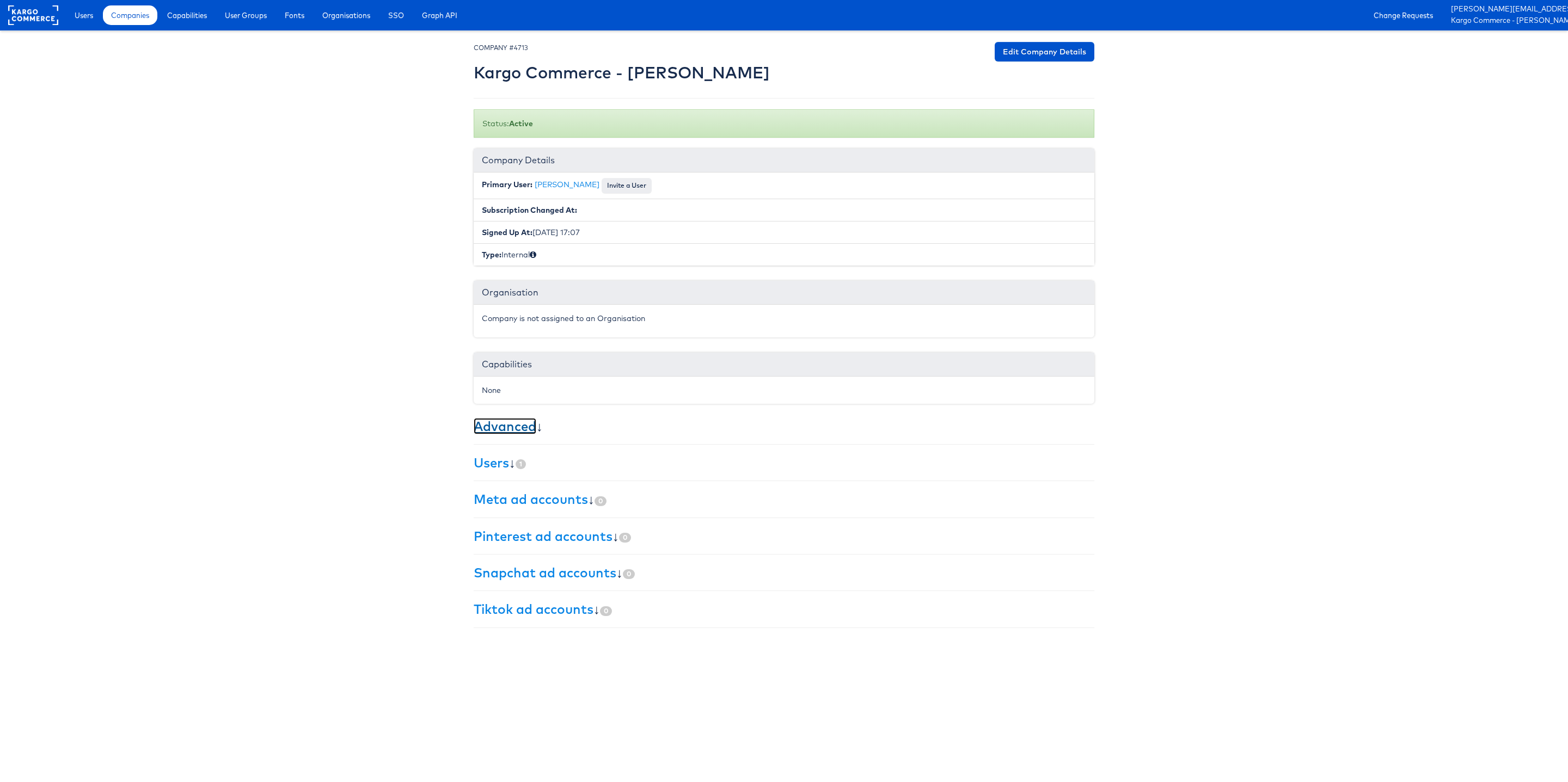
click at [509, 429] on link "Advanced" at bounding box center [505, 425] width 63 height 16
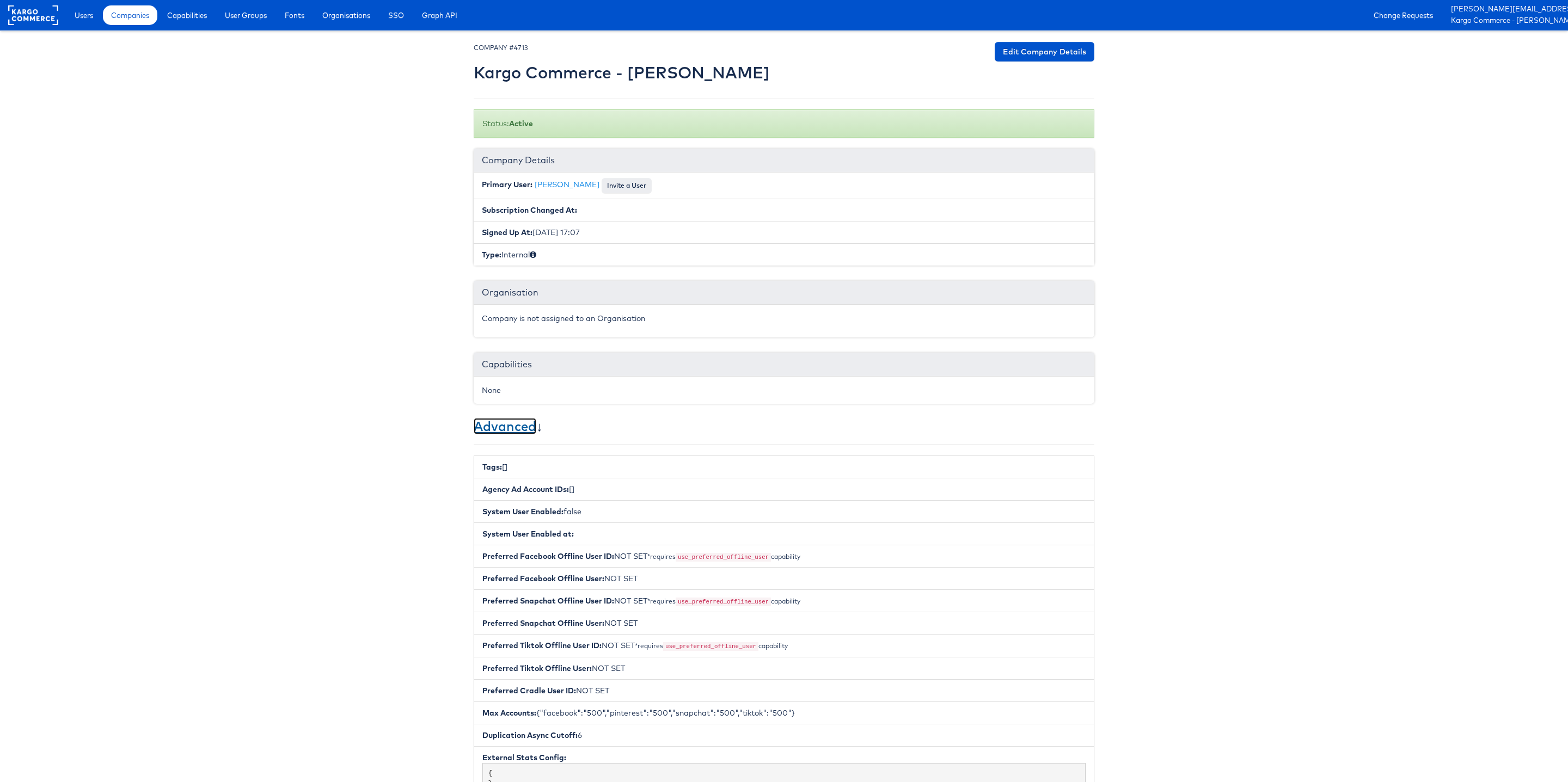
click at [508, 429] on link "Advanced" at bounding box center [505, 425] width 63 height 16
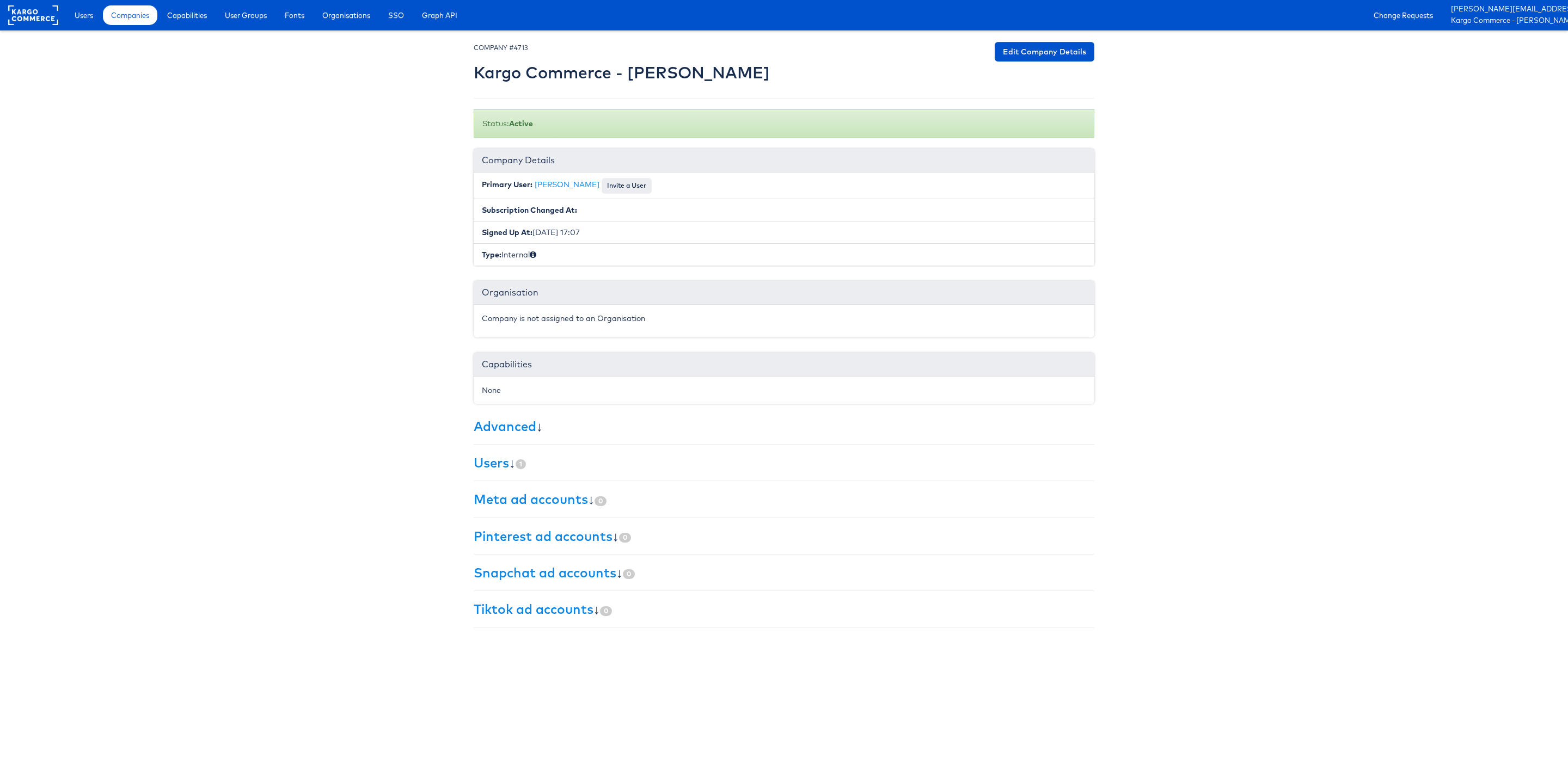
click at [500, 456] on div "× Set primary user The current primary user will be reverted back to their orig…" at bounding box center [784, 335] width 621 height 586
click at [497, 464] on link "Users" at bounding box center [492, 462] width 36 height 16
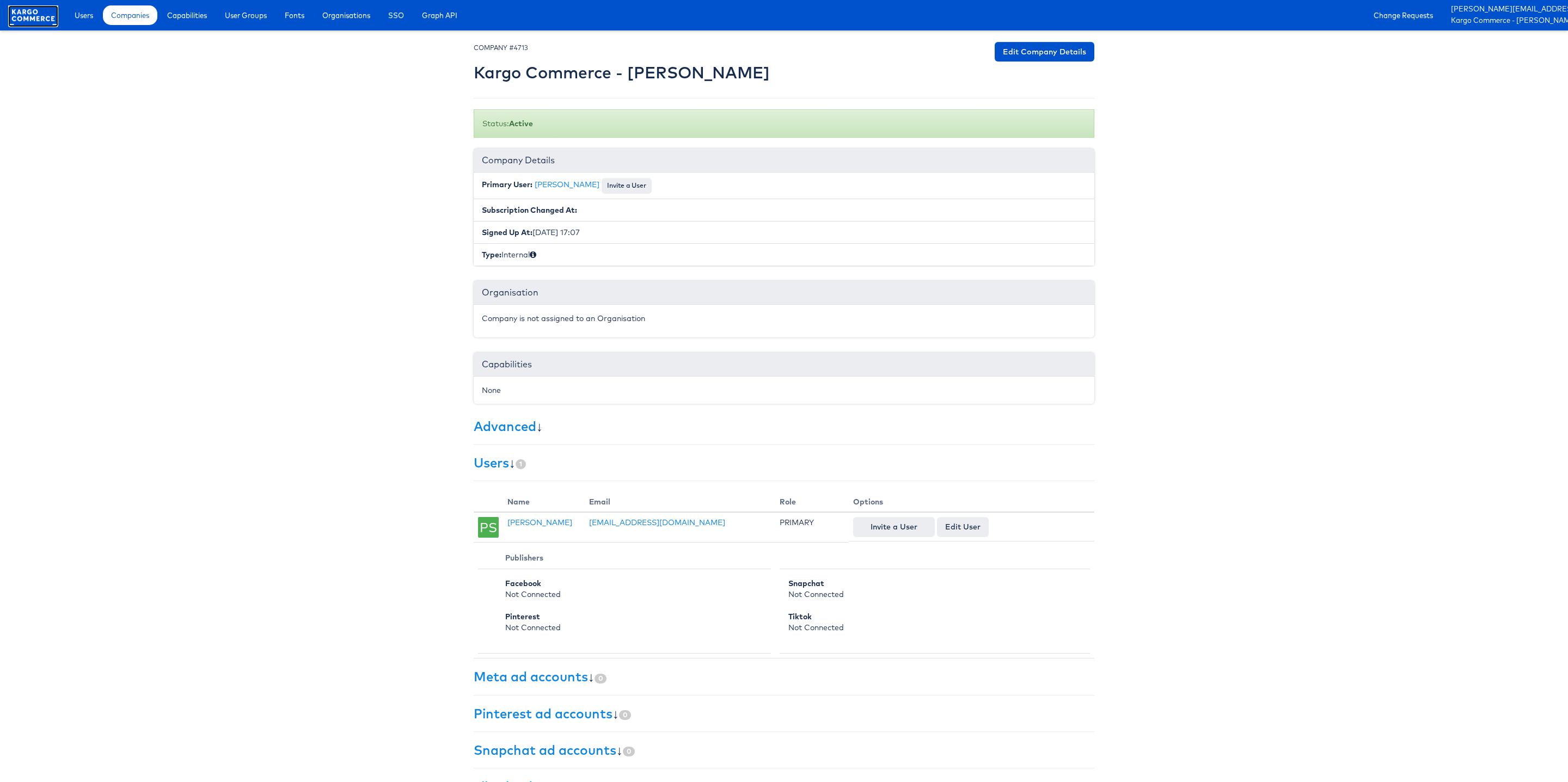
click at [45, 18] on rect at bounding box center [33, 14] width 50 height 20
